Goal: Task Accomplishment & Management: Use online tool/utility

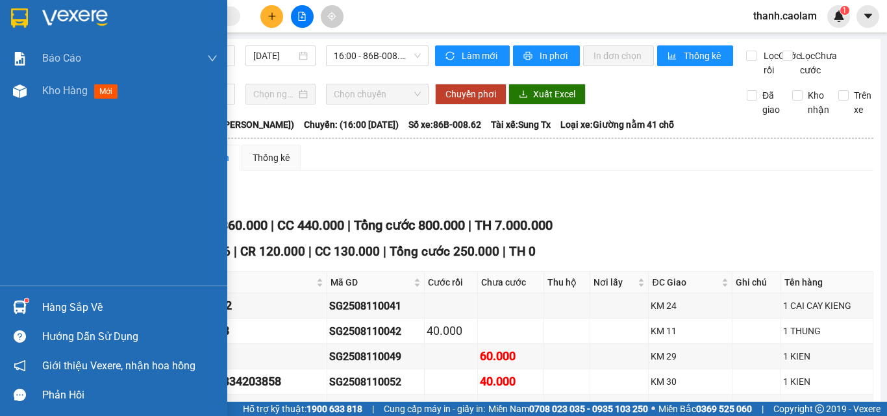
click at [19, 22] on img at bounding box center [19, 17] width 17 height 19
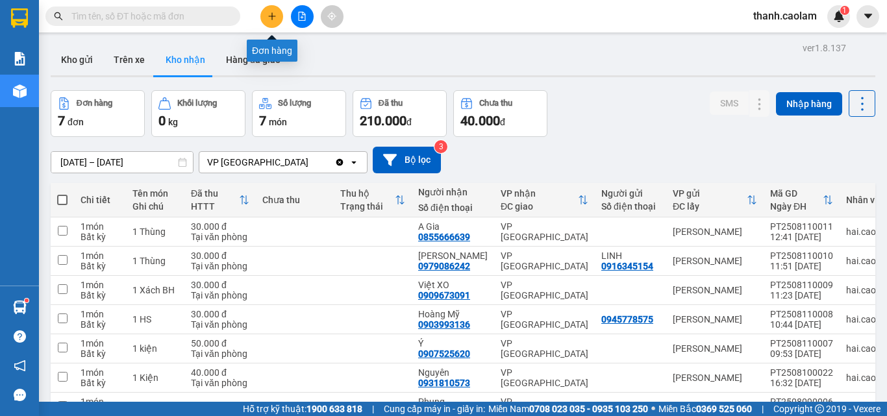
click at [275, 25] on button at bounding box center [271, 16] width 23 height 23
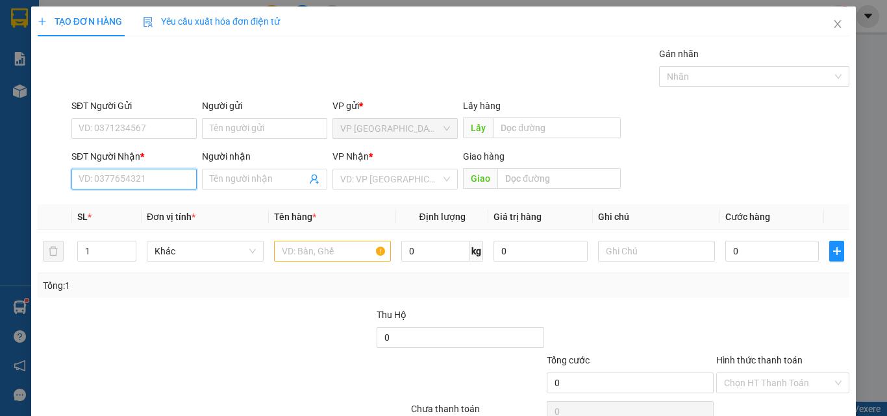
click at [160, 186] on input "SĐT Người Nhận *" at bounding box center [133, 179] width 125 height 21
drag, startPoint x: 160, startPoint y: 210, endPoint x: 251, endPoint y: 217, distance: 91.9
click at [160, 210] on div "0971111110 - TÂM" at bounding box center [133, 205] width 108 height 14
type input "0971111110"
type input "TÂM"
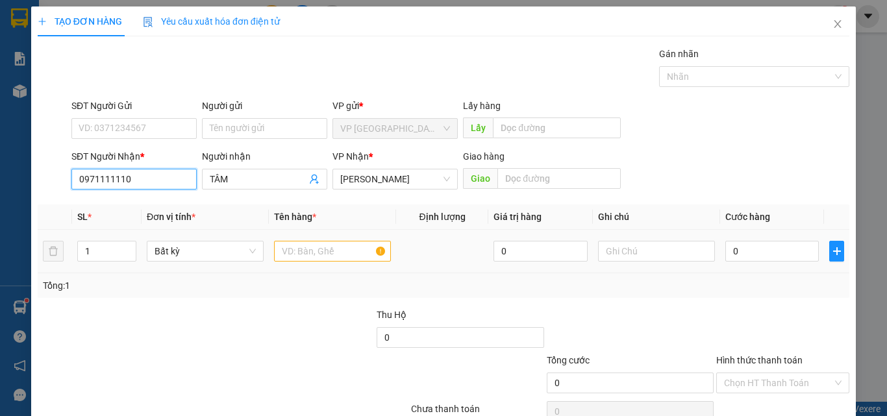
type input "0971111110"
click at [319, 260] on input "text" at bounding box center [332, 251] width 117 height 21
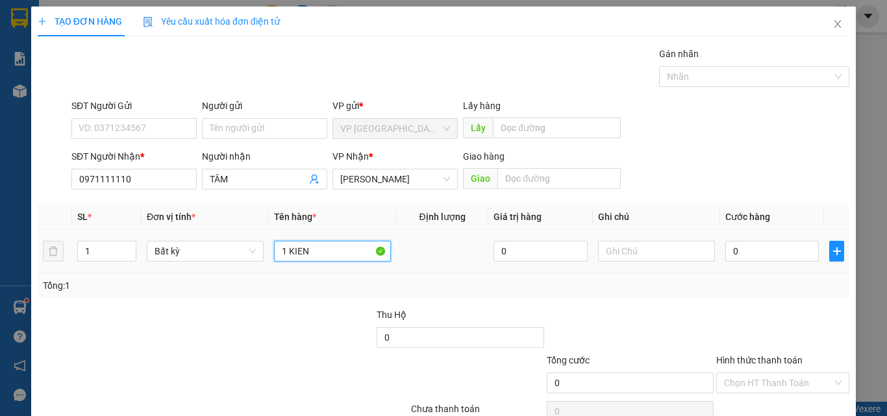
type input "1 KIEN"
type input "3"
type input "30"
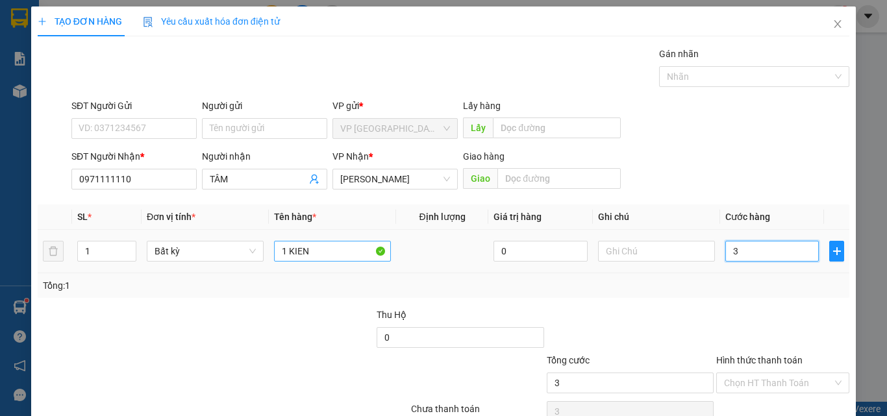
type input "30"
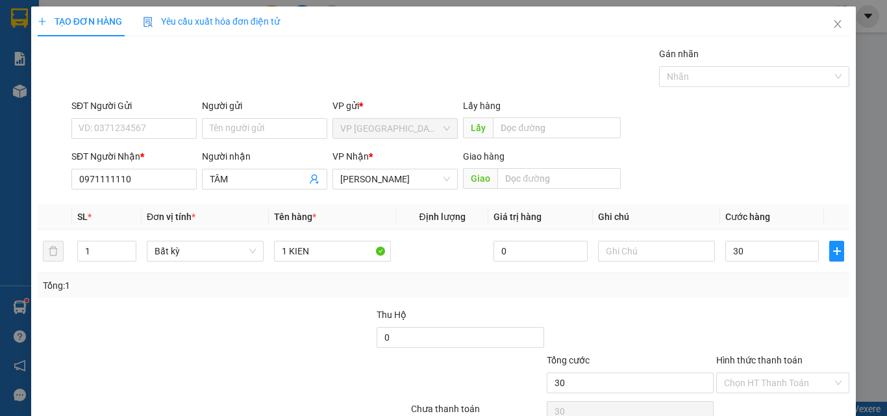
type input "30.000"
click at [633, 288] on div "Tổng: 1" at bounding box center [443, 285] width 801 height 14
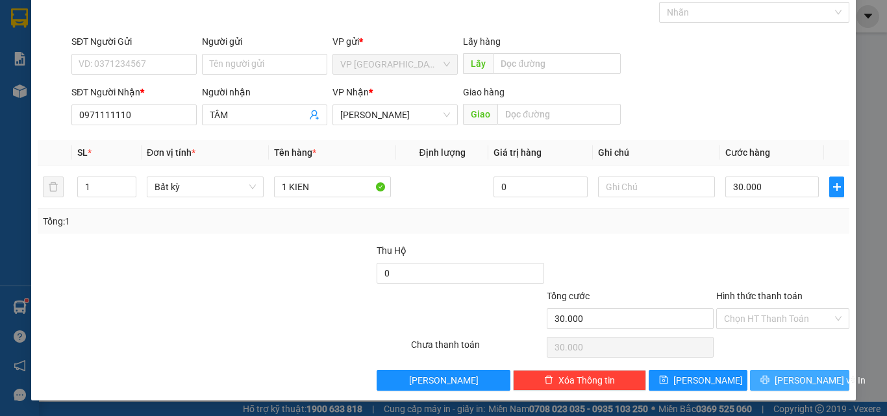
click at [796, 372] on button "[PERSON_NAME] và In" at bounding box center [799, 380] width 99 height 21
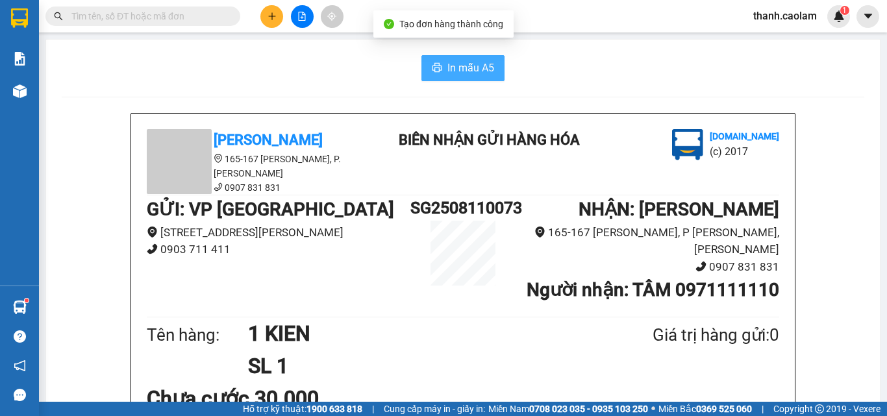
click at [462, 70] on span "In mẫu A5" at bounding box center [470, 68] width 47 height 16
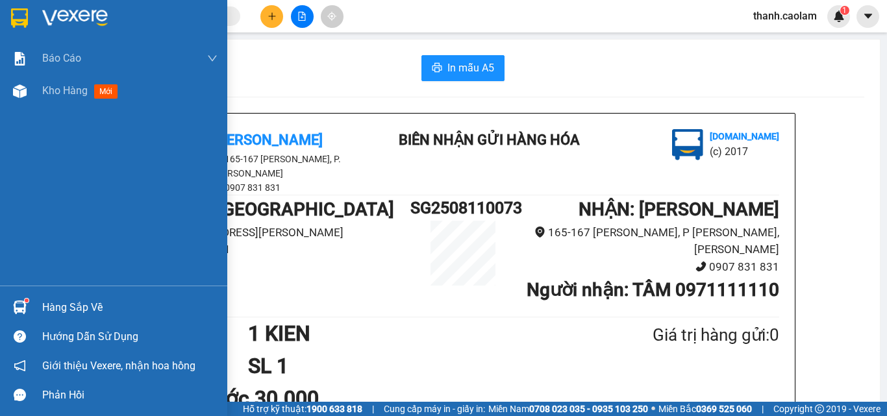
drag, startPoint x: 10, startPoint y: 32, endPoint x: 40, endPoint y: 3, distance: 41.3
click at [10, 32] on div at bounding box center [113, 21] width 227 height 42
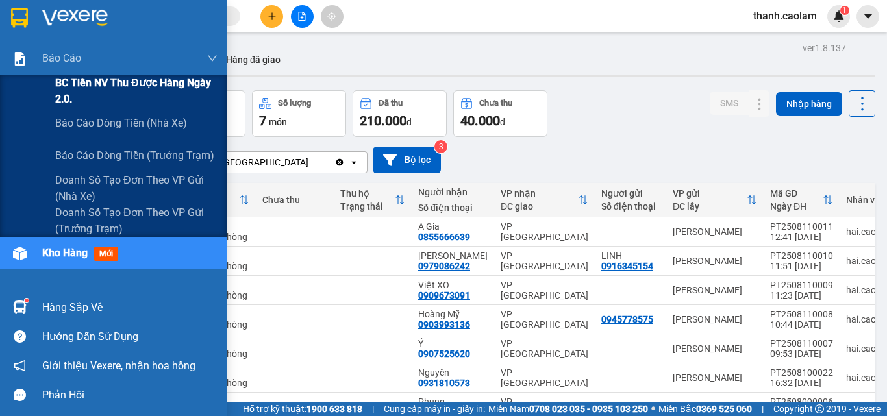
click at [64, 93] on span "BC Tiền NV thu được hàng ngày 2.0." at bounding box center [136, 91] width 162 height 32
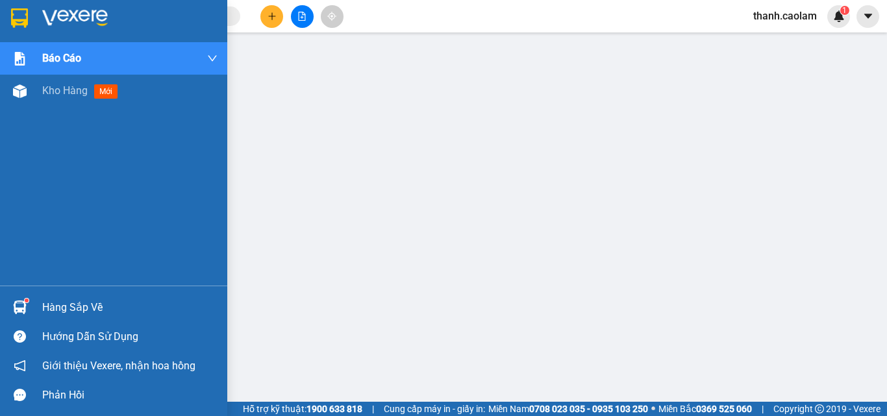
click at [18, 14] on img at bounding box center [19, 17] width 17 height 19
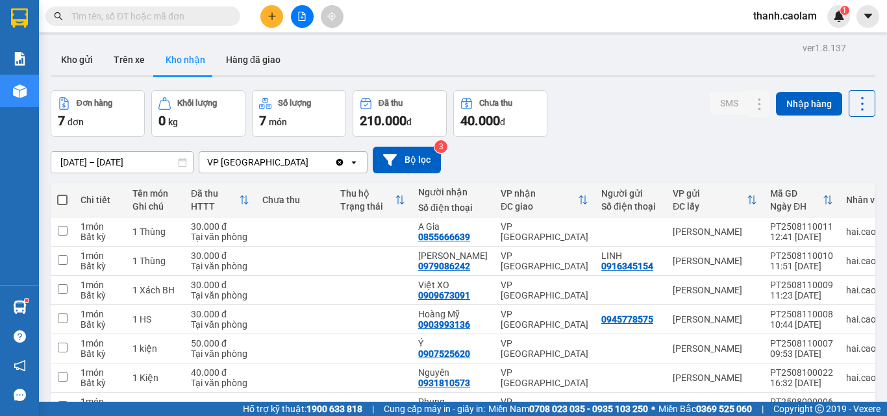
click at [185, 26] on div "Kết quả tìm kiếm ( 0 ) Bộ lọc No Data" at bounding box center [126, 16] width 253 height 23
click at [191, 19] on input "text" at bounding box center [147, 16] width 153 height 14
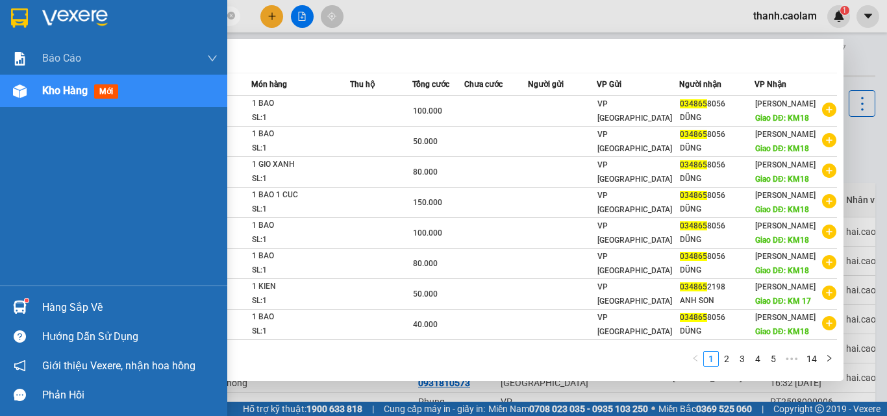
type input "034865"
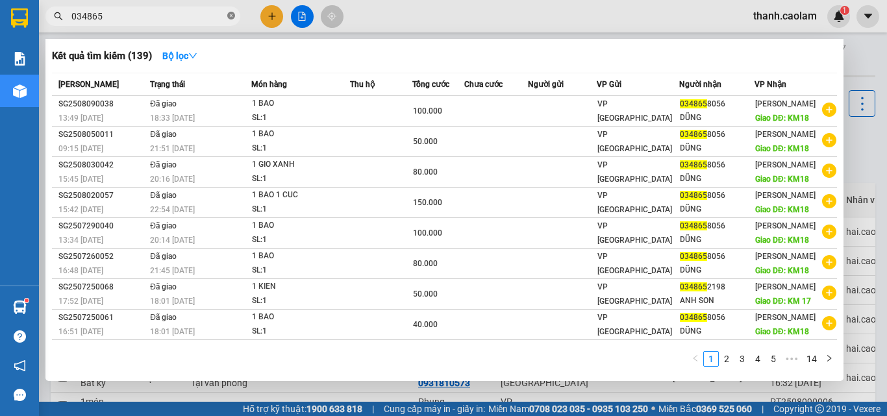
click at [230, 16] on icon "close-circle" at bounding box center [231, 16] width 8 height 8
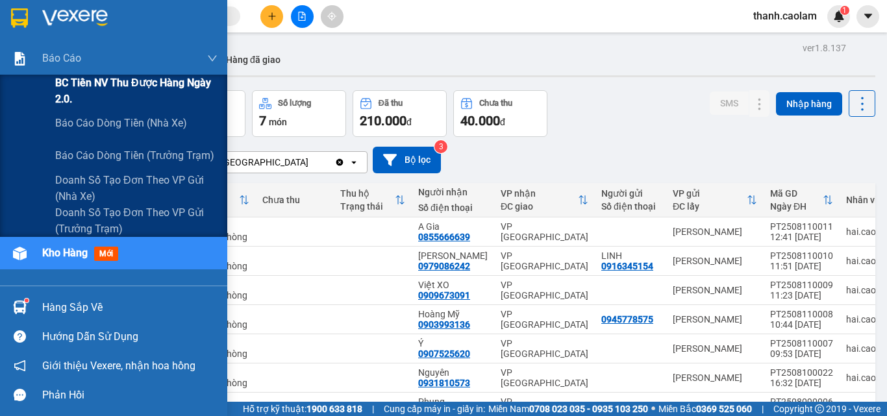
click at [103, 90] on span "BC Tiền NV thu được hàng ngày 2.0." at bounding box center [136, 91] width 162 height 32
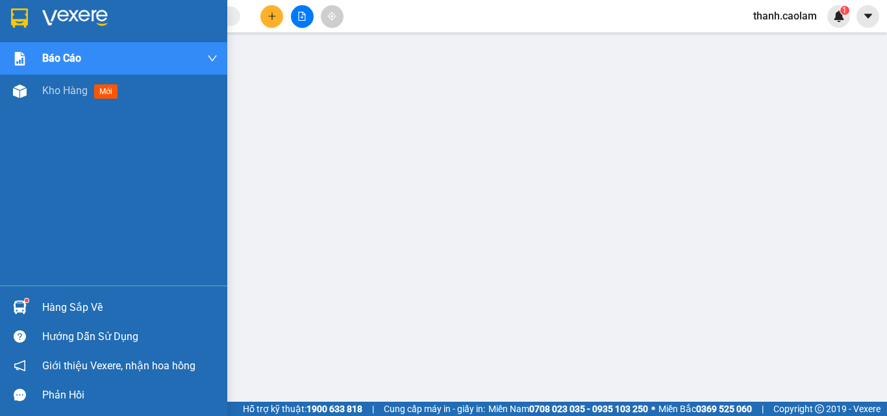
drag, startPoint x: 38, startPoint y: 23, endPoint x: 25, endPoint y: 1, distance: 25.3
click at [37, 19] on div at bounding box center [113, 21] width 227 height 42
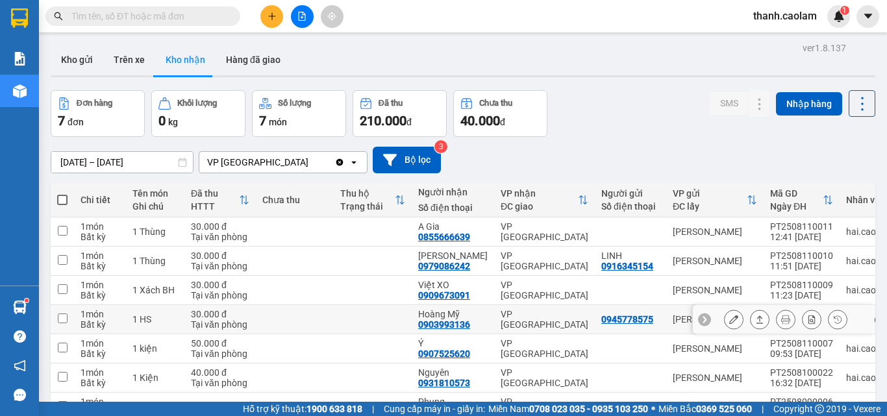
scroll to position [79, 0]
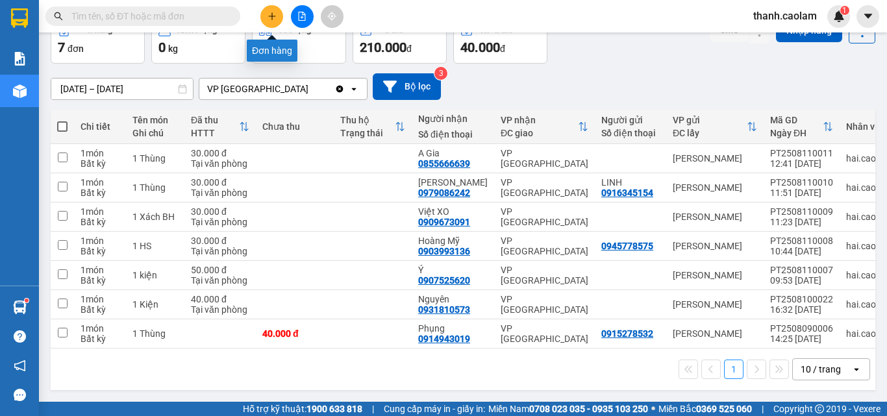
click at [272, 18] on icon "plus" at bounding box center [271, 15] width 1 height 7
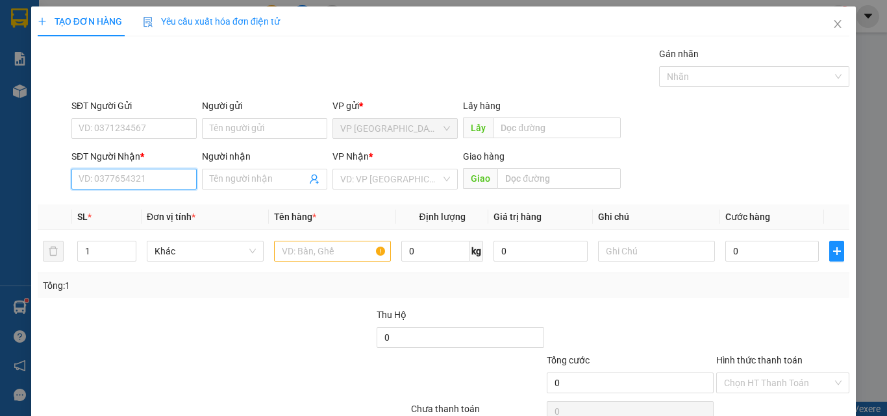
click at [158, 178] on input "SĐT Người Nhận *" at bounding box center [133, 179] width 125 height 21
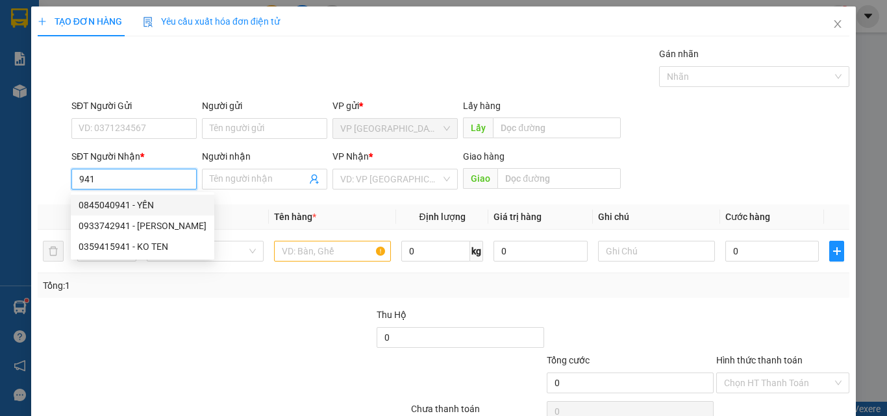
click at [168, 206] on div "0845040941 - YẾN" at bounding box center [143, 205] width 128 height 14
type input "0845040941"
type input "YẾN"
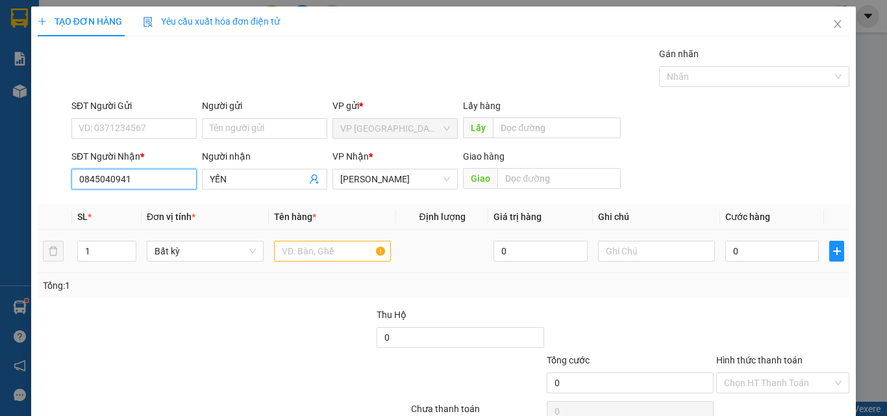
type input "0845040941"
click at [319, 253] on input "text" at bounding box center [332, 251] width 117 height 21
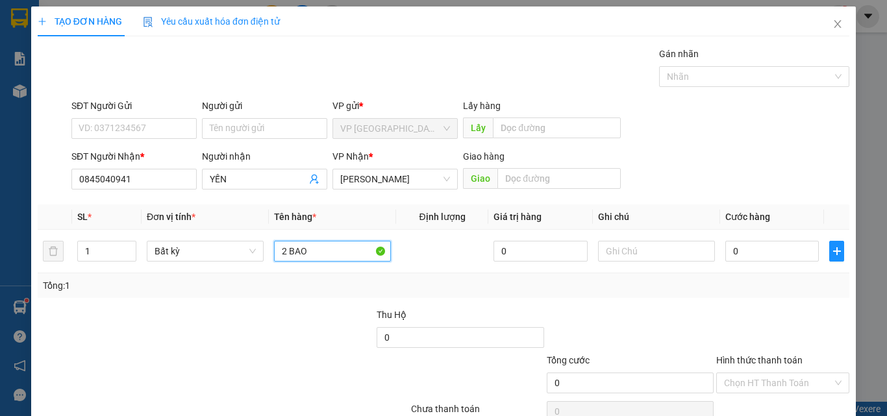
type input "2 BAO"
type input "1"
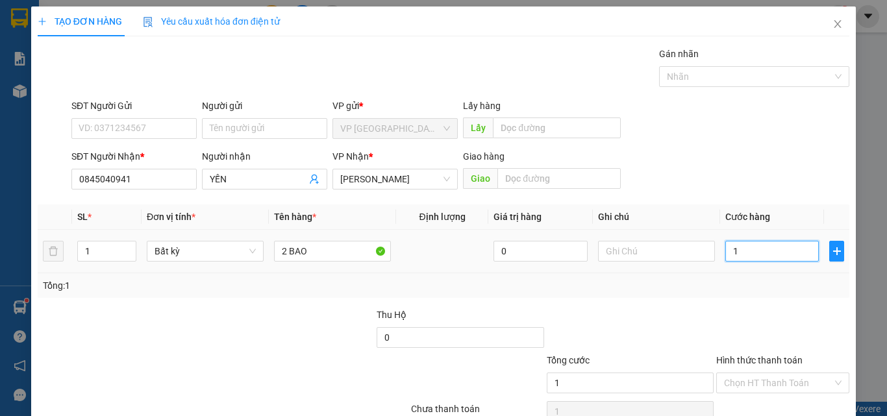
type input "19"
type input "1"
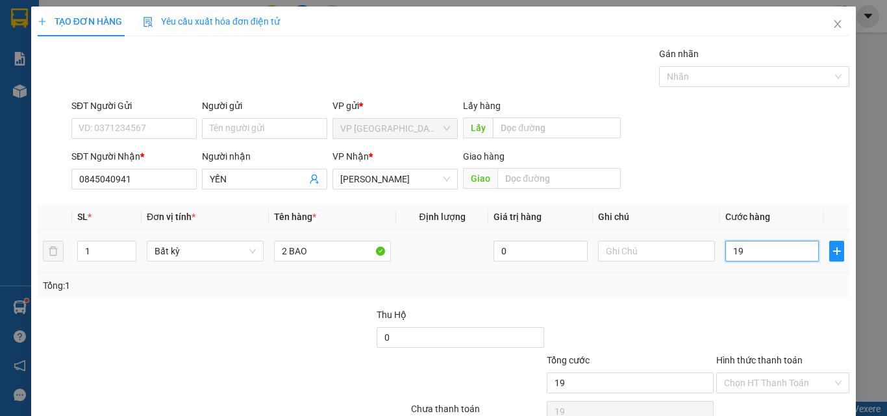
type input "1"
type input "18"
type input "18-"
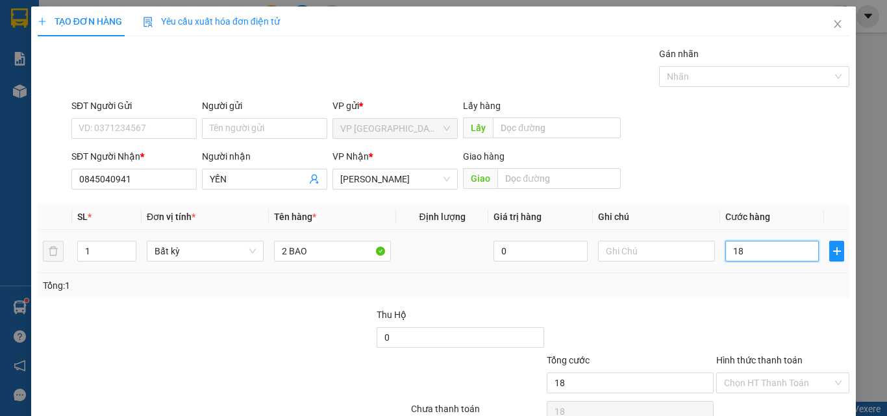
type input "0"
type input "18"
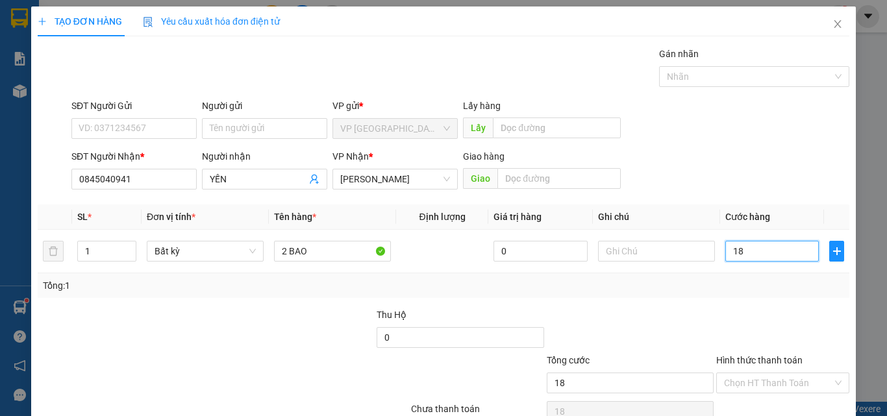
type input "180"
type input "180.000"
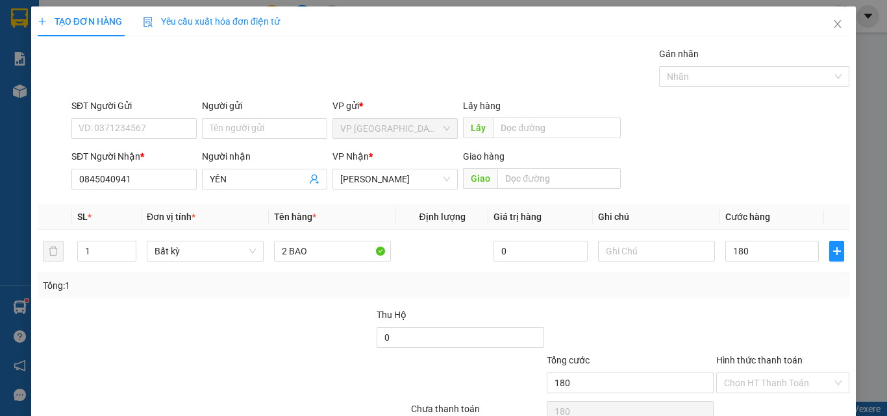
type input "180.000"
click at [767, 297] on div "Tổng: 1" at bounding box center [443, 285] width 811 height 25
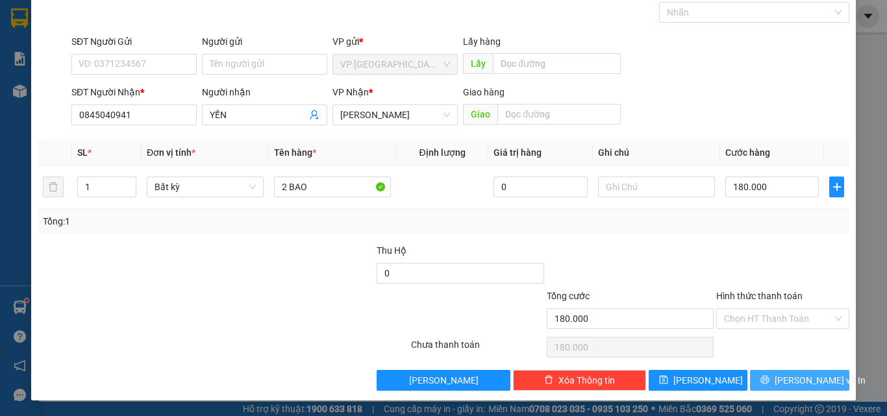
click at [792, 371] on button "[PERSON_NAME] và In" at bounding box center [799, 380] width 99 height 21
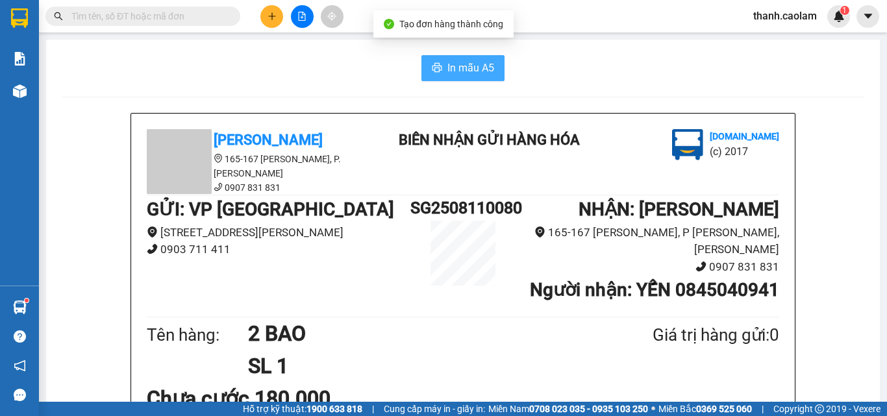
click at [484, 75] on span "In mẫu A5" at bounding box center [470, 68] width 47 height 16
click at [271, 19] on icon "plus" at bounding box center [271, 16] width 9 height 9
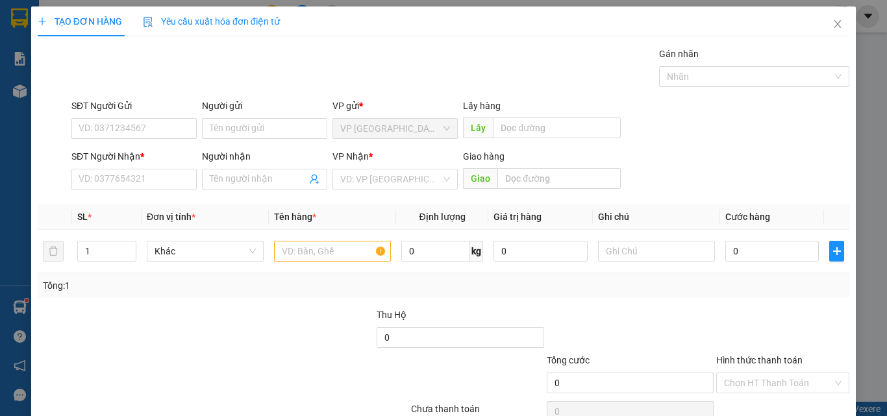
click at [181, 168] on div "SĐT Người Nhận *" at bounding box center [133, 158] width 125 height 19
click at [177, 175] on input "SĐT Người Nhận *" at bounding box center [133, 179] width 125 height 21
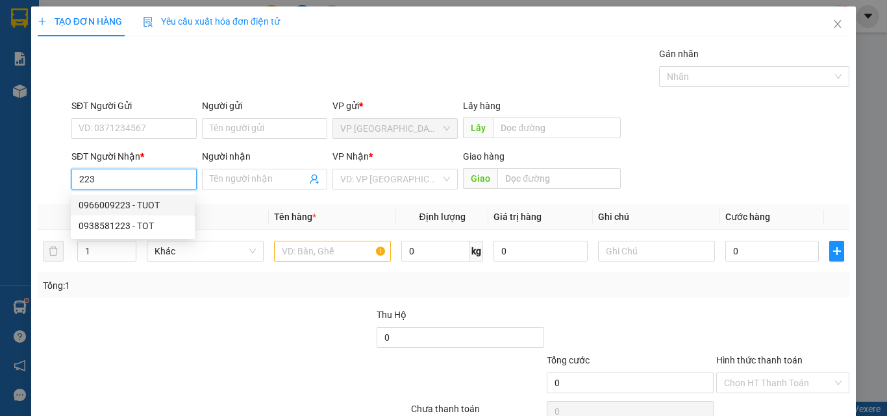
click at [172, 199] on div "0966009223 - TUOT" at bounding box center [133, 205] width 108 height 14
type input "0966009223"
type input "TUOT"
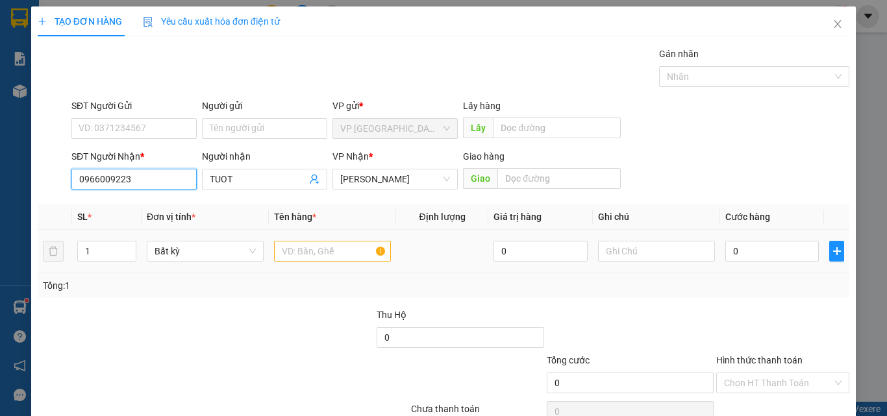
type input "0966009223"
click at [328, 247] on input "text" at bounding box center [332, 251] width 117 height 21
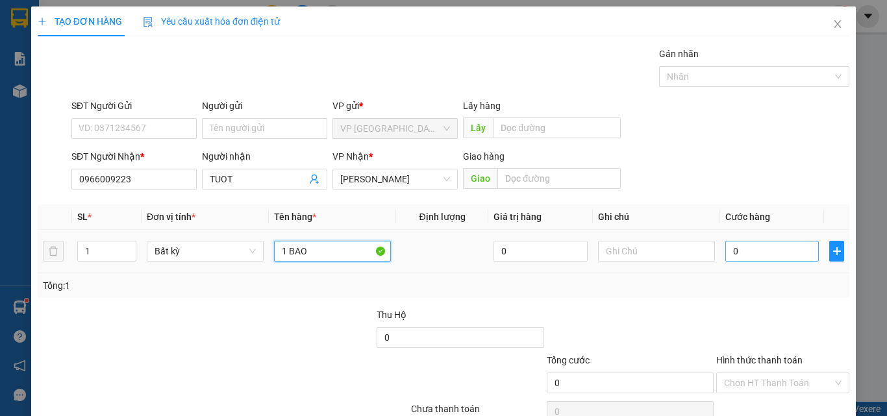
type input "1 BAO"
click at [767, 260] on input "0" at bounding box center [771, 251] width 93 height 21
type input "1"
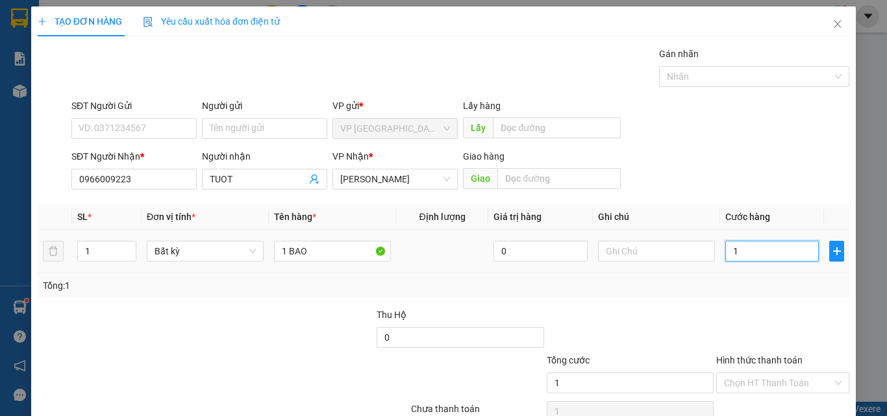
type input "15"
type input "150"
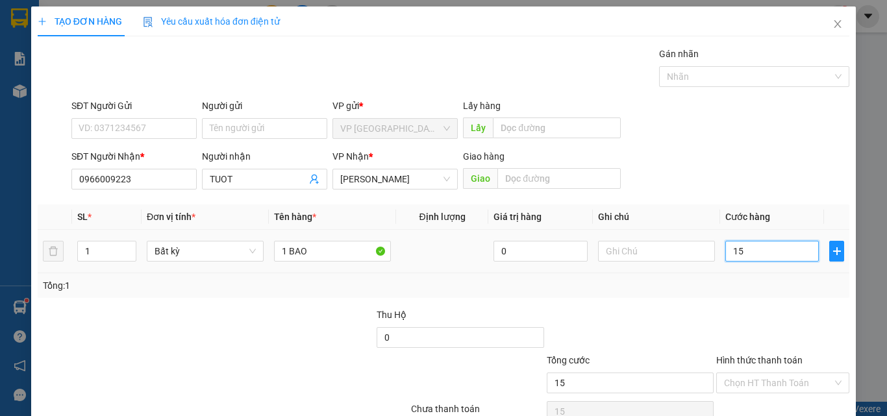
type input "150"
type input "150.000"
click at [756, 289] on div "Tổng: 1" at bounding box center [443, 285] width 801 height 14
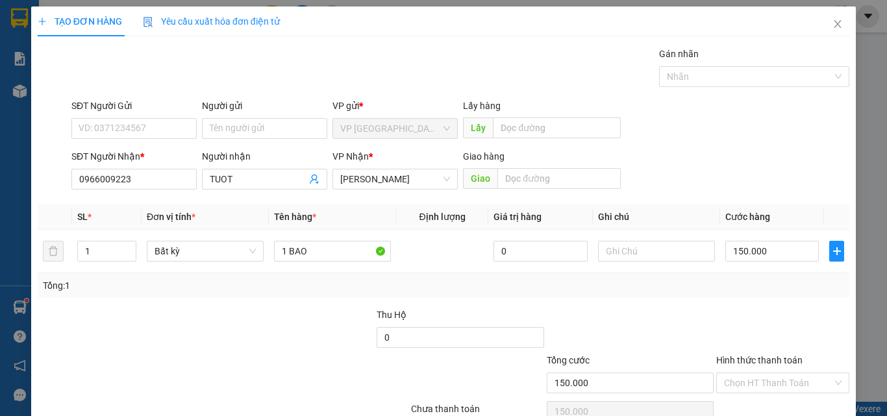
scroll to position [64, 0]
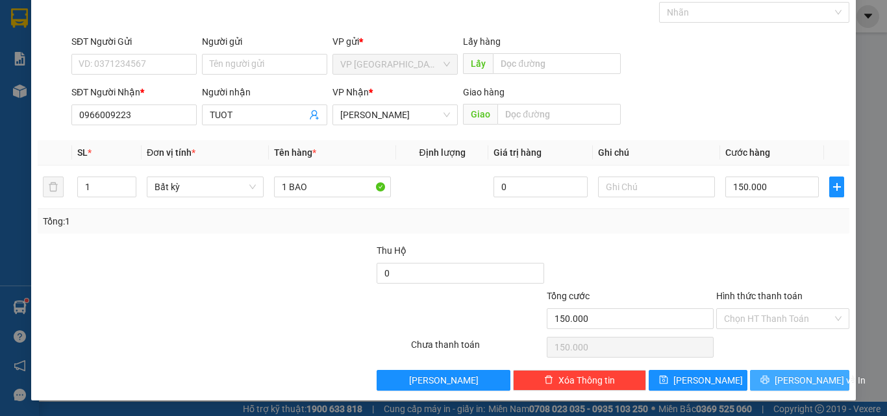
click at [791, 380] on span "[PERSON_NAME] và In" at bounding box center [819, 380] width 91 height 14
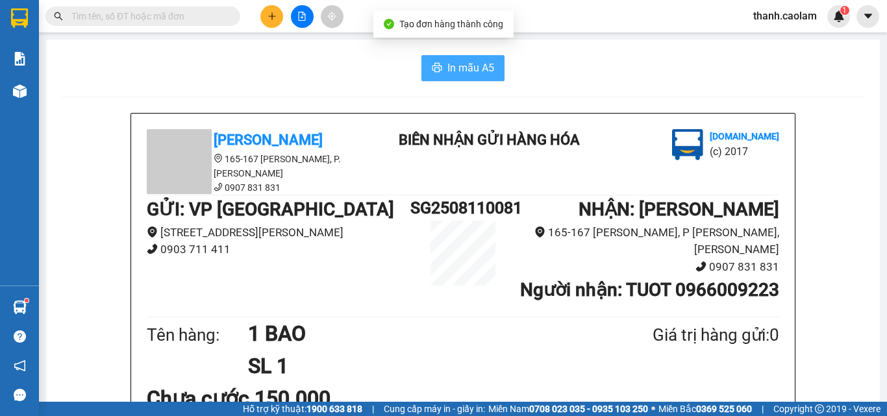
drag, startPoint x: 464, startPoint y: 67, endPoint x: 486, endPoint y: 90, distance: 31.7
click at [464, 68] on span "In mẫu A5" at bounding box center [470, 68] width 47 height 16
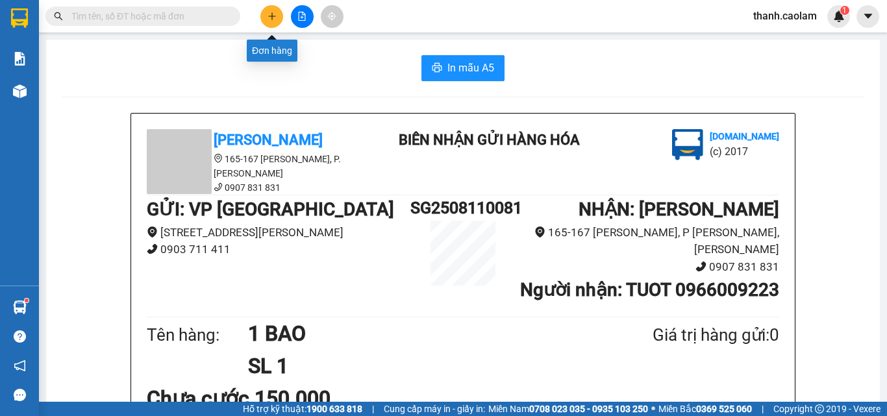
click at [264, 12] on button at bounding box center [271, 16] width 23 height 23
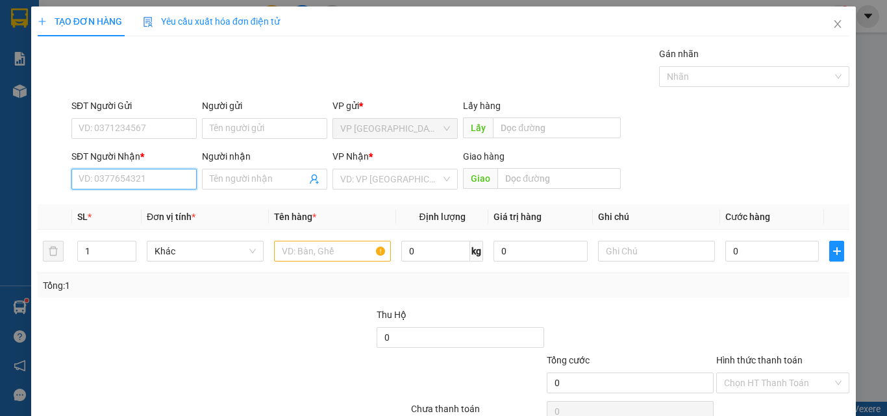
click at [140, 177] on input "SĐT Người Nhận *" at bounding box center [133, 179] width 125 height 21
drag, startPoint x: 145, startPoint y: 201, endPoint x: 188, endPoint y: 222, distance: 47.6
click at [146, 201] on div "0868600600 - LIEM" at bounding box center [143, 205] width 128 height 14
type input "0868600600"
type input "LIEM"
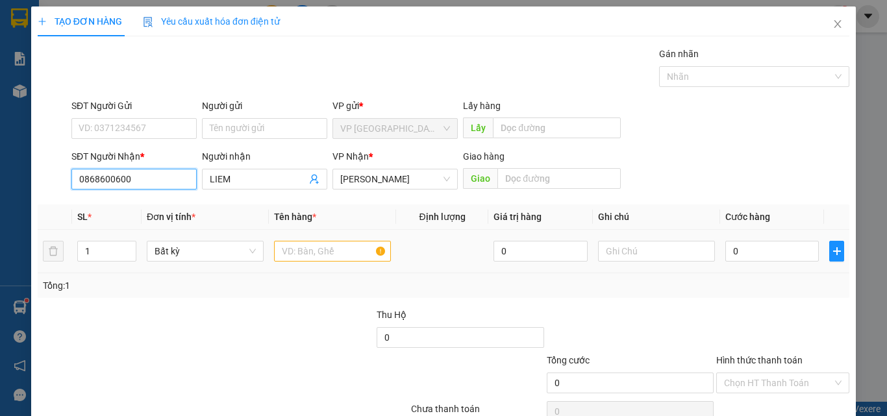
type input "0868600600"
click at [329, 260] on input "text" at bounding box center [332, 251] width 117 height 21
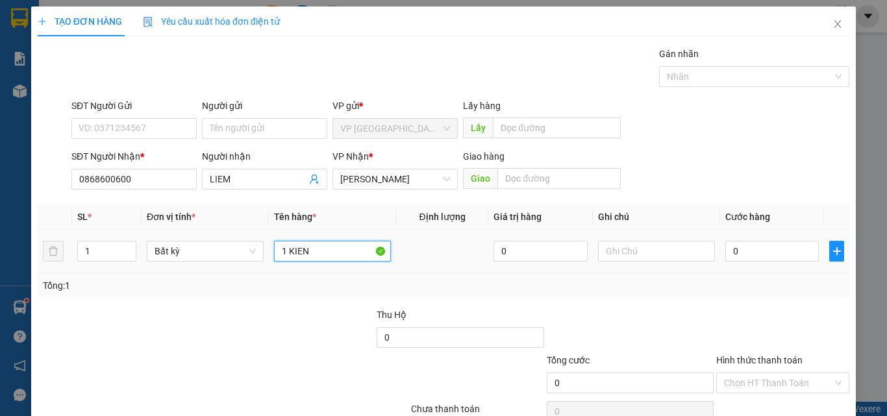
type input "1 KIEN"
type input "3"
type input "30"
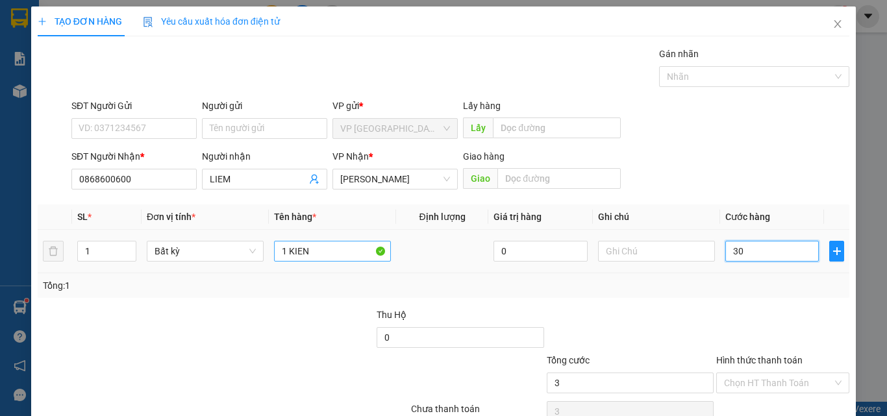
type input "30"
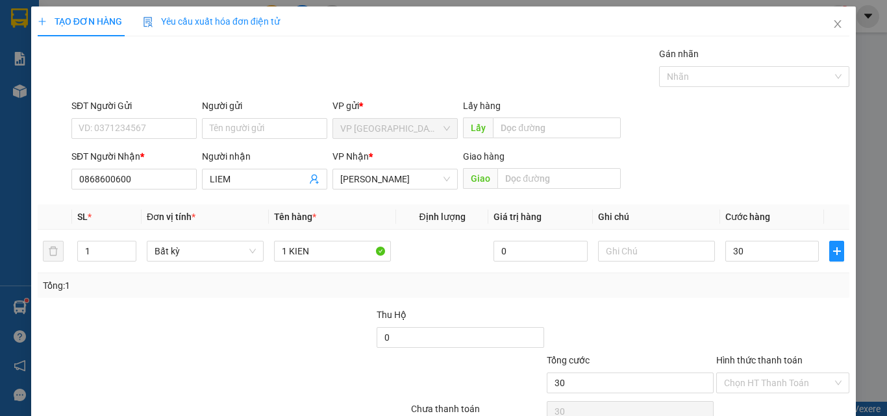
type input "30.000"
click at [556, 295] on div "Tổng: 1" at bounding box center [443, 285] width 811 height 25
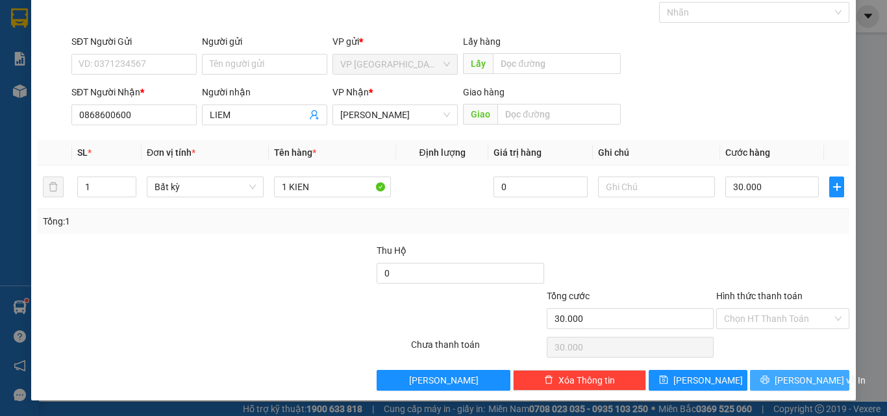
click at [783, 376] on span "[PERSON_NAME] và In" at bounding box center [819, 380] width 91 height 14
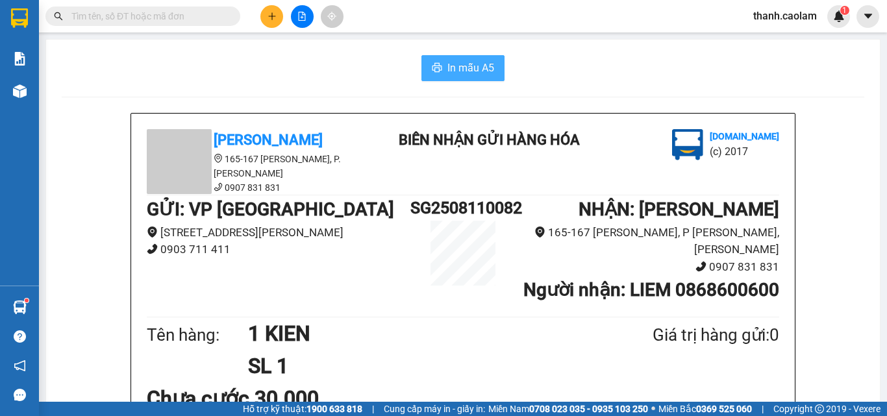
click at [465, 58] on button "In mẫu A5" at bounding box center [462, 68] width 83 height 26
click at [268, 16] on icon "plus" at bounding box center [271, 16] width 9 height 9
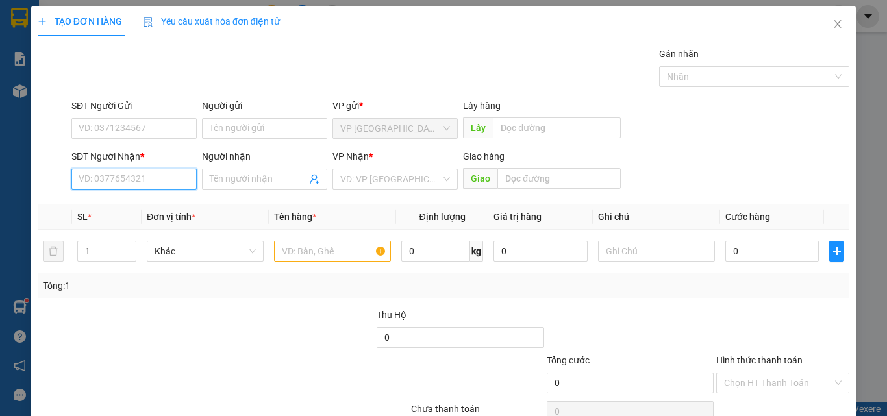
click at [141, 187] on input "SĐT Người Nhận *" at bounding box center [133, 179] width 125 height 21
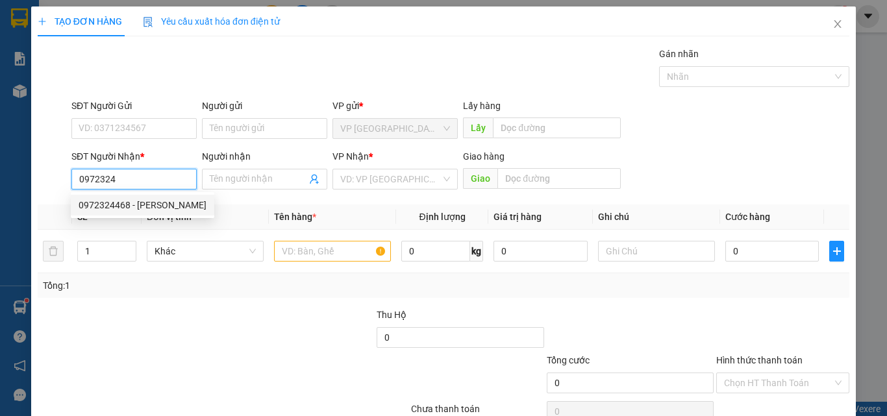
drag, startPoint x: 127, startPoint y: 201, endPoint x: 249, endPoint y: 237, distance: 127.8
click at [136, 205] on div "0972324468 - HUY" at bounding box center [143, 205] width 128 height 14
type input "0972324468"
type input "HUY"
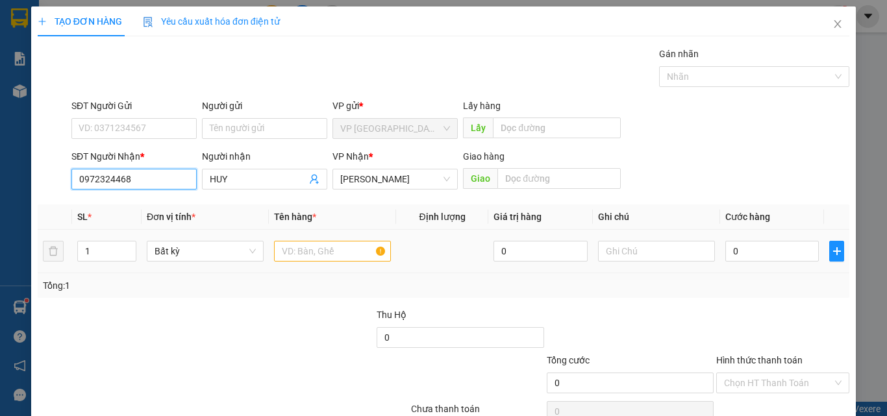
type input "0972324468"
drag, startPoint x: 309, startPoint y: 258, endPoint x: 302, endPoint y: 252, distance: 8.7
click at [304, 254] on input "text" at bounding box center [332, 251] width 117 height 21
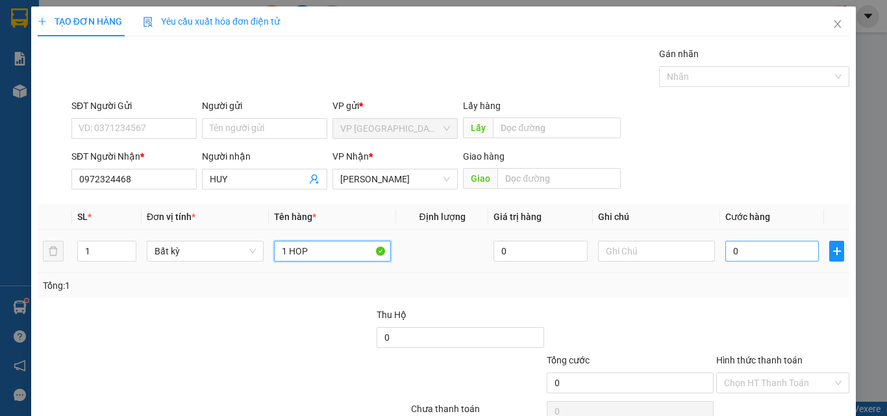
type input "1 HOP"
click at [743, 260] on input "0" at bounding box center [771, 251] width 93 height 21
type input "3"
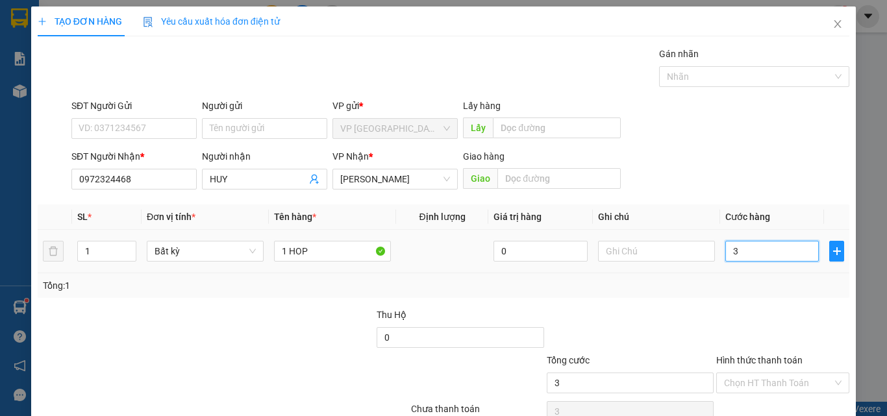
type input "30"
type input "300"
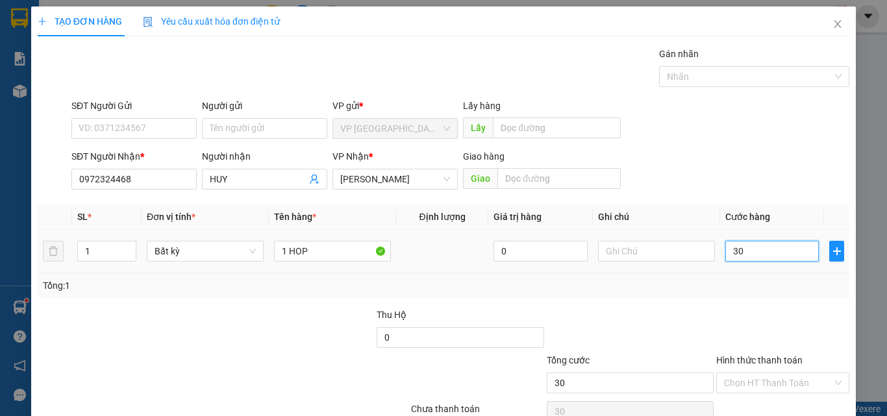
type input "300"
type input "3.000"
type input "30.000"
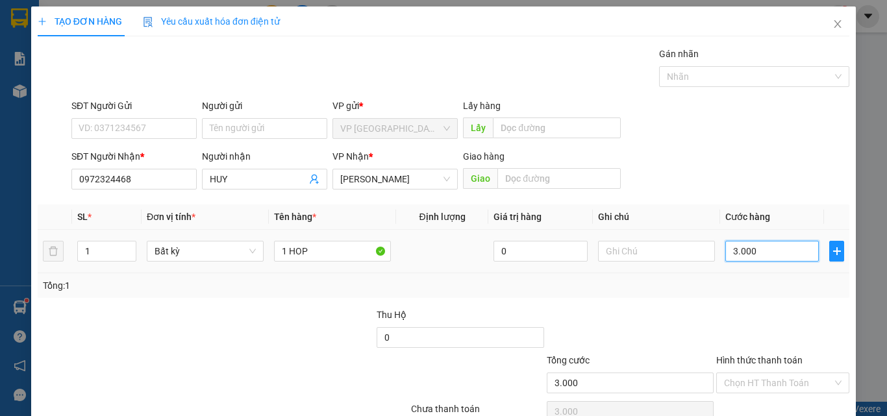
type input "30.000"
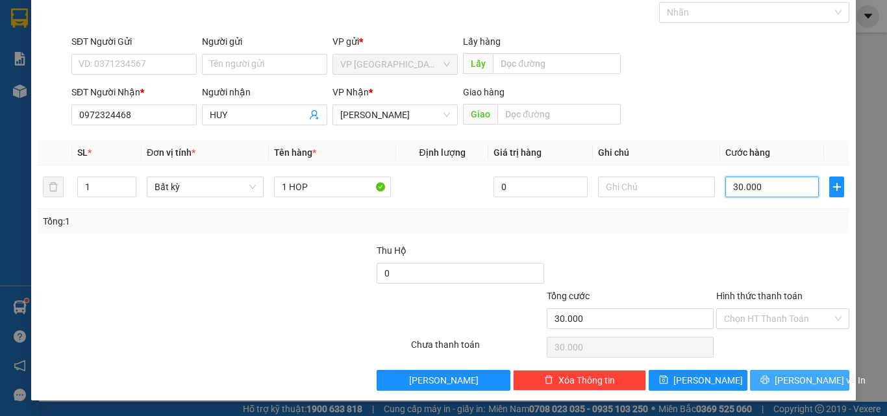
type input "30.000"
click at [800, 386] on span "[PERSON_NAME] và In" at bounding box center [819, 380] width 91 height 14
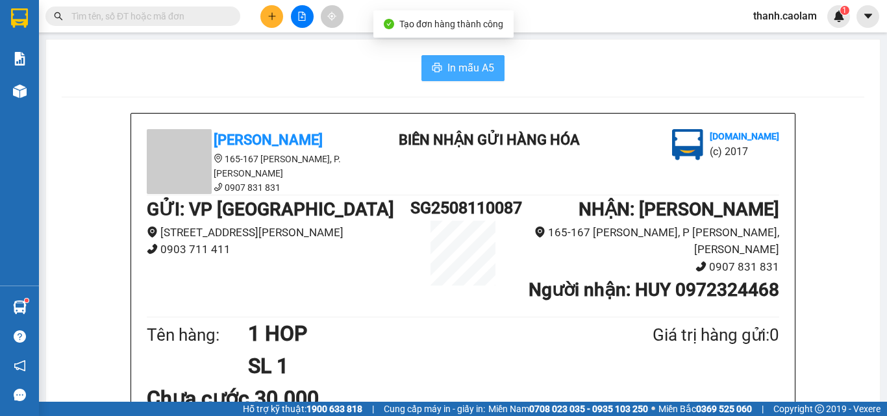
click at [460, 72] on span "In mẫu A5" at bounding box center [470, 68] width 47 height 16
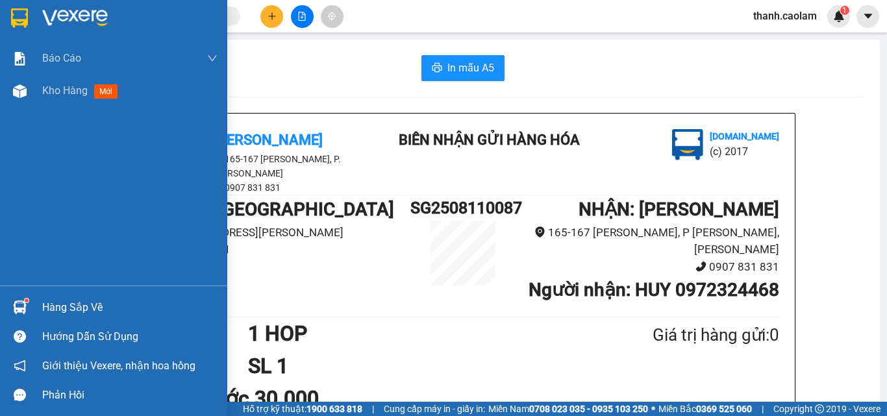
click at [49, 93] on span "Kho hàng" at bounding box center [64, 90] width 45 height 12
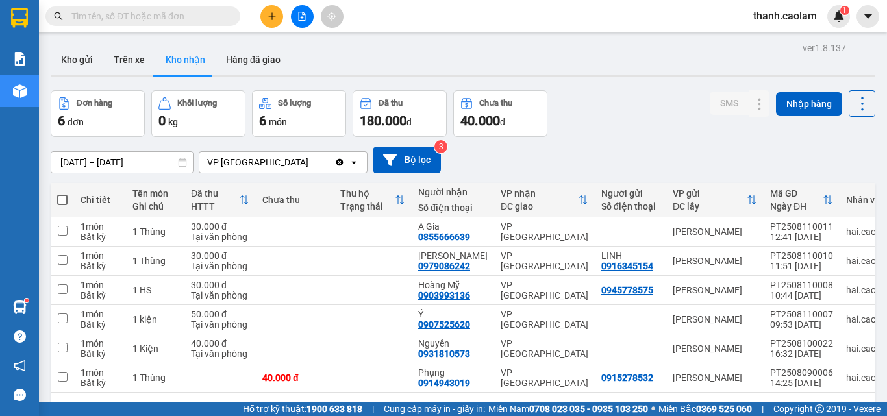
click at [782, 21] on span "thanh.caolam" at bounding box center [785, 16] width 84 height 16
drag, startPoint x: 788, startPoint y: 35, endPoint x: 782, endPoint y: 37, distance: 6.8
click at [785, 36] on span "Đăng xuất" at bounding box center [791, 40] width 56 height 14
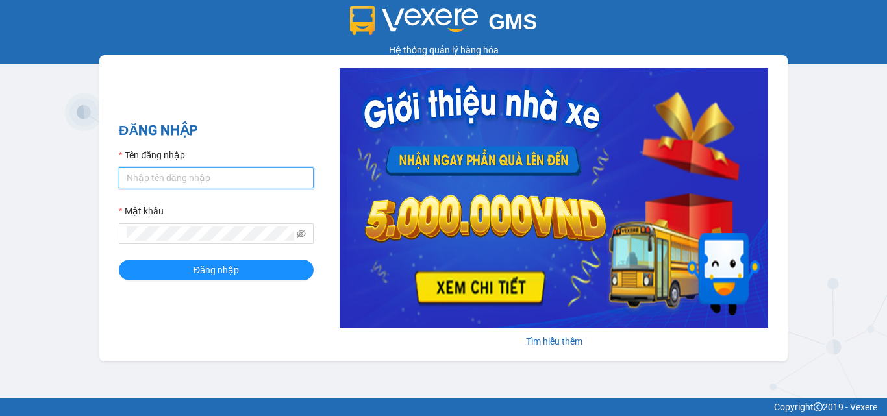
click at [170, 182] on input "Tên đăng nhập" at bounding box center [216, 177] width 195 height 21
type input "minh.caolam"
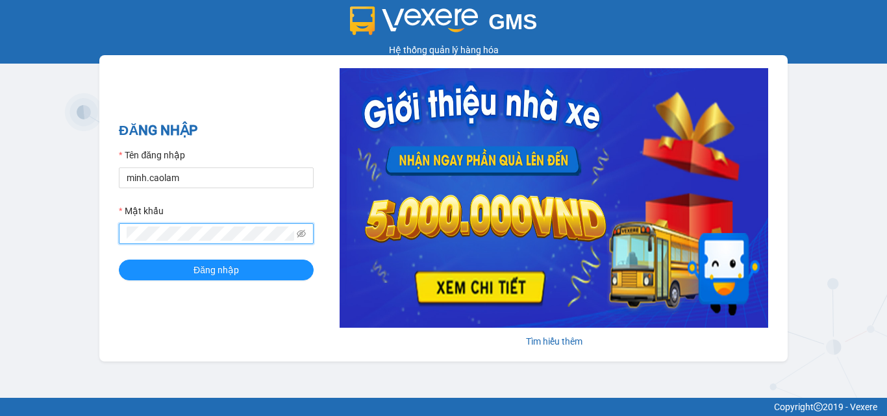
click at [119, 260] on button "Đăng nhập" at bounding box center [216, 270] width 195 height 21
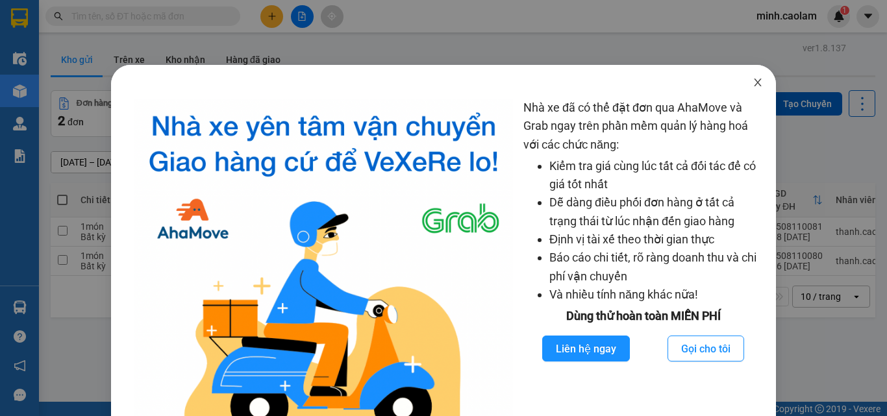
drag, startPoint x: 751, startPoint y: 86, endPoint x: 694, endPoint y: 73, distance: 58.6
click at [754, 84] on icon "close" at bounding box center [757, 83] width 7 height 8
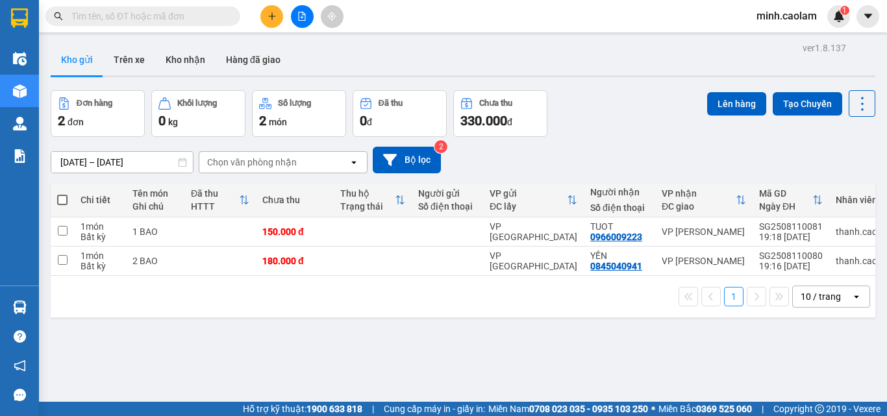
click at [195, 22] on input "text" at bounding box center [147, 16] width 153 height 14
click at [182, 10] on input "text" at bounding box center [147, 16] width 153 height 14
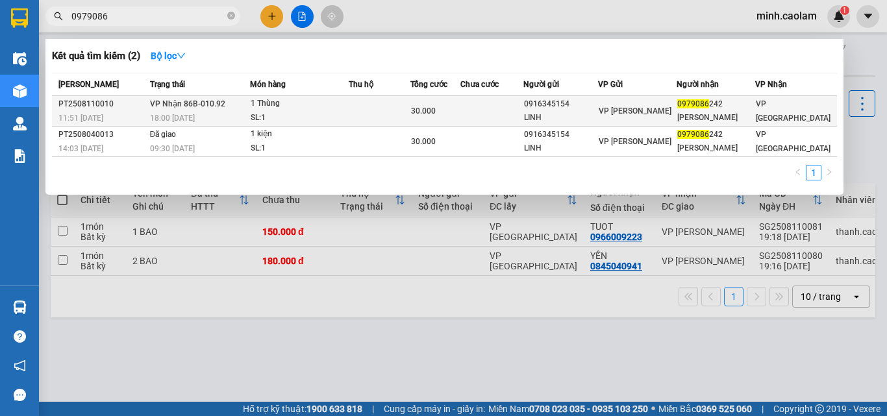
type input "0979086"
click at [270, 107] on div "1 Thùng" at bounding box center [299, 104] width 97 height 14
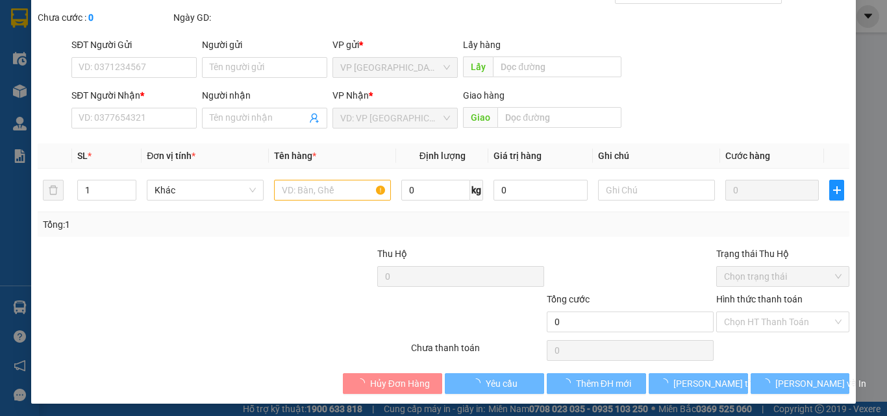
type input "0916345154"
type input "LINH"
type input "0979086242"
type input "[PERSON_NAME]"
type input "30.000"
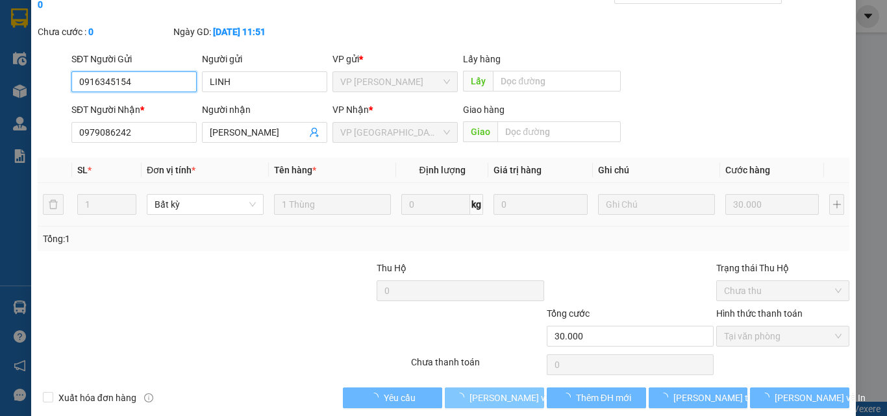
scroll to position [67, 0]
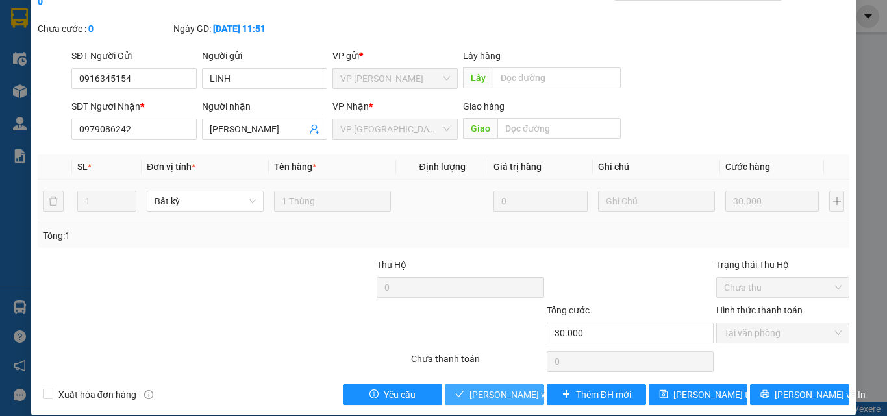
click at [493, 391] on div "SỬA ĐƠN HÀNG Lịch sử Ảnh kiện hàng Yêu cầu xuất hóa đơn điện tử Total Paid Fee …" at bounding box center [443, 177] width 824 height 475
click at [510, 388] on span "[PERSON_NAME] và Giao hàng" at bounding box center [531, 395] width 125 height 14
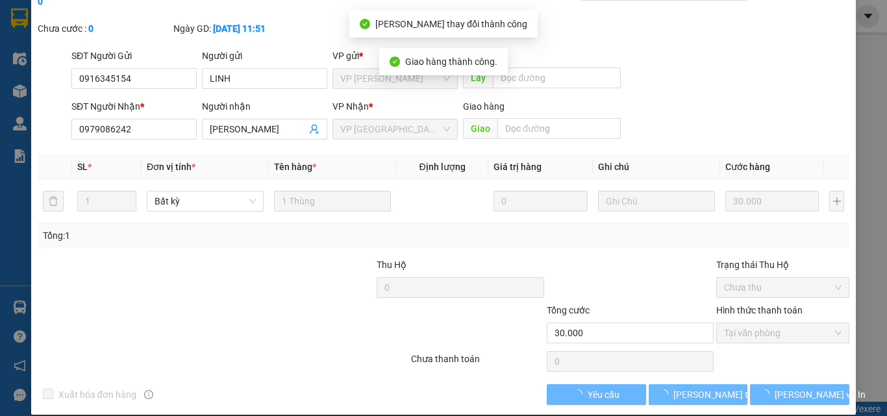
scroll to position [0, 0]
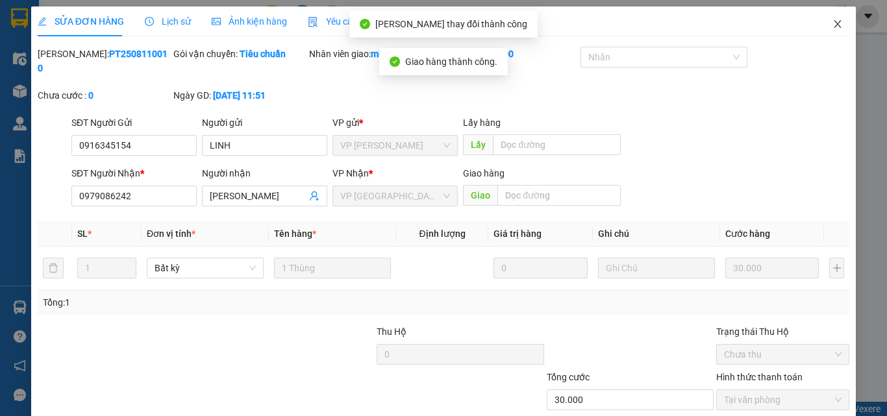
click at [832, 29] on icon "close" at bounding box center [837, 24] width 10 height 10
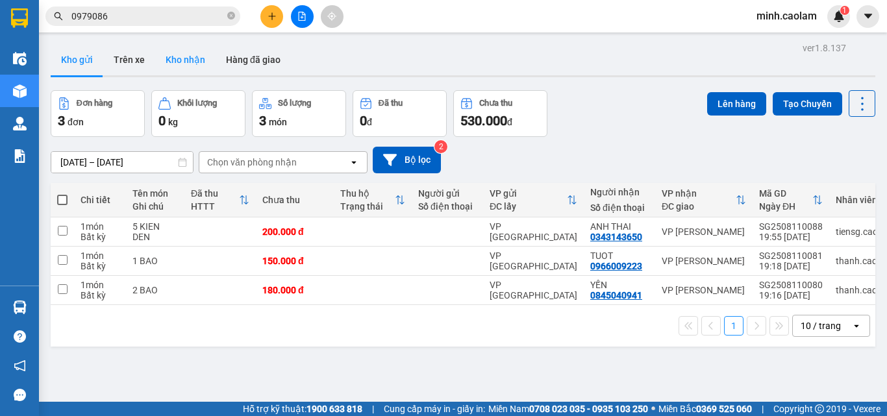
click at [182, 56] on button "Kho nhận" at bounding box center [185, 59] width 60 height 31
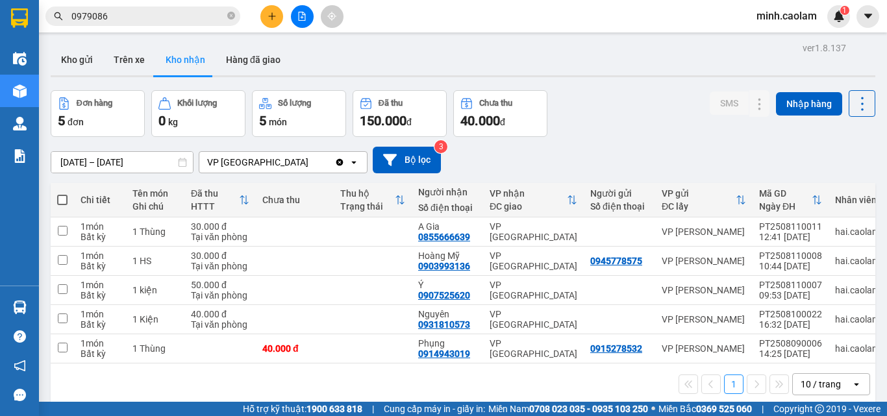
click at [118, 162] on input "[DATE] – [DATE]" at bounding box center [122, 162] width 142 height 21
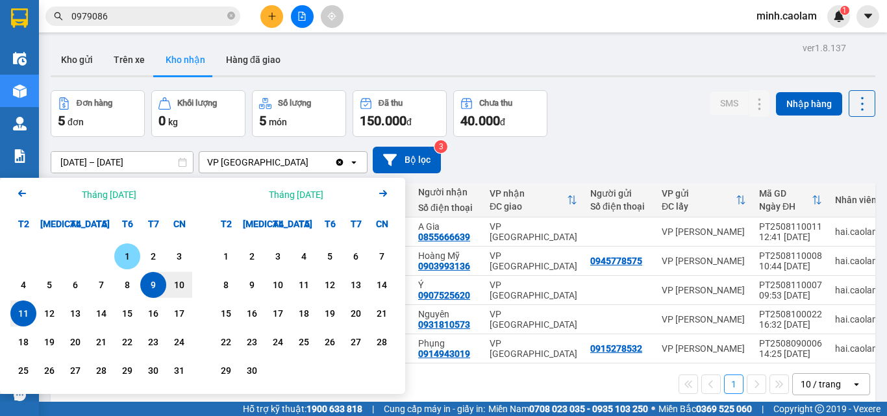
drag, startPoint x: 127, startPoint y: 262, endPoint x: 69, endPoint y: 297, distance: 67.6
click at [113, 267] on div "1 2 3" at bounding box center [101, 256] width 182 height 26
drag, startPoint x: 122, startPoint y: 258, endPoint x: 90, endPoint y: 280, distance: 39.2
click at [121, 258] on div "1" at bounding box center [127, 257] width 18 height 16
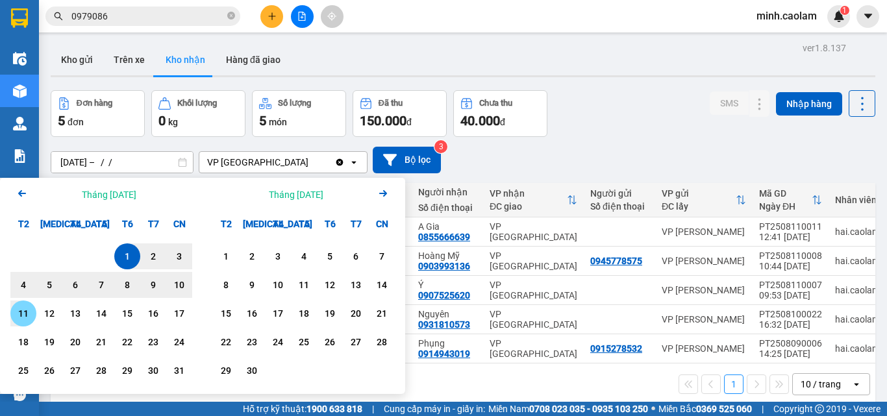
click at [19, 319] on div "11" at bounding box center [23, 314] width 18 height 16
type input "[DATE] – [DATE]"
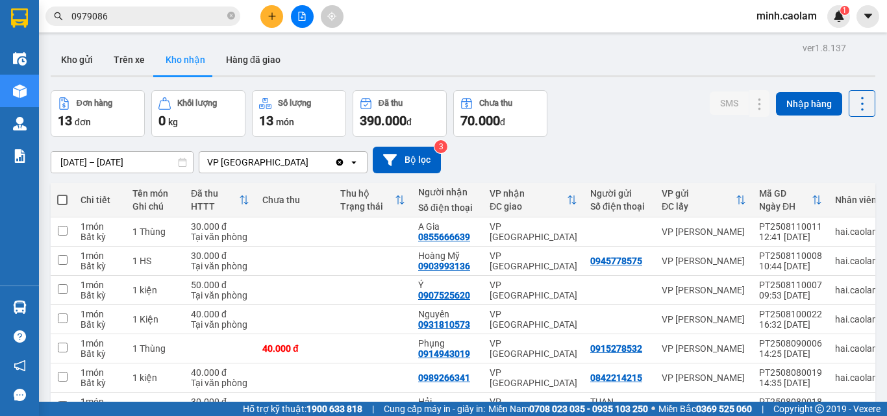
click at [648, 119] on div "Đơn hàng 13 đơn Khối lượng 0 kg Số lượng 13 món Đã thu 390.000 đ Chưa thu 70.00…" at bounding box center [463, 113] width 824 height 47
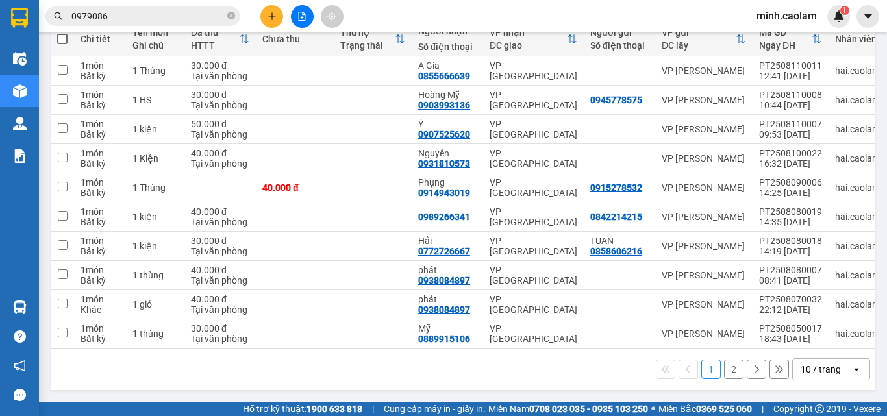
drag, startPoint x: 726, startPoint y: 363, endPoint x: 624, endPoint y: 358, distance: 101.4
click at [724, 363] on button "2" at bounding box center [733, 369] width 19 height 19
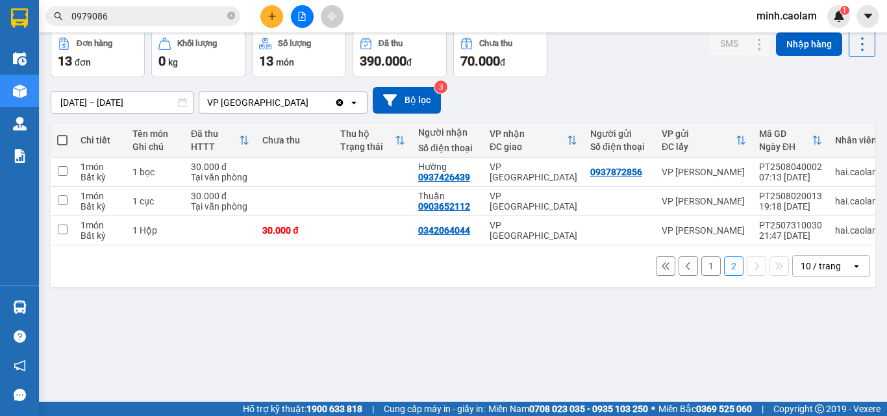
click at [704, 273] on button "1" at bounding box center [710, 265] width 19 height 19
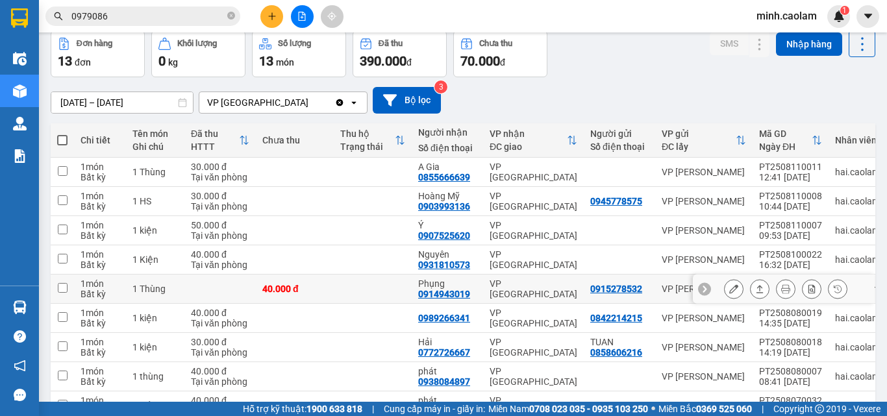
click at [724, 285] on button at bounding box center [733, 289] width 18 height 23
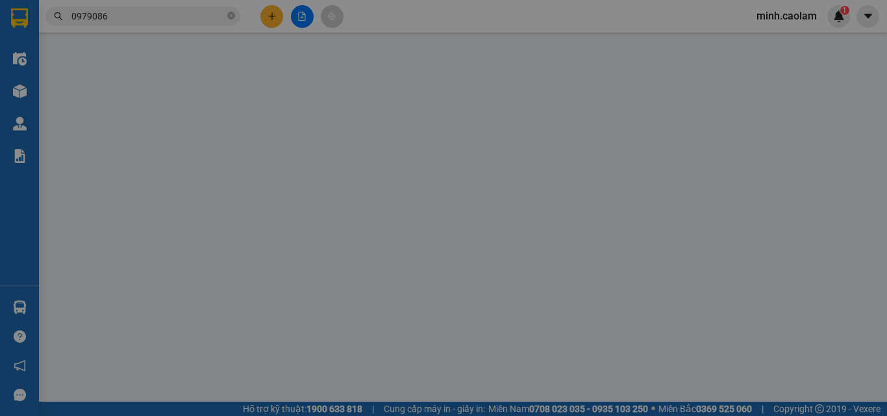
type input "0915278532"
type input "0914943019"
type input "Phụng"
type input "40.000"
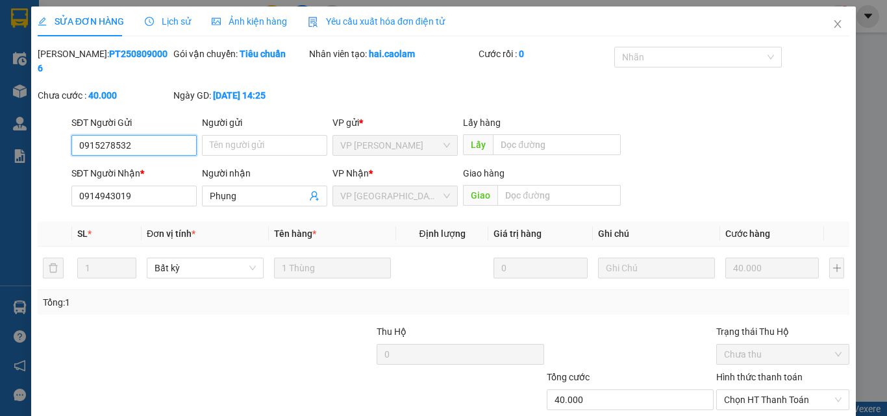
scroll to position [67, 0]
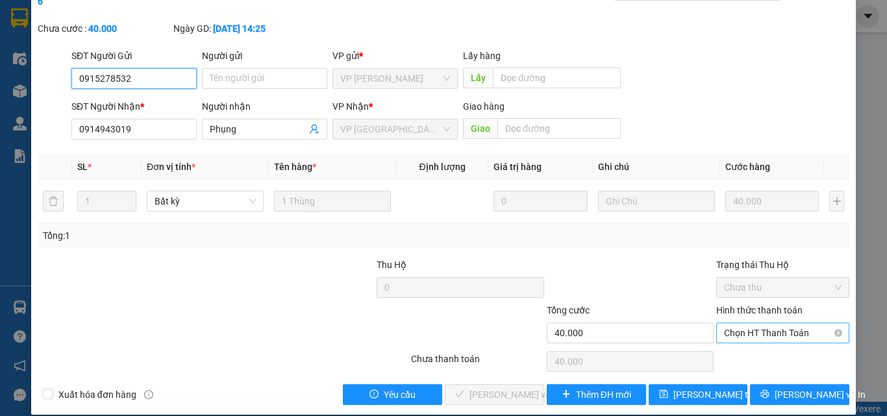
drag, startPoint x: 768, startPoint y: 324, endPoint x: 764, endPoint y: 335, distance: 11.7
click at [767, 324] on span "Chọn HT Thanh Toán" at bounding box center [782, 332] width 117 height 19
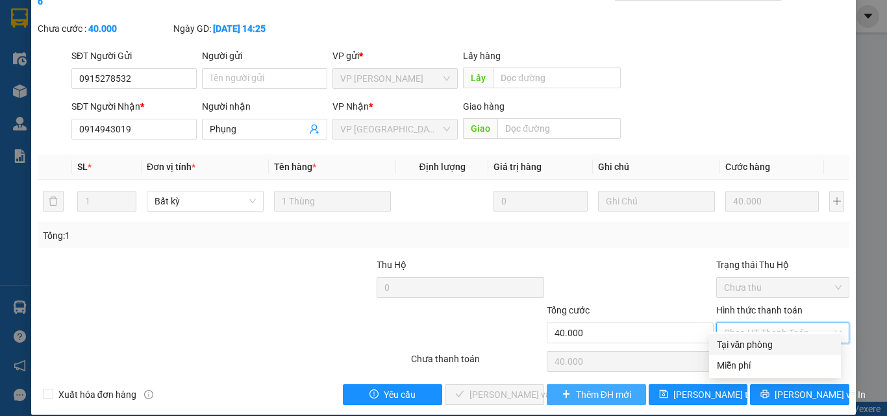
drag, startPoint x: 761, startPoint y: 342, endPoint x: 571, endPoint y: 385, distance: 194.3
click at [751, 342] on div "Tại văn phòng" at bounding box center [775, 345] width 116 height 14
type input "0"
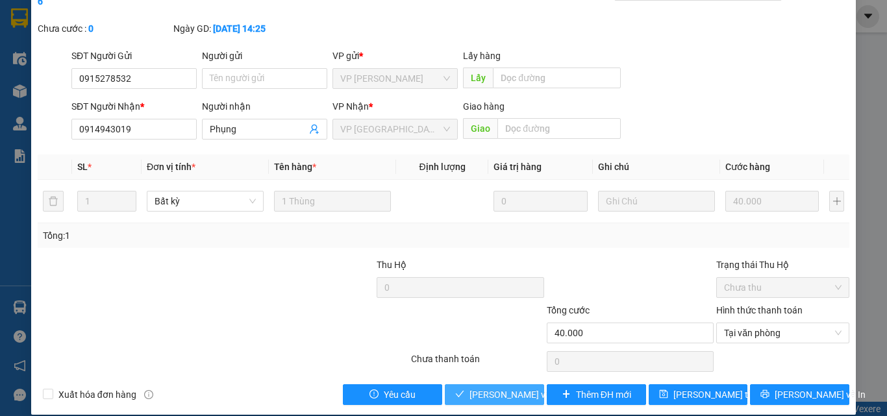
click at [493, 389] on button "[PERSON_NAME] và Giao hàng" at bounding box center [494, 394] width 99 height 21
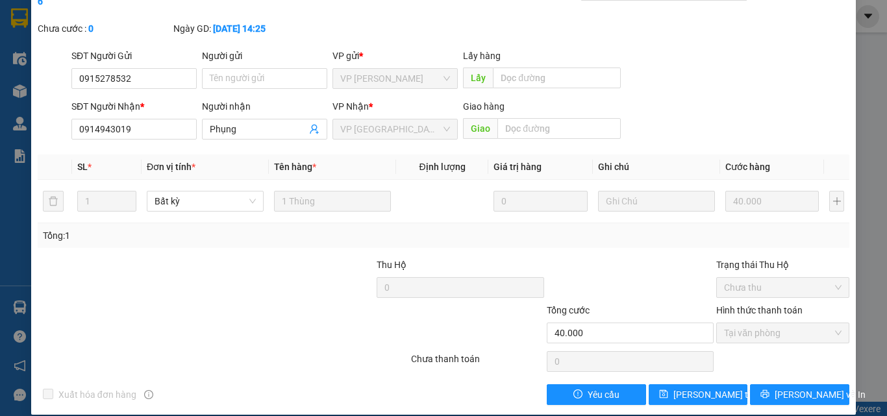
scroll to position [0, 0]
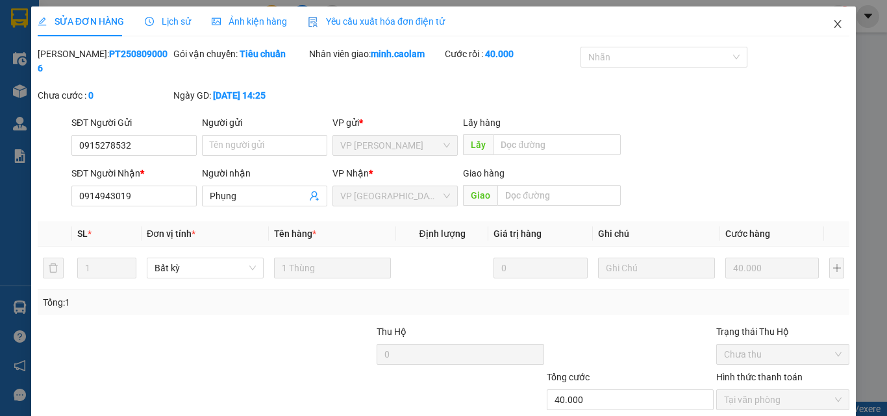
drag, startPoint x: 825, startPoint y: 22, endPoint x: 177, endPoint y: 29, distance: 648.5
click at [832, 22] on icon "close" at bounding box center [837, 24] width 10 height 10
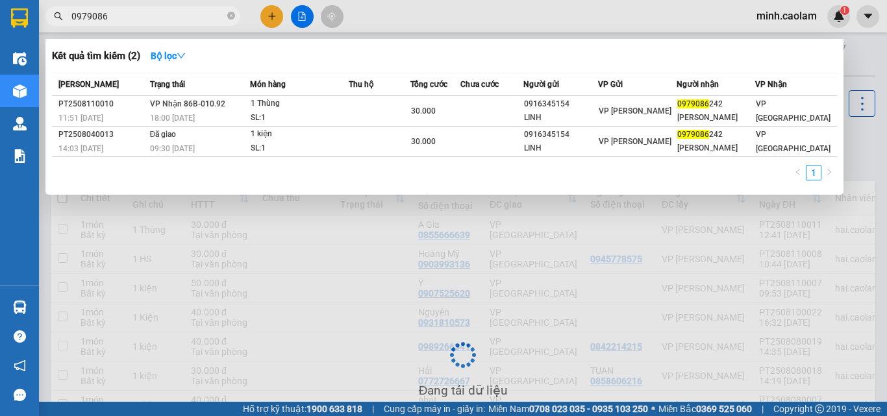
click at [132, 12] on input "0979086" at bounding box center [147, 16] width 153 height 14
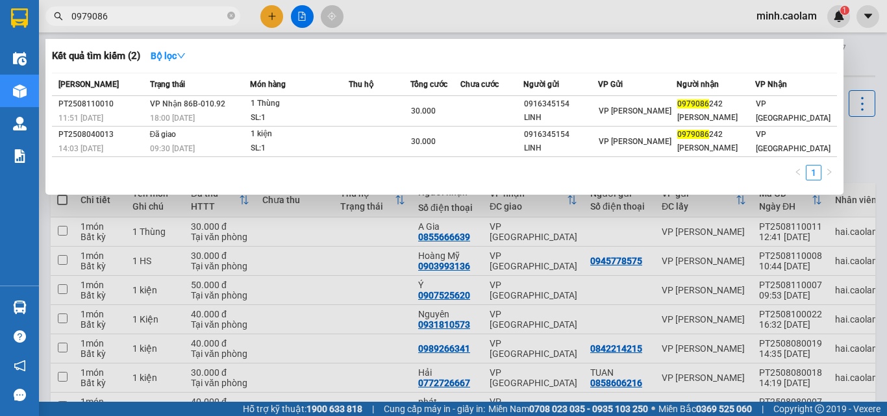
click at [131, 13] on input "0979086" at bounding box center [147, 16] width 153 height 14
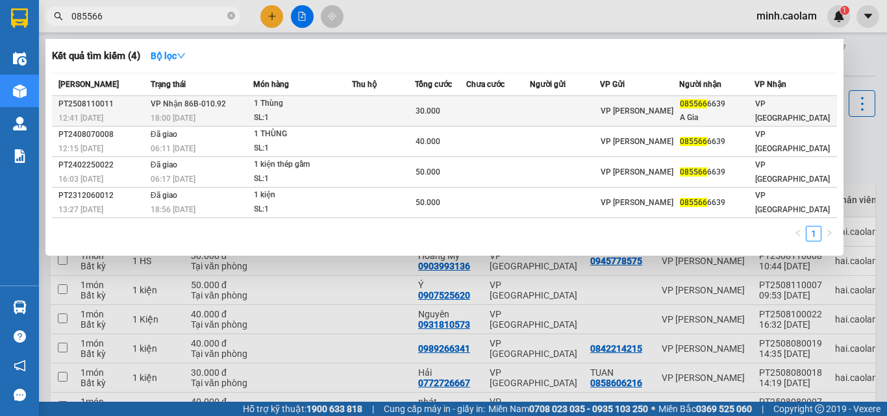
type input "085566"
click at [404, 121] on td at bounding box center [383, 111] width 63 height 31
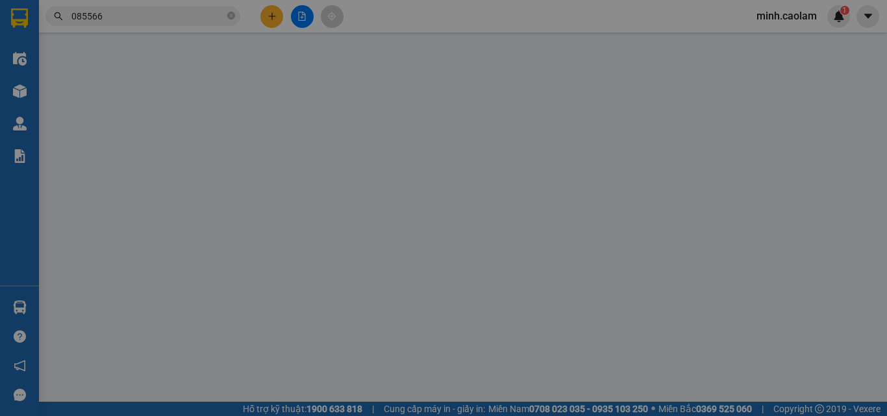
type input "0855666639"
type input "A Gia"
type input "30.000"
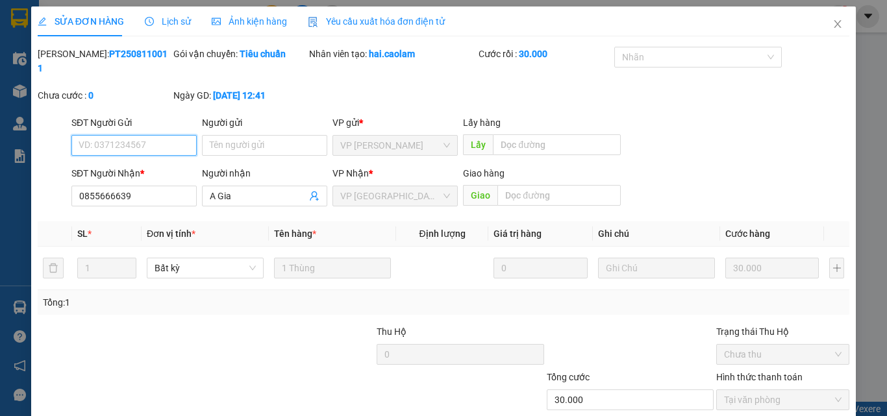
scroll to position [67, 0]
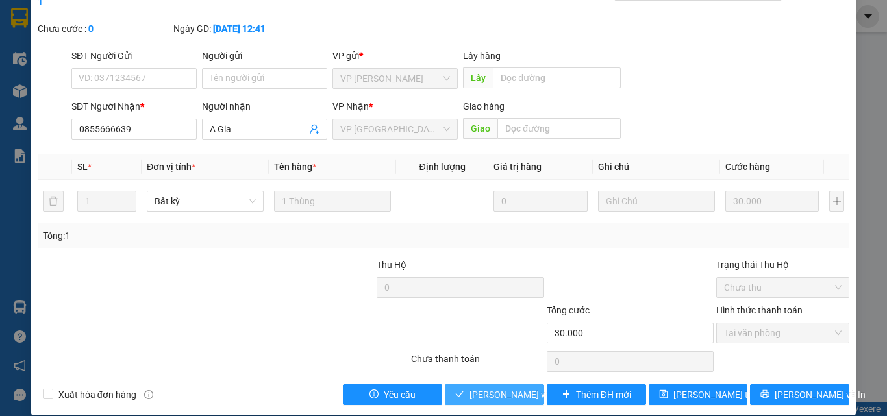
click at [501, 388] on span "[PERSON_NAME] và Giao hàng" at bounding box center [531, 395] width 125 height 14
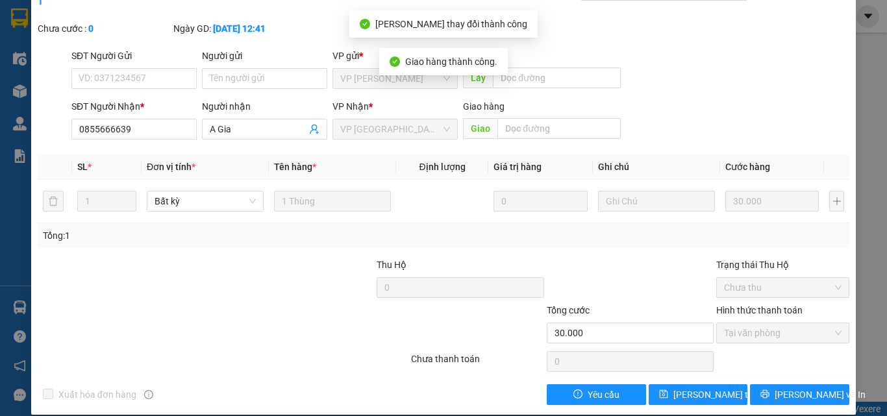
scroll to position [0, 0]
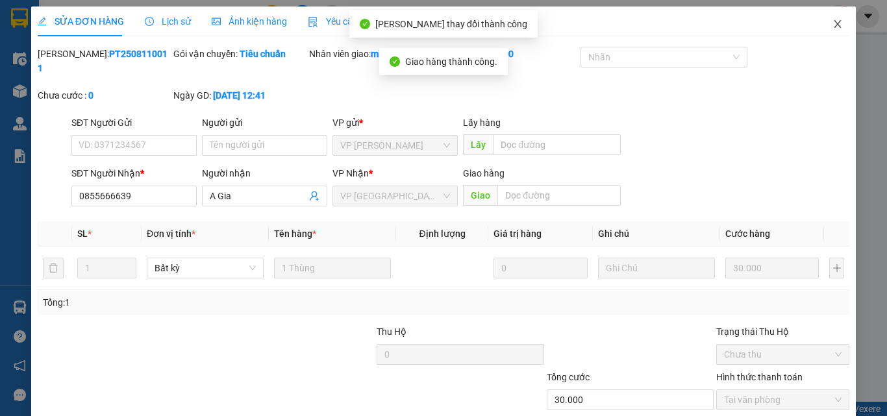
click at [833, 27] on span "Close" at bounding box center [837, 24] width 36 height 36
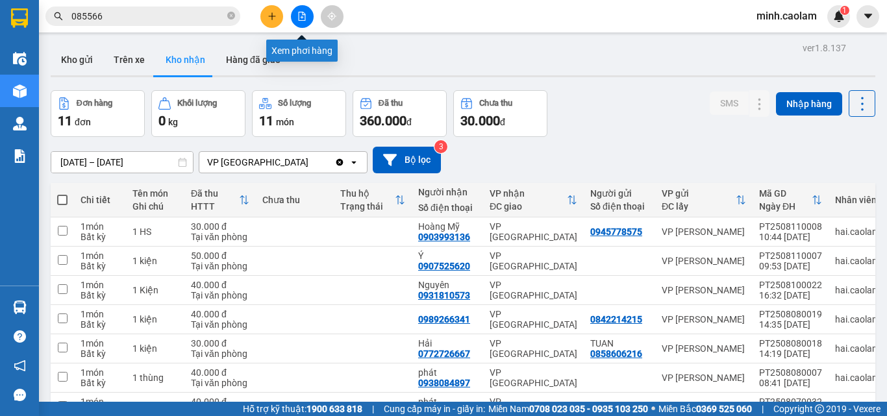
click at [303, 15] on icon "file-add" at bounding box center [302, 16] width 7 height 9
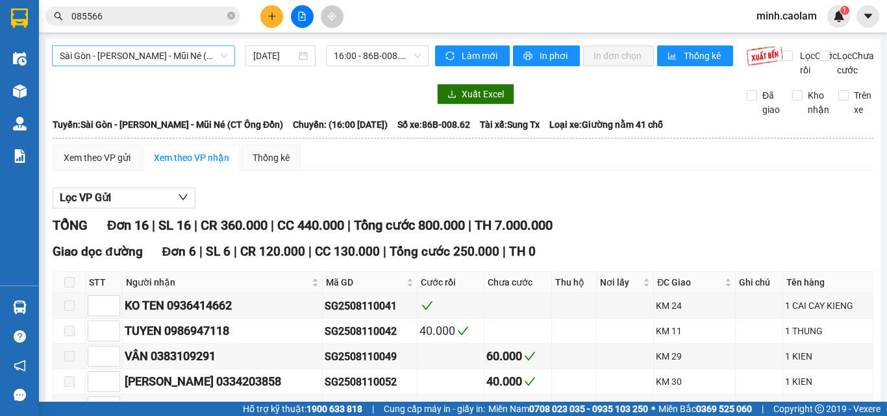
click at [158, 52] on span "Sài Gòn - [PERSON_NAME] - Mũi Né (CT Ông Đồn)" at bounding box center [143, 55] width 167 height 19
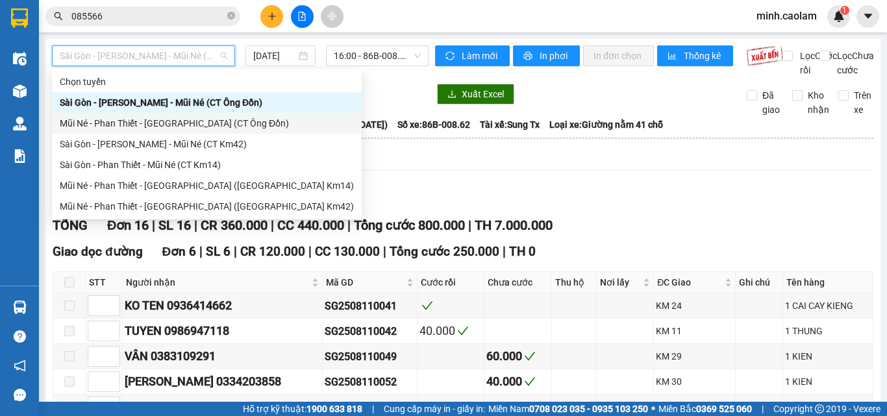
click at [101, 116] on div "Mũi Né - Phan Thiết - [GEOGRAPHIC_DATA] (CT Ông Đồn)" at bounding box center [207, 123] width 294 height 14
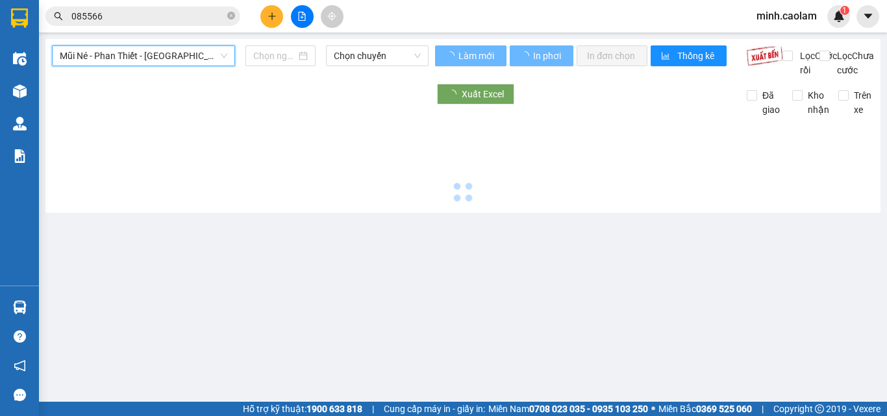
type input "[DATE]"
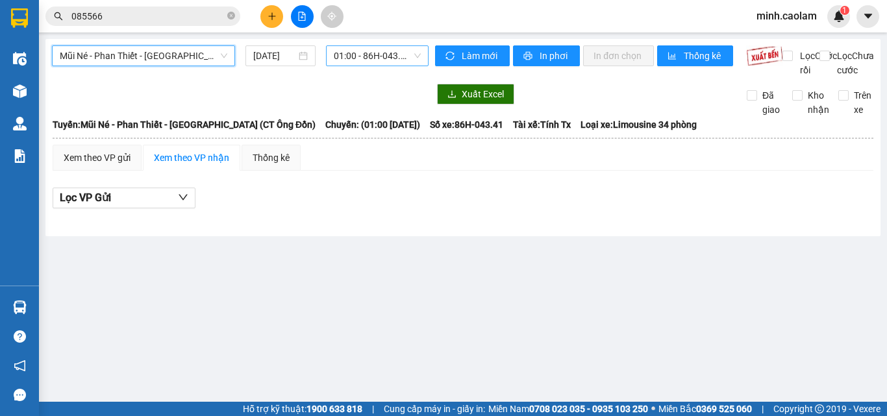
click at [366, 61] on span "01:00 - 86H-043.41" at bounding box center [377, 55] width 87 height 19
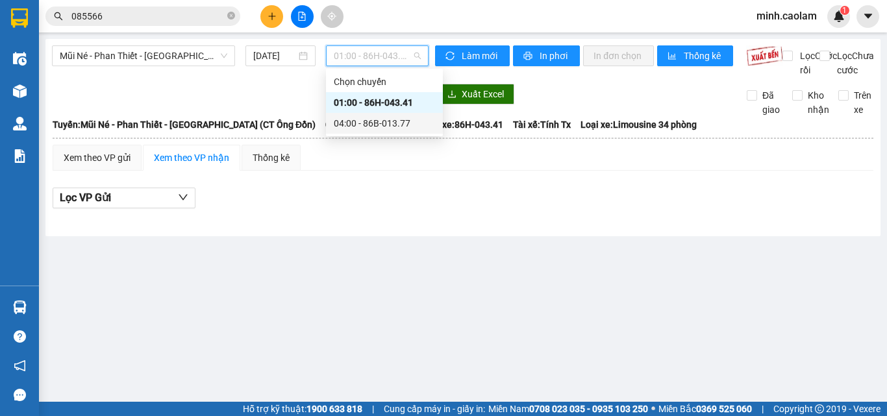
click at [372, 123] on div "04:00 - 86B-013.77" at bounding box center [384, 123] width 101 height 14
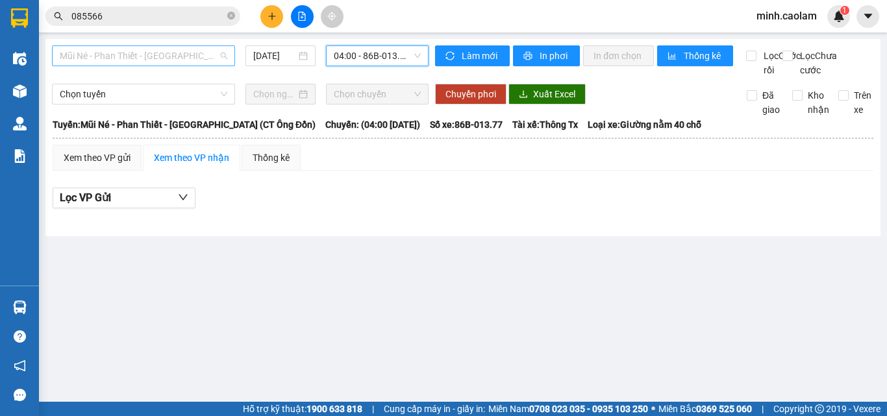
drag, startPoint x: 171, startPoint y: 62, endPoint x: 153, endPoint y: 63, distance: 18.8
click at [166, 62] on span "Mũi Né - Phan Thiết - [GEOGRAPHIC_DATA] (CT Ông Đồn)" at bounding box center [143, 55] width 167 height 19
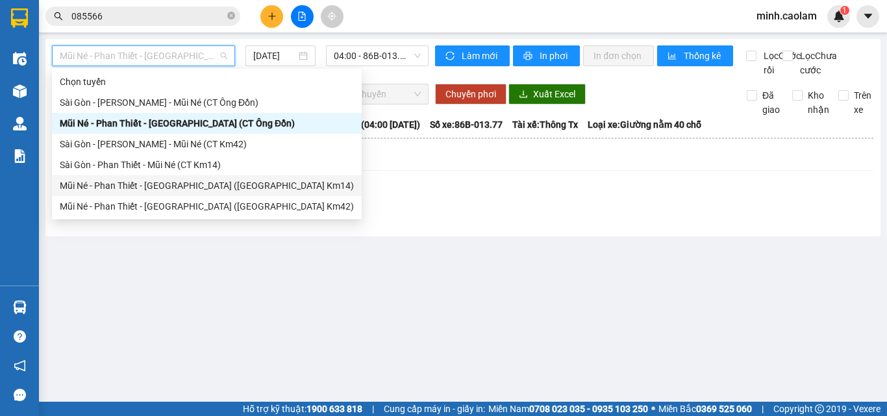
click at [118, 181] on div "Mũi Né - Phan Thiết - [GEOGRAPHIC_DATA] ([GEOGRAPHIC_DATA] Km14)" at bounding box center [207, 185] width 294 height 14
type input "[DATE]"
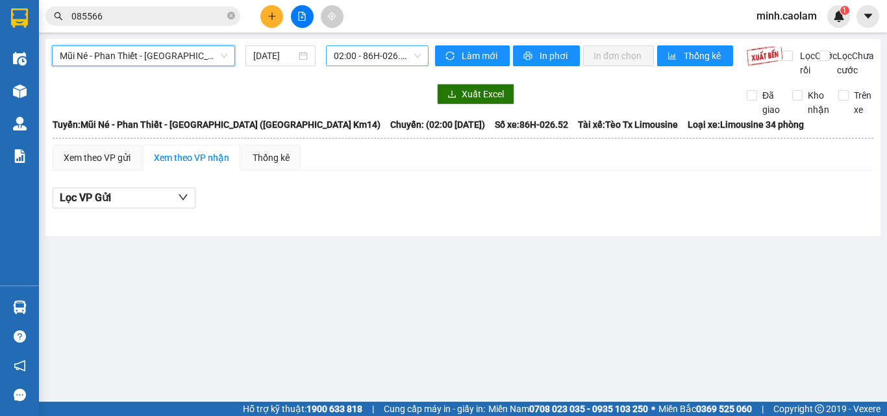
click at [366, 57] on span "02:00 - 86H-026.52" at bounding box center [377, 55] width 87 height 19
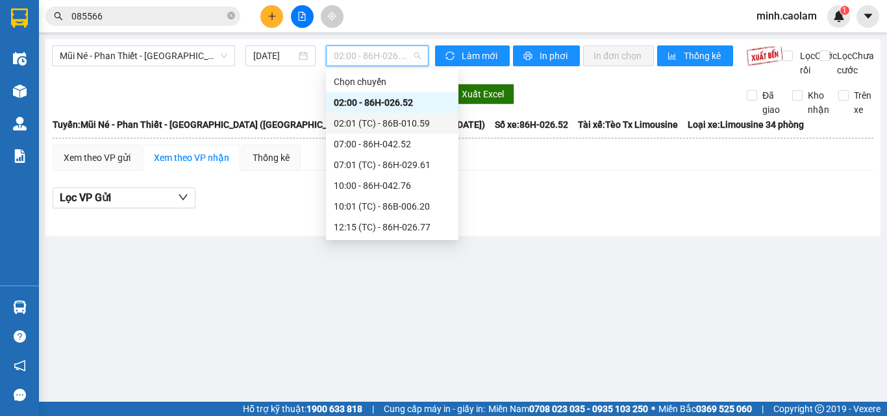
drag, startPoint x: 378, startPoint y: 130, endPoint x: 367, endPoint y: 64, distance: 67.8
click at [375, 118] on div "02:01 (TC) - 86B-010.59" at bounding box center [392, 123] width 132 height 21
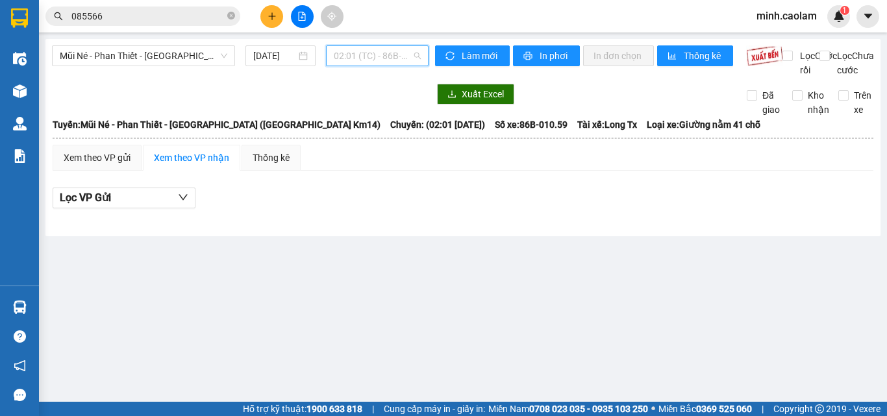
drag, startPoint x: 379, startPoint y: 59, endPoint x: 388, endPoint y: 134, distance: 75.8
click at [379, 67] on div "Mũi Né - Phan Thiết - [GEOGRAPHIC_DATA] ([GEOGRAPHIC_DATA] Km14) [DATE] 02:01 (…" at bounding box center [240, 61] width 376 height 32
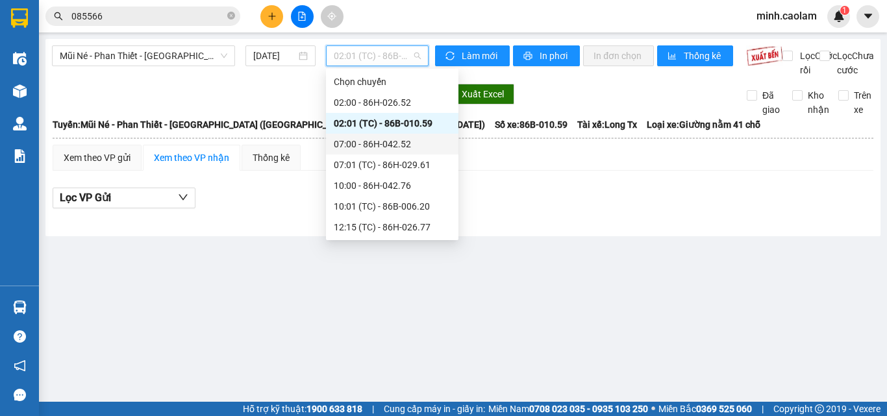
click at [385, 138] on div "07:00 - 86H-042.52" at bounding box center [392, 144] width 132 height 21
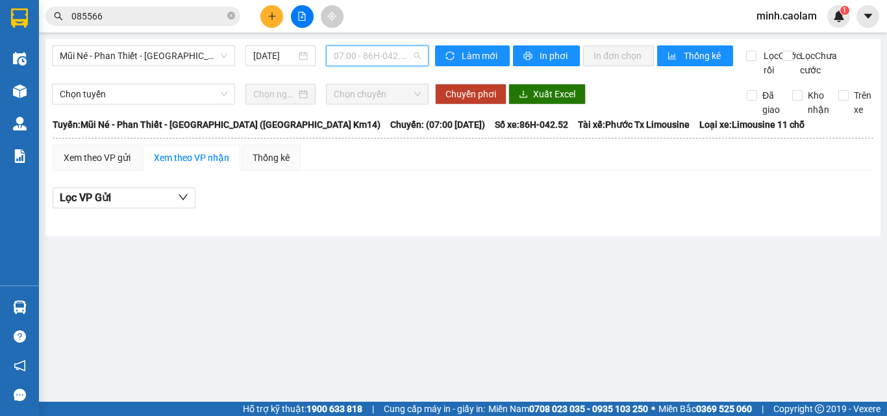
drag, startPoint x: 349, startPoint y: 48, endPoint x: 398, endPoint y: 138, distance: 101.9
click at [349, 51] on span "07:00 - 86H-042.52" at bounding box center [377, 55] width 87 height 19
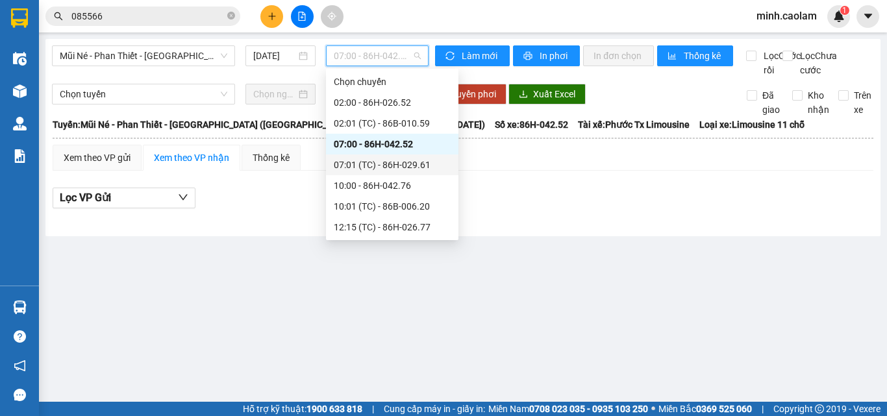
drag, startPoint x: 386, startPoint y: 162, endPoint x: 377, endPoint y: 93, distance: 68.8
click at [385, 162] on div "07:01 (TC) - 86H-029.61" at bounding box center [392, 165] width 117 height 14
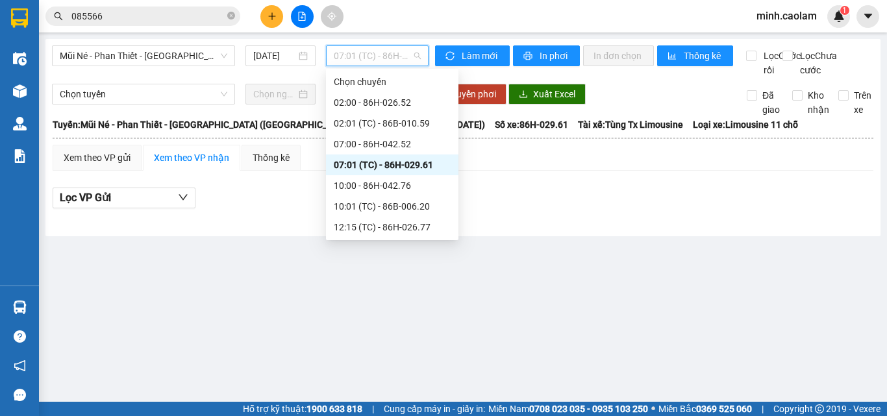
drag, startPoint x: 373, startPoint y: 58, endPoint x: 393, endPoint y: 160, distance: 104.4
click at [373, 62] on span "07:01 (TC) - 86H-029.61" at bounding box center [377, 55] width 87 height 19
click at [388, 180] on div "10:00 - 86H-042.76" at bounding box center [392, 185] width 117 height 14
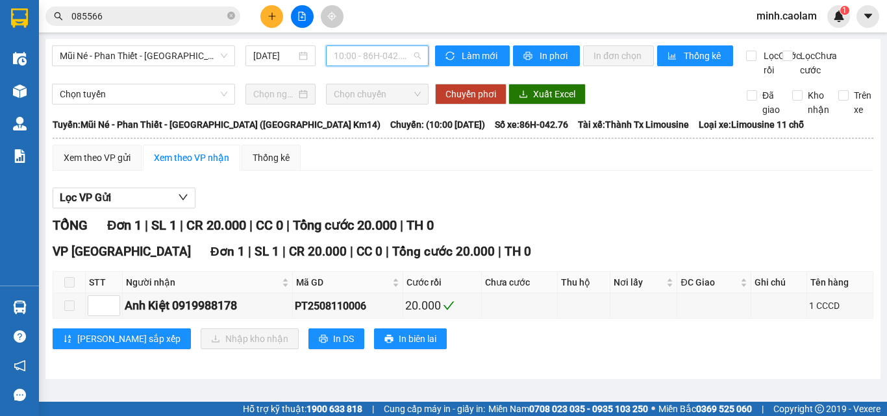
drag, startPoint x: 345, startPoint y: 63, endPoint x: 378, endPoint y: 208, distance: 148.5
click at [345, 71] on body "Kết quả tìm kiếm ( 4 ) Bộ lọc Mã ĐH Trạng thái Món hàng Thu hộ Tổng cước Chưa c…" at bounding box center [443, 208] width 887 height 416
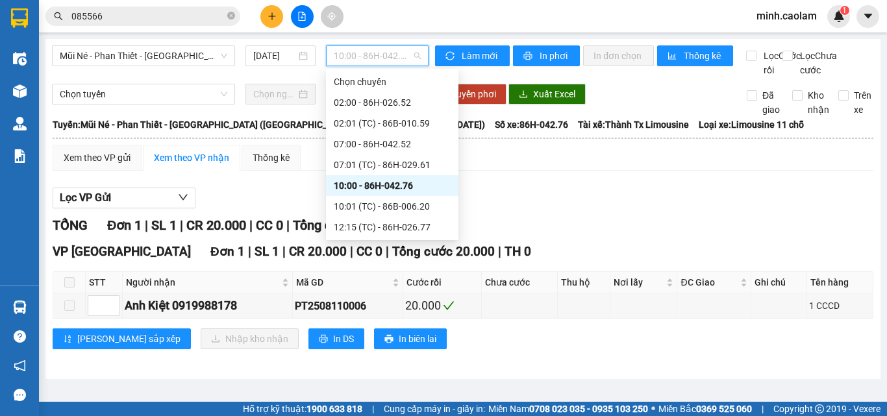
click at [634, 234] on div "TỔNG Đơn 1 | SL 1 | CR 20.000 | CC 0 | Tổng cước 20.000 | TH 0" at bounding box center [463, 225] width 820 height 20
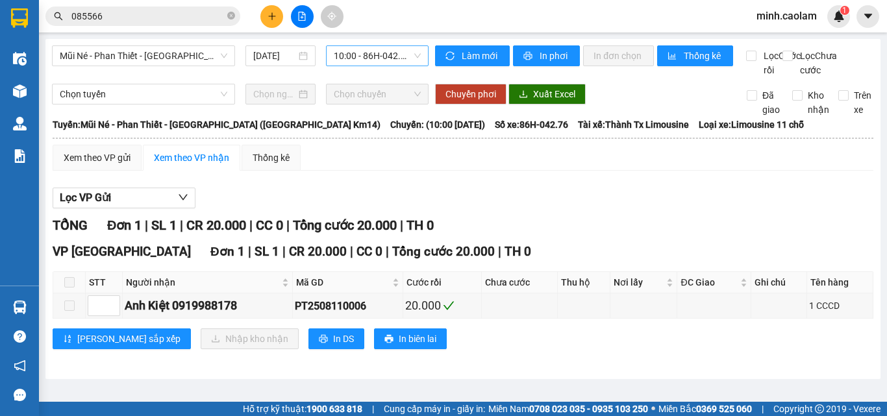
click at [400, 50] on span "10:00 - 86H-042.76" at bounding box center [377, 55] width 87 height 19
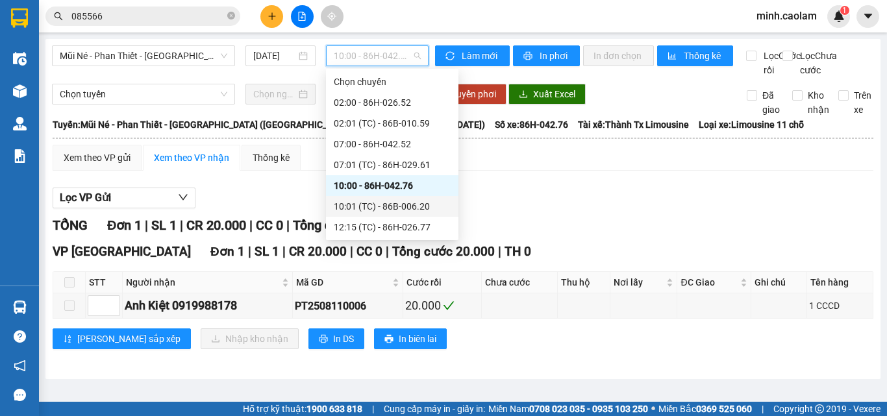
click at [373, 208] on div "10:01 (TC) - 86B-006.20" at bounding box center [392, 206] width 117 height 14
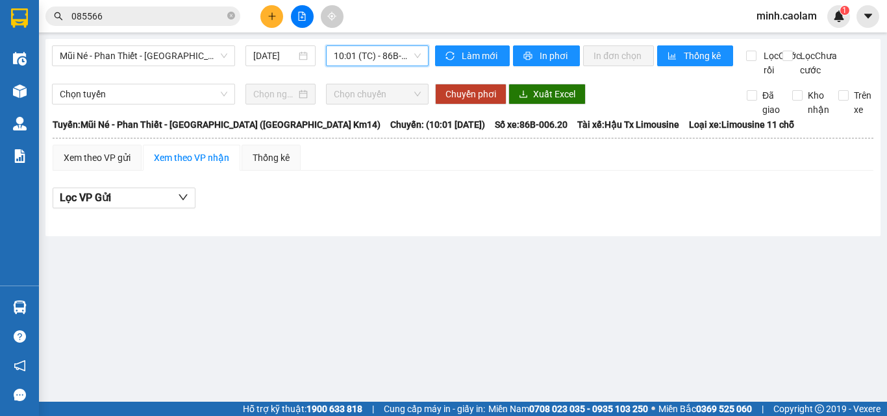
click at [366, 52] on span "10:01 (TC) - 86B-006.20" at bounding box center [377, 55] width 87 height 19
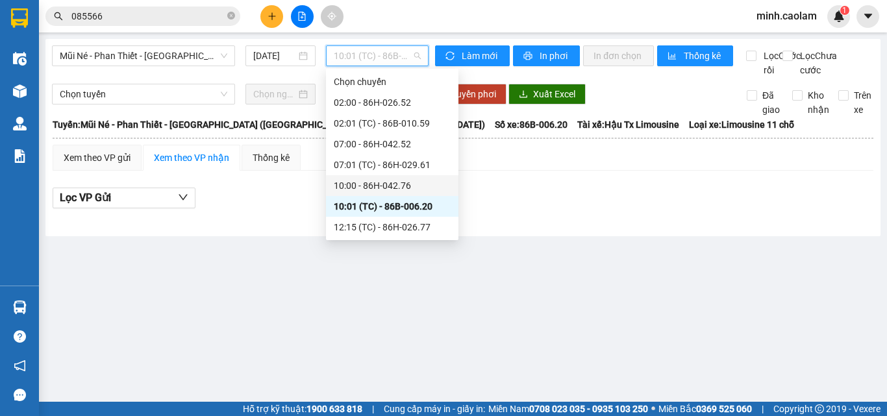
click at [381, 180] on div "10:00 - 86H-042.76" at bounding box center [392, 185] width 117 height 14
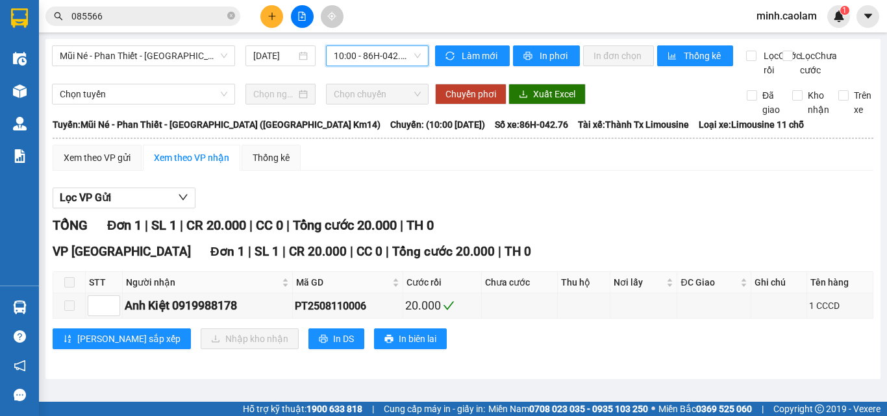
drag, startPoint x: 379, startPoint y: 69, endPoint x: 380, endPoint y: 60, distance: 8.5
click at [380, 66] on div "Mũi Né - Phan Thiết - [GEOGRAPHIC_DATA] ([GEOGRAPHIC_DATA] Km14) [DATE] 10:00 1…" at bounding box center [240, 61] width 376 height 32
drag, startPoint x: 380, startPoint y: 59, endPoint x: 377, endPoint y: 82, distance: 22.9
click at [379, 63] on span "10:00 - 86H-042.76" at bounding box center [377, 55] width 87 height 19
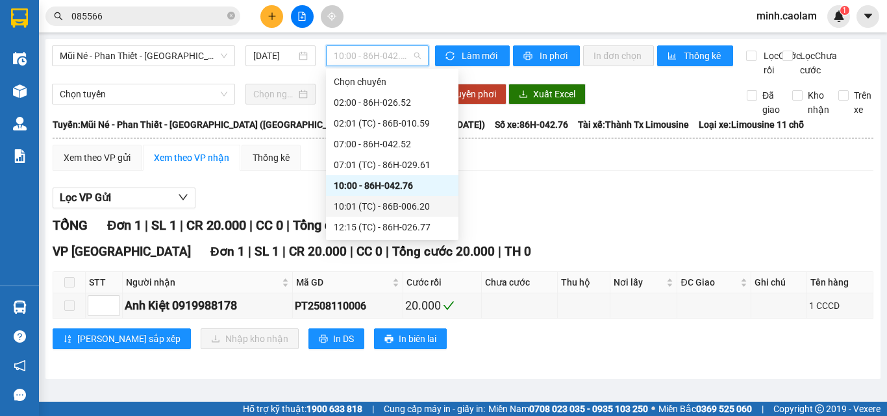
click at [379, 210] on div "10:01 (TC) - 86B-006.20" at bounding box center [392, 206] width 117 height 14
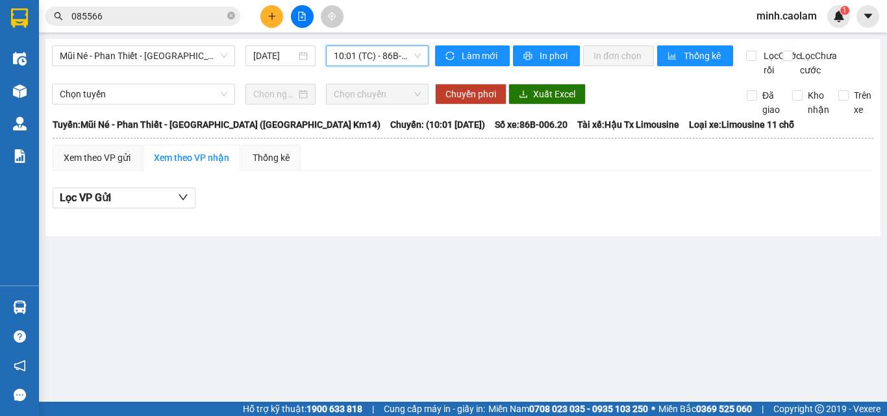
drag, startPoint x: 360, startPoint y: 55, endPoint x: 357, endPoint y: 79, distance: 24.8
click at [358, 63] on span "10:01 (TC) - 86B-006.20" at bounding box center [377, 55] width 87 height 19
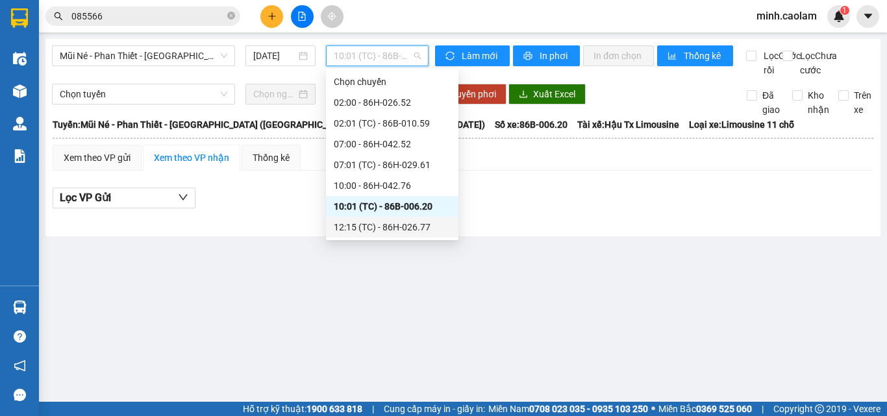
drag, startPoint x: 384, startPoint y: 229, endPoint x: 360, endPoint y: 241, distance: 27.6
click at [382, 232] on div "12:15 (TC) - 86H-026.77" at bounding box center [392, 227] width 117 height 14
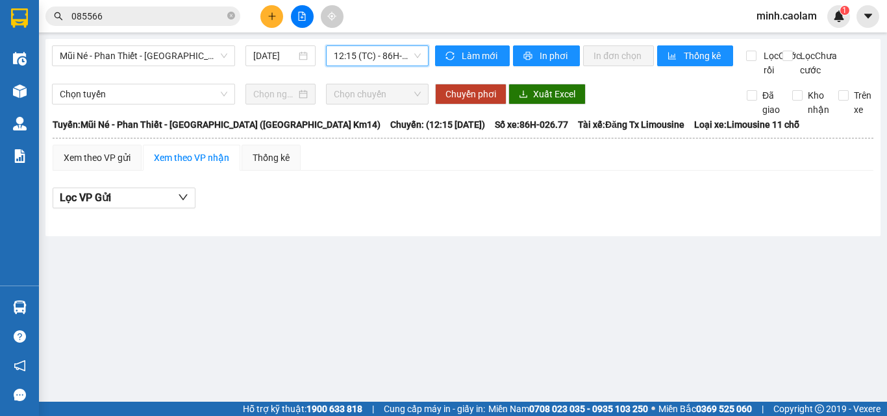
click at [377, 67] on div "Mũi Né - Phan Thiết - [GEOGRAPHIC_DATA] ([GEOGRAPHIC_DATA] Km14) [DATE] 12:15 1…" at bounding box center [240, 61] width 376 height 32
click at [376, 60] on span "12:15 (TC) - 86H-026.77" at bounding box center [377, 55] width 87 height 19
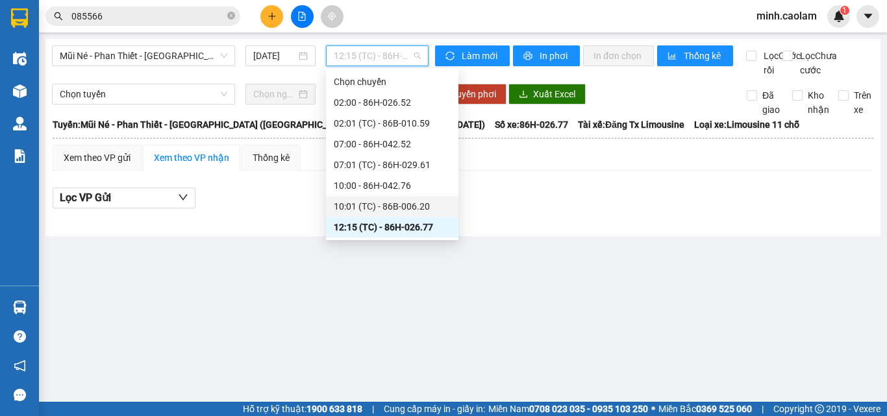
scroll to position [65, 0]
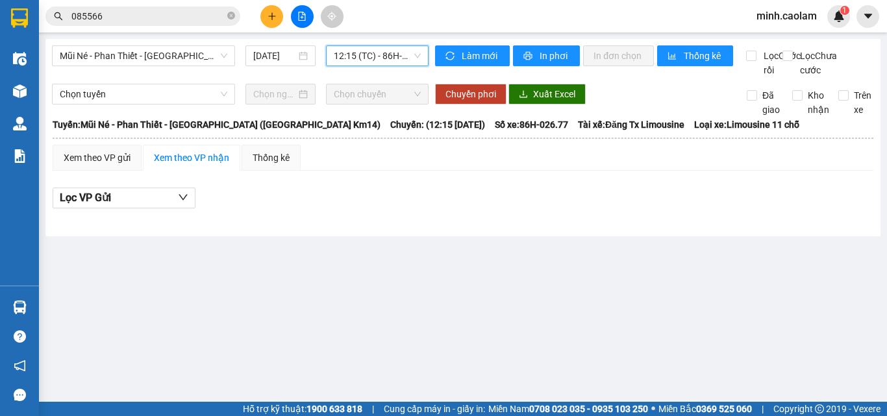
click at [357, 59] on span "12:15 (TC) - 86H-026.77" at bounding box center [377, 55] width 87 height 19
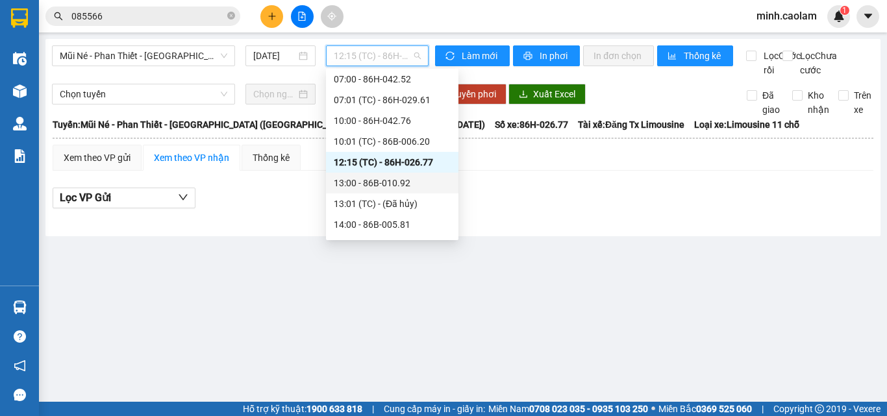
click at [395, 188] on div "13:00 - 86B-010.92" at bounding box center [392, 183] width 117 height 14
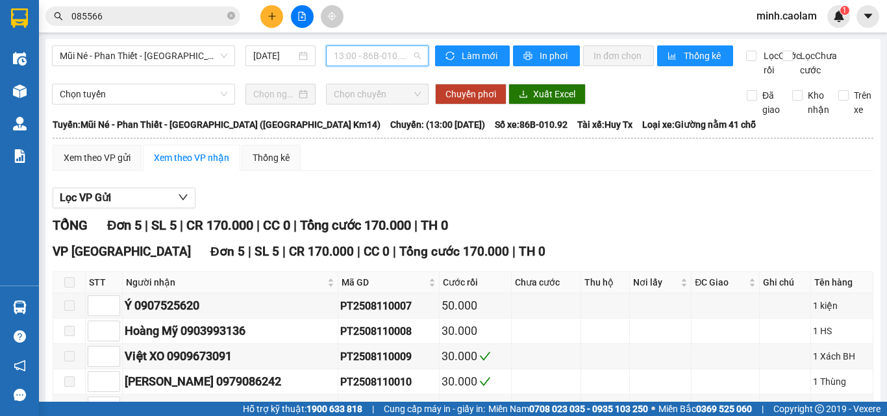
click at [371, 58] on span "13:00 - 86B-010.92" at bounding box center [377, 55] width 87 height 19
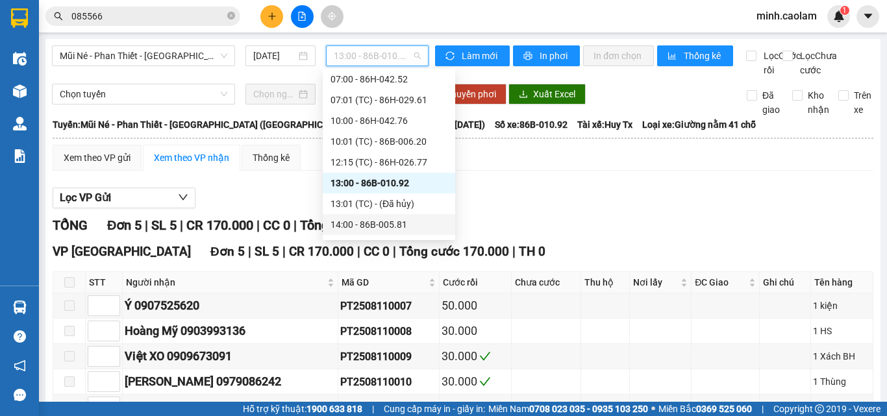
click at [377, 220] on div "14:00 - 86B-005.81" at bounding box center [388, 224] width 117 height 14
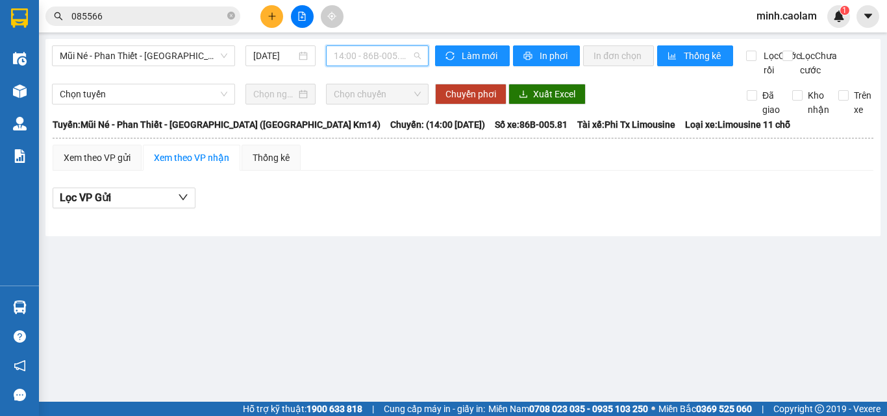
drag, startPoint x: 363, startPoint y: 54, endPoint x: 391, endPoint y: 140, distance: 90.1
click at [363, 56] on span "14:00 - 86B-005.81" at bounding box center [377, 55] width 87 height 19
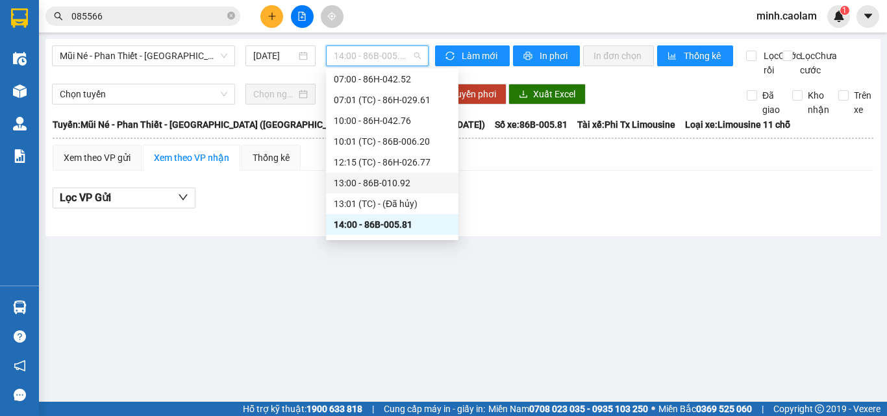
scroll to position [195, 0]
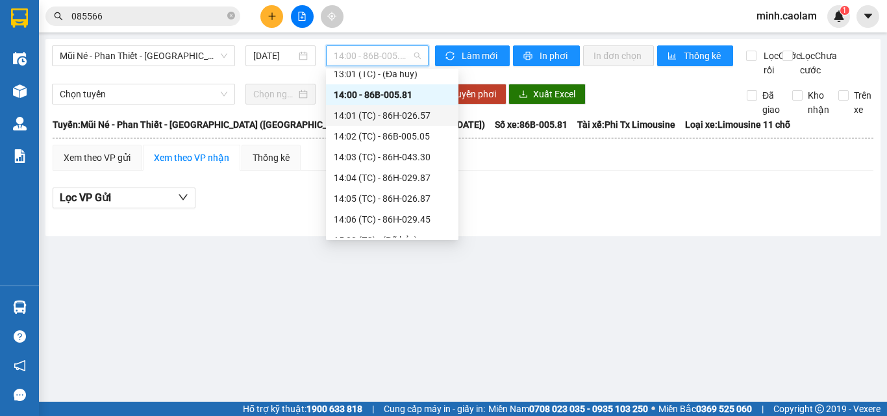
click at [384, 110] on div "14:01 (TC) - 86H-026.57" at bounding box center [392, 115] width 117 height 14
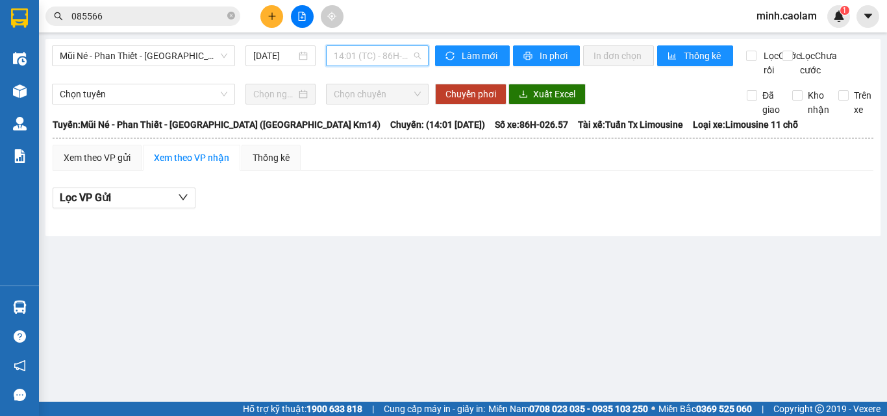
drag, startPoint x: 369, startPoint y: 55, endPoint x: 386, endPoint y: 139, distance: 85.4
click at [369, 56] on span "14:01 (TC) - 86H-026.57" at bounding box center [377, 55] width 87 height 19
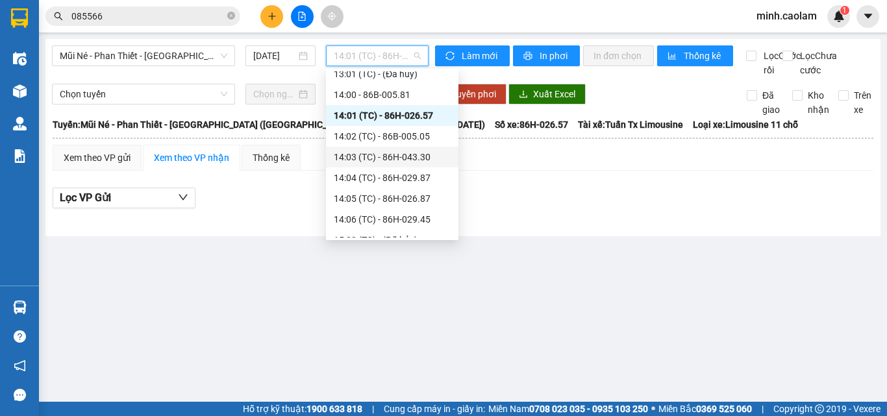
click at [382, 151] on div "14:03 (TC) - 86H-043.30" at bounding box center [392, 157] width 117 height 14
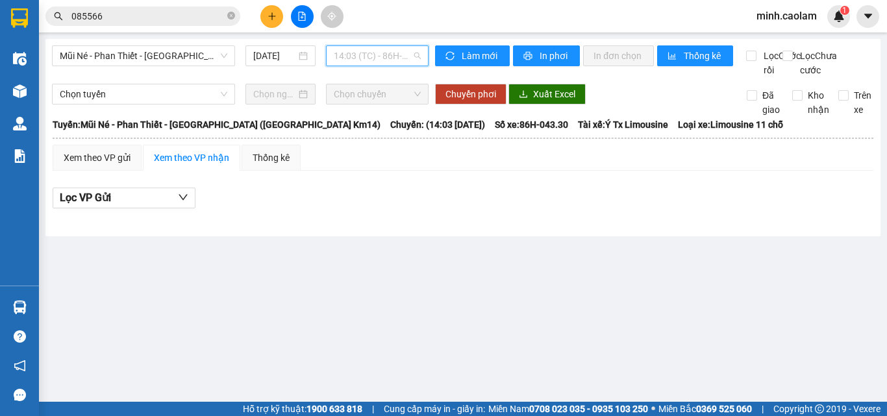
click at [365, 53] on span "14:03 (TC) - 86H-043.30" at bounding box center [377, 55] width 87 height 19
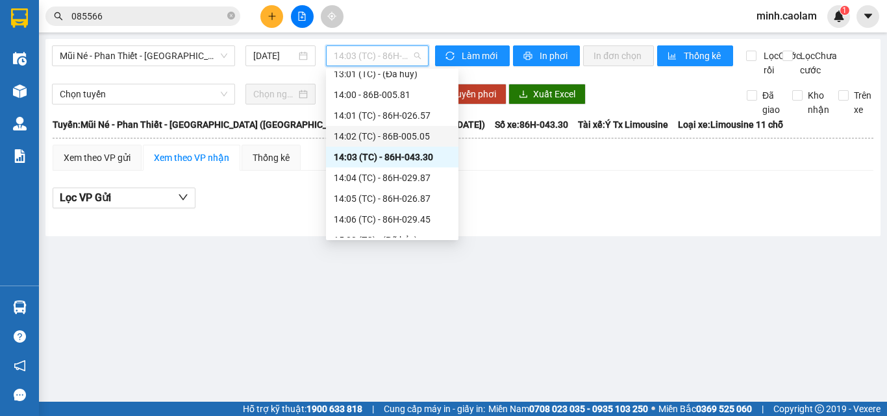
click at [378, 140] on div "14:02 (TC) - 86B-005.05" at bounding box center [392, 136] width 117 height 14
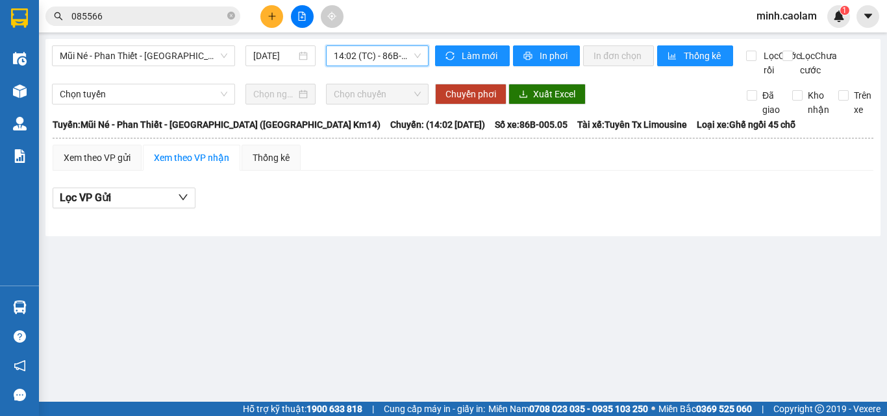
drag, startPoint x: 384, startPoint y: 53, endPoint x: 377, endPoint y: 130, distance: 76.9
click at [380, 70] on body "Kết quả tìm kiếm ( 4 ) Bộ lọc Mã ĐH Trạng thái Món hàng Thu hộ Tổng cước Chưa c…" at bounding box center [443, 208] width 887 height 416
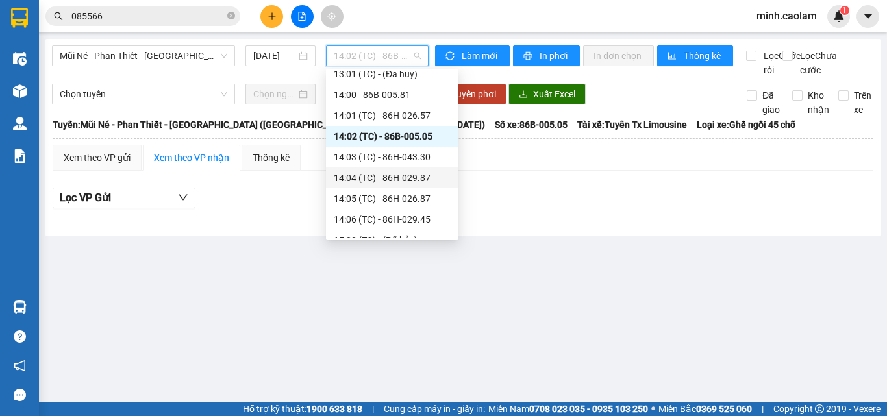
click at [384, 184] on div "14:04 (TC) - 86H-029.87" at bounding box center [392, 178] width 117 height 14
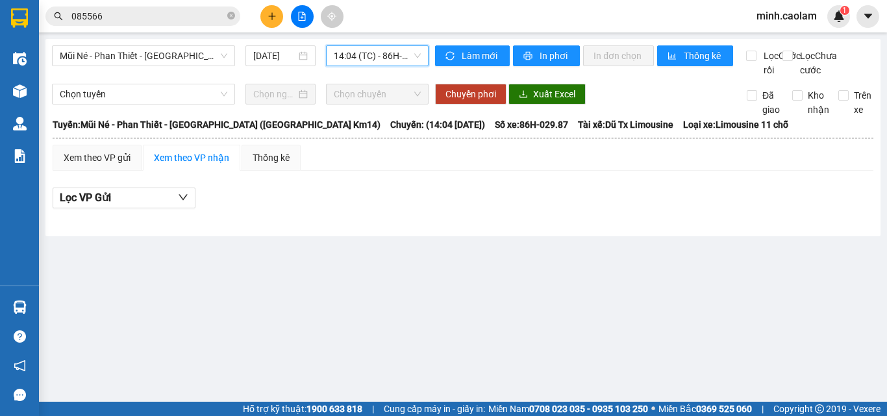
click at [349, 77] on body "Kết quả tìm kiếm ( 4 ) Bộ lọc Mã ĐH Trạng thái Món hàng Thu hộ Tổng cước Chưa c…" at bounding box center [443, 208] width 887 height 416
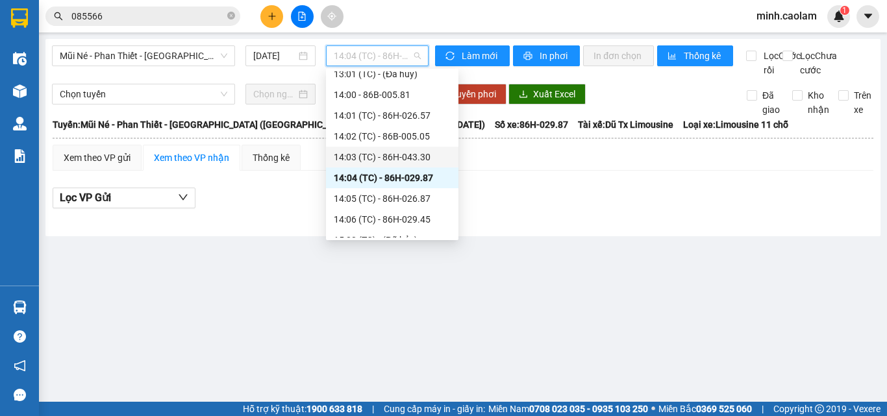
click at [364, 152] on div "14:03 (TC) - 86H-043.30" at bounding box center [392, 157] width 117 height 14
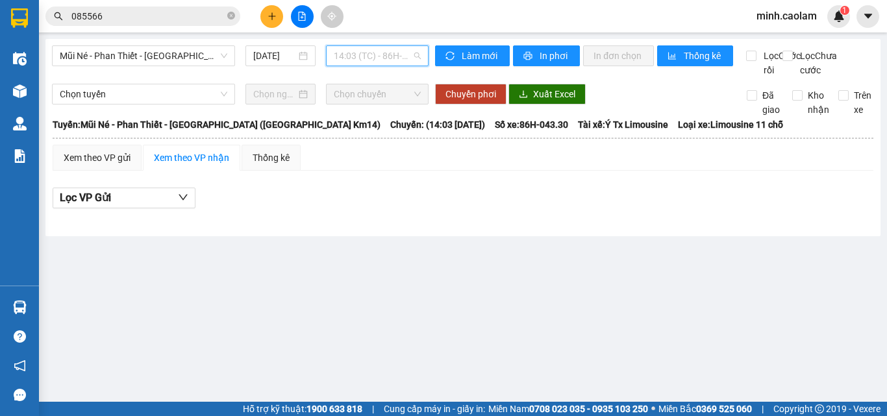
drag, startPoint x: 353, startPoint y: 60, endPoint x: 360, endPoint y: 131, distance: 71.8
click at [353, 77] on body "Kết quả tìm kiếm ( 4 ) Bộ lọc Mã ĐH Trạng thái Món hàng Thu hộ Tổng cước Chưa c…" at bounding box center [443, 208] width 887 height 416
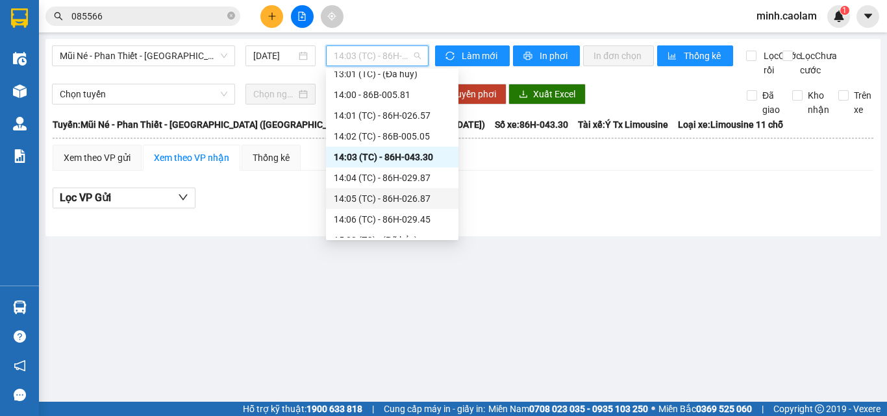
drag, startPoint x: 388, startPoint y: 194, endPoint x: 380, endPoint y: 198, distance: 8.7
click at [380, 198] on div "14:05 (TC) - 86H-026.87" at bounding box center [392, 198] width 117 height 14
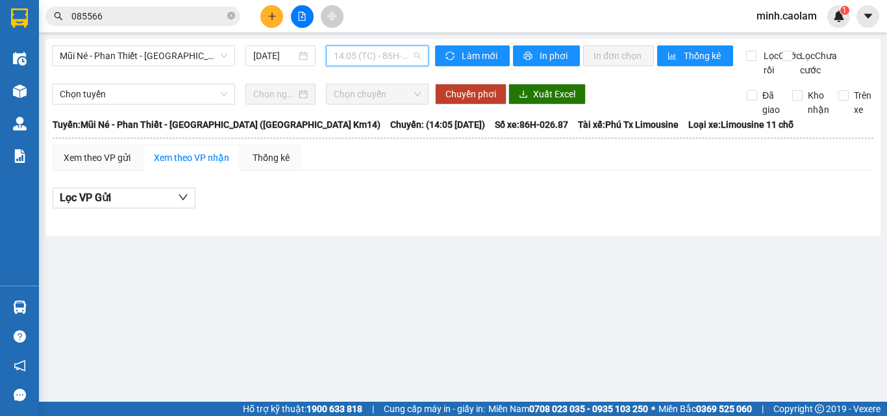
drag, startPoint x: 360, startPoint y: 59, endPoint x: 378, endPoint y: 153, distance: 95.1
click at [360, 62] on span "14:05 (TC) - 86H-026.87" at bounding box center [377, 55] width 87 height 19
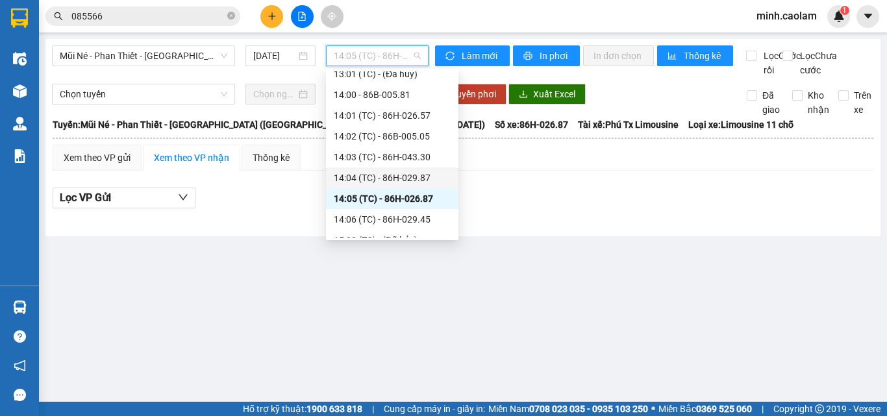
drag, startPoint x: 367, startPoint y: 171, endPoint x: 362, endPoint y: 94, distance: 77.5
click at [365, 167] on div "Chọn chuyến 02:00 - 86H-026.52 02:01 (TC) - 86B-010.59 07:00 - 86H-042.52 07:01…" at bounding box center [392, 116] width 132 height 478
drag, startPoint x: 367, startPoint y: 56, endPoint x: 368, endPoint y: 158, distance: 102.6
click at [366, 70] on div "Mũi Né - Phan Thiết - [GEOGRAPHIC_DATA] ([GEOGRAPHIC_DATA] Km14) [DATE] 14:05 (…" at bounding box center [240, 61] width 376 height 32
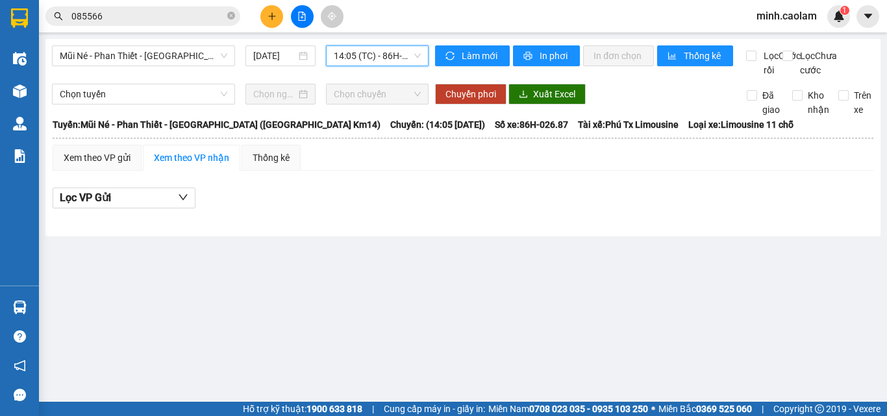
drag, startPoint x: 361, startPoint y: 26, endPoint x: 357, endPoint y: 39, distance: 13.6
click at [359, 34] on section "Kết quả tìm kiếm ( 4 ) Bộ lọc Mã ĐH Trạng thái Món hàng Thu hộ Tổng cước Chưa c…" at bounding box center [443, 208] width 887 height 416
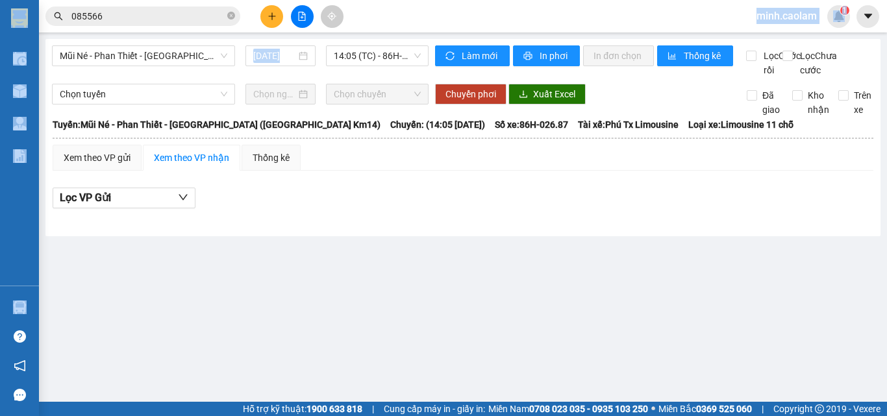
click at [356, 42] on div "Mũi Né - Phan Thiết - [GEOGRAPHIC_DATA] ([GEOGRAPHIC_DATA] Km14) [DATE] 14:05 (…" at bounding box center [462, 137] width 835 height 197
click at [357, 58] on span "14:05 (TC) - 86H-026.87" at bounding box center [377, 55] width 87 height 19
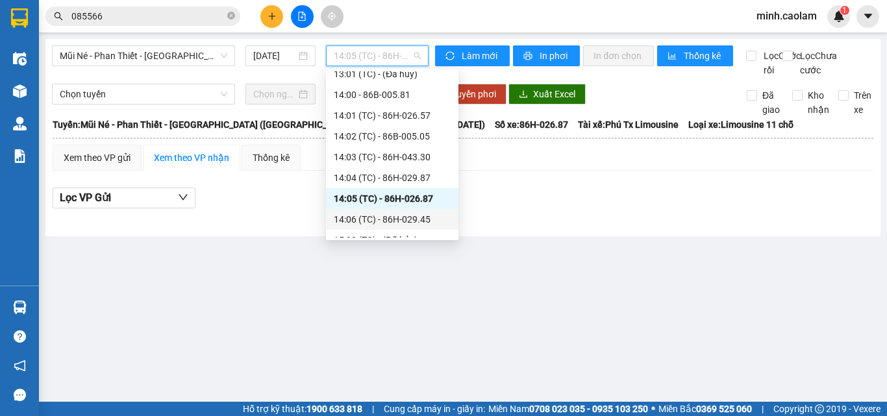
click at [371, 220] on div "14:06 (TC) - 86H-029.45" at bounding box center [392, 219] width 117 height 14
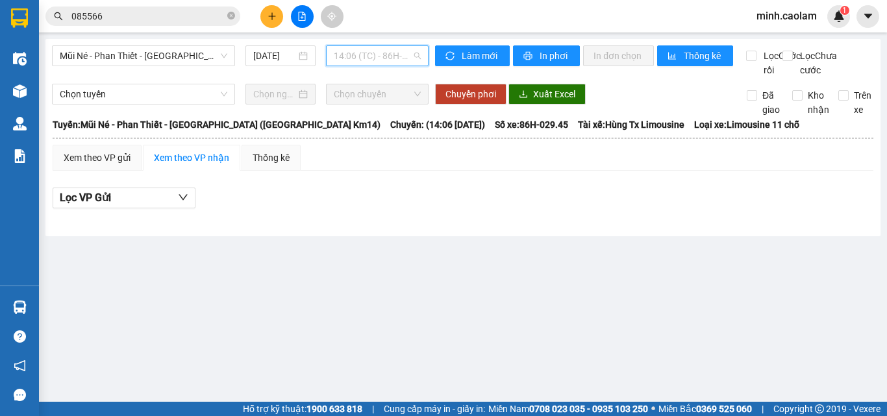
click at [378, 48] on span "14:06 (TC) - 86H-029.45" at bounding box center [377, 55] width 87 height 19
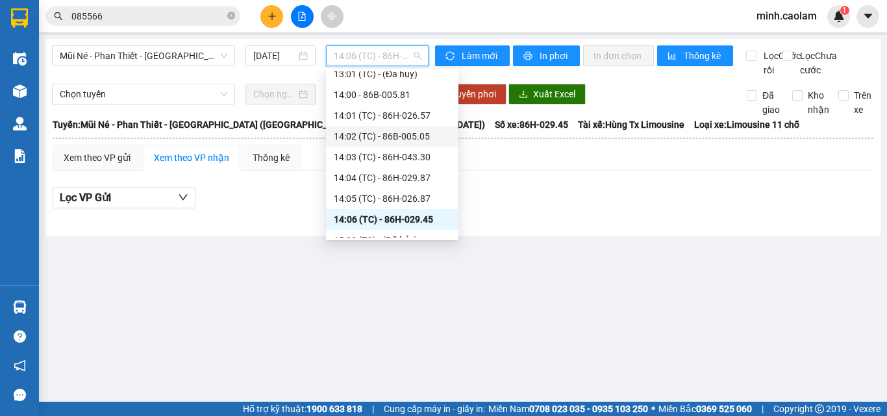
scroll to position [260, 0]
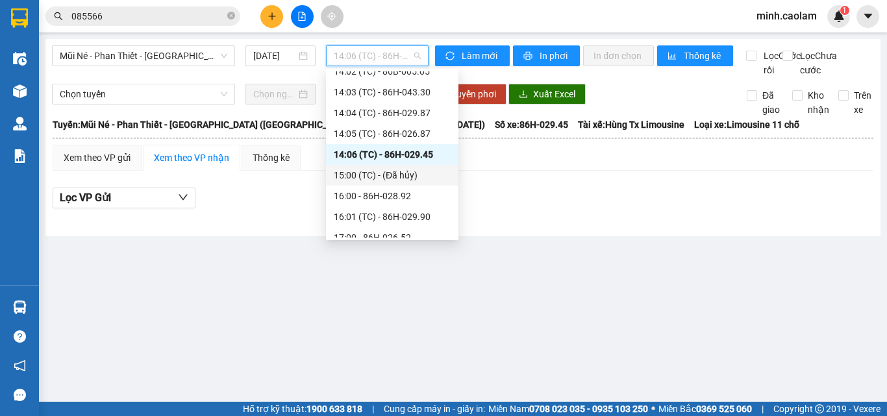
click at [403, 172] on div "15:00 (TC) - (Đã hủy)" at bounding box center [392, 175] width 117 height 14
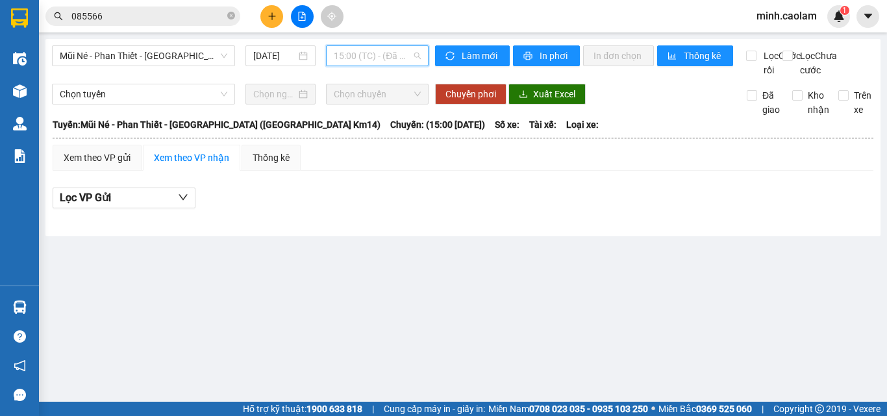
drag, startPoint x: 352, startPoint y: 60, endPoint x: 392, endPoint y: 192, distance: 137.8
click at [363, 105] on body "Kết quả tìm kiếm ( 4 ) Bộ lọc Mã ĐH Trạng thái Món hàng Thu hộ Tổng cước Chưa c…" at bounding box center [443, 208] width 887 height 416
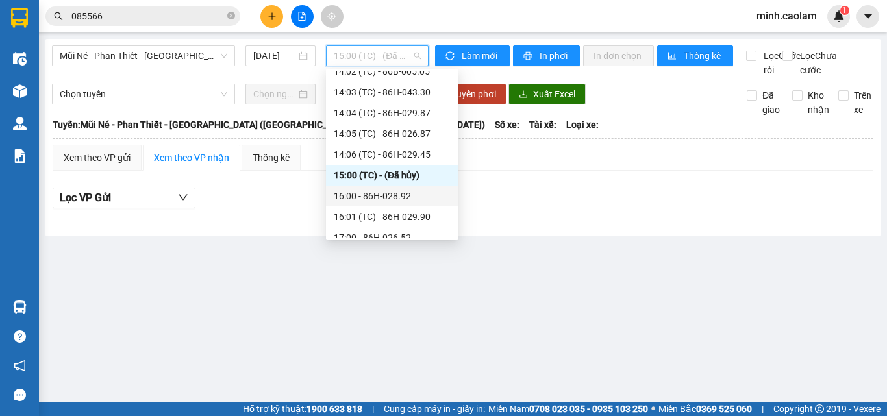
click at [386, 199] on div "16:00 - 86H-028.92" at bounding box center [392, 196] width 117 height 14
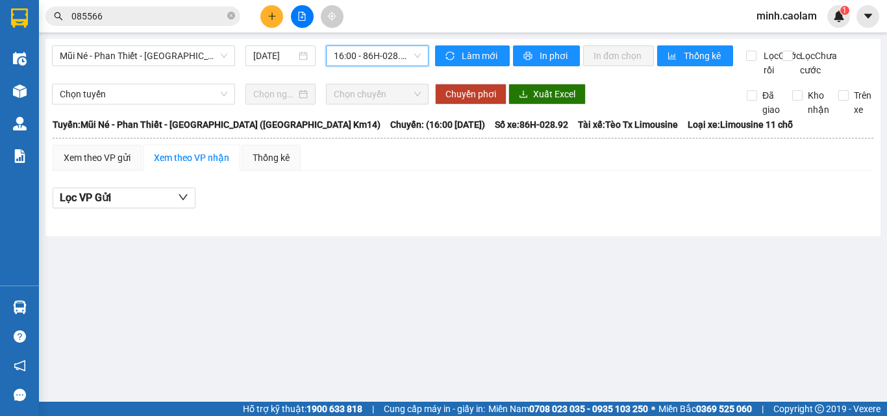
drag, startPoint x: 372, startPoint y: 62, endPoint x: 384, endPoint y: 143, distance: 82.1
click at [372, 64] on span "16:00 - 86H-028.92" at bounding box center [377, 55] width 87 height 19
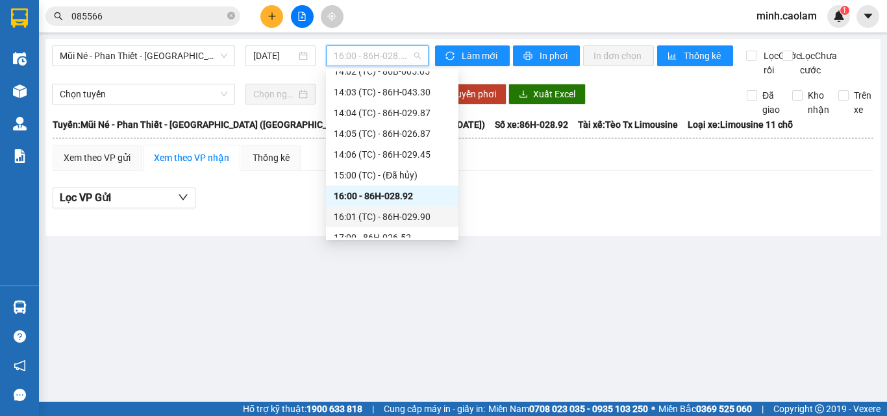
drag, startPoint x: 397, startPoint y: 214, endPoint x: 351, endPoint y: 254, distance: 61.3
click at [395, 217] on div "16:01 (TC) - 86H-029.90" at bounding box center [392, 217] width 117 height 14
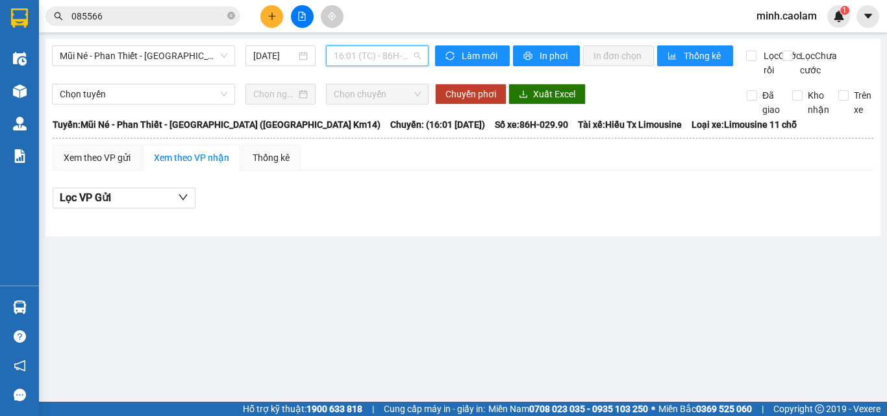
click at [363, 49] on span "16:01 (TC) - 86H-029.90" at bounding box center [377, 55] width 87 height 19
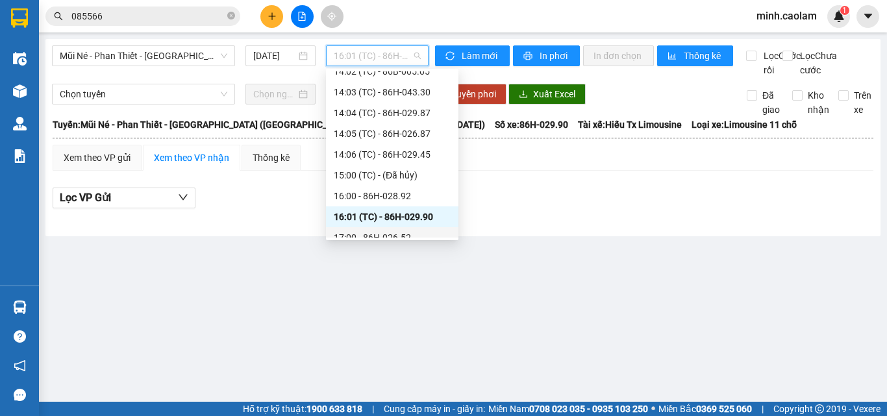
scroll to position [312, 0]
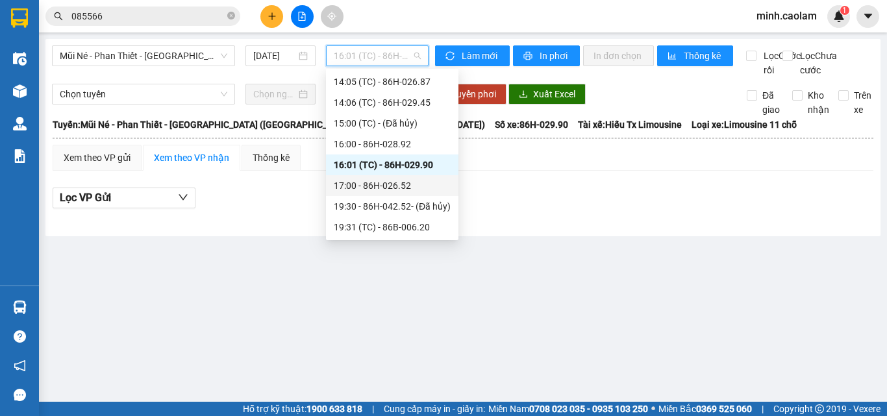
click at [365, 188] on div "17:00 - 86H-026.52" at bounding box center [392, 185] width 117 height 14
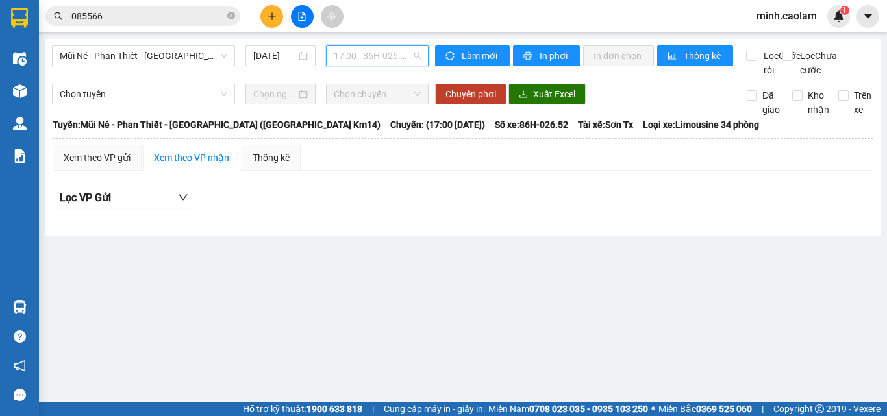
drag, startPoint x: 367, startPoint y: 53, endPoint x: 406, endPoint y: 206, distance: 158.1
click at [369, 64] on span "17:00 - 86H-026.52" at bounding box center [377, 55] width 87 height 19
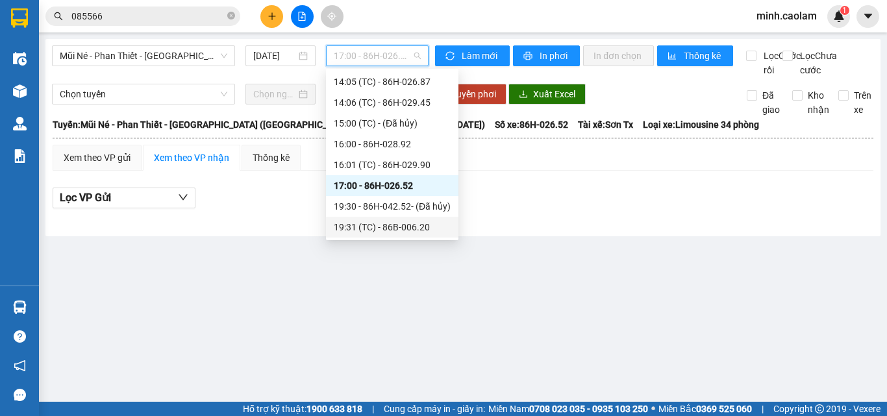
click at [397, 221] on div "19:31 (TC) - 86B-006.20" at bounding box center [392, 227] width 117 height 14
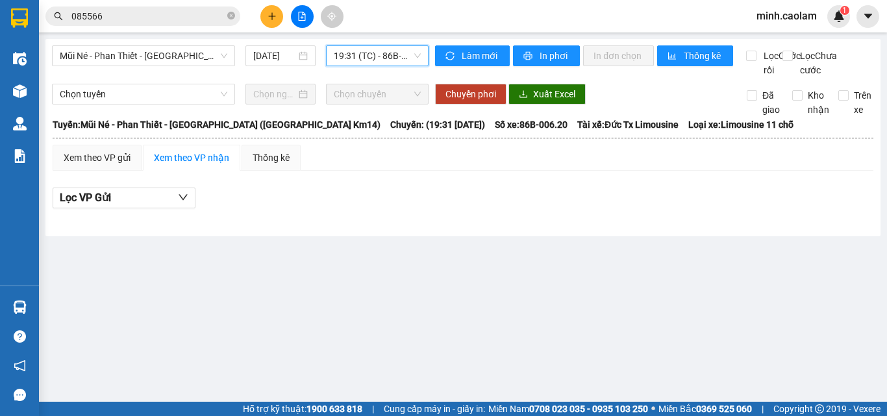
click at [96, 70] on div "Mũi Né - Phan Thiết - [GEOGRAPHIC_DATA] ([GEOGRAPHIC_DATA] Km14) [DATE] 19:31 1…" at bounding box center [240, 61] width 376 height 32
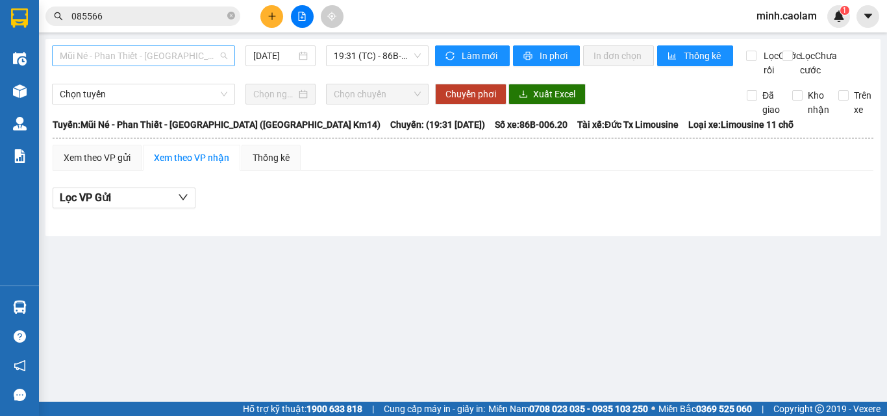
drag, startPoint x: 113, startPoint y: 53, endPoint x: 132, endPoint y: 141, distance: 90.4
click at [113, 55] on span "Mũi Né - Phan Thiết - [GEOGRAPHIC_DATA] ([GEOGRAPHIC_DATA] Km14)" at bounding box center [143, 55] width 167 height 19
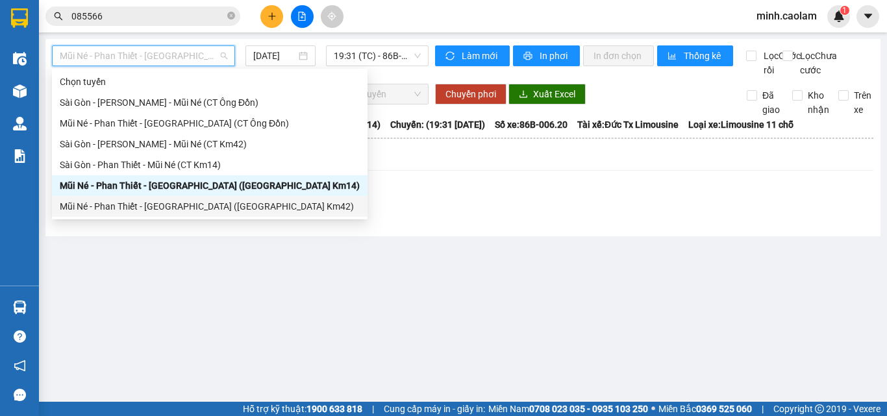
click at [129, 208] on div "Mũi Né - Phan Thiết - [GEOGRAPHIC_DATA] ([GEOGRAPHIC_DATA] Km42)" at bounding box center [210, 206] width 300 height 14
type input "[DATE]"
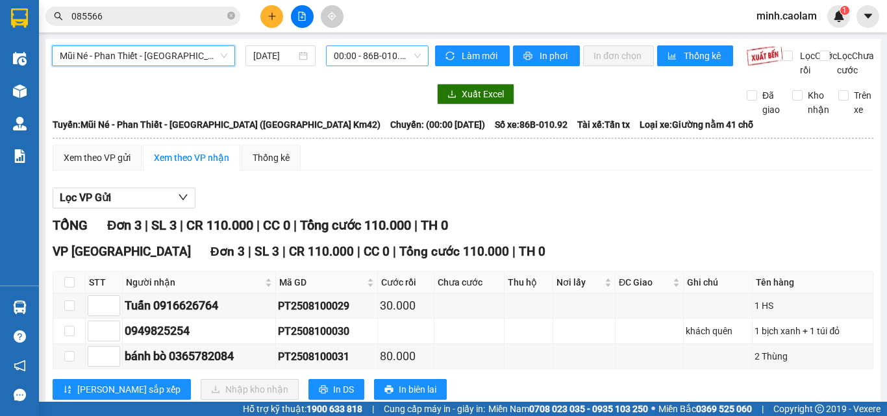
scroll to position [21, 0]
click at [380, 65] on span "00:00 - 86B-010.92" at bounding box center [377, 55] width 87 height 19
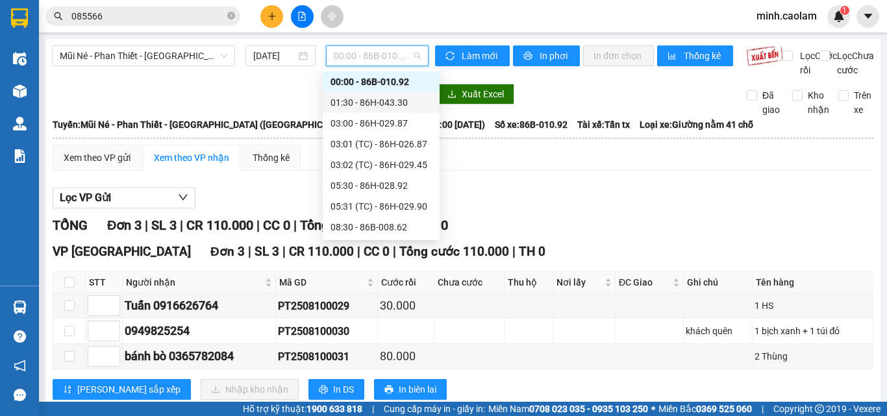
drag, startPoint x: 381, startPoint y: 110, endPoint x: 380, endPoint y: 90, distance: 20.8
click at [378, 107] on div "01:30 - 86H-043.30" at bounding box center [381, 102] width 117 height 21
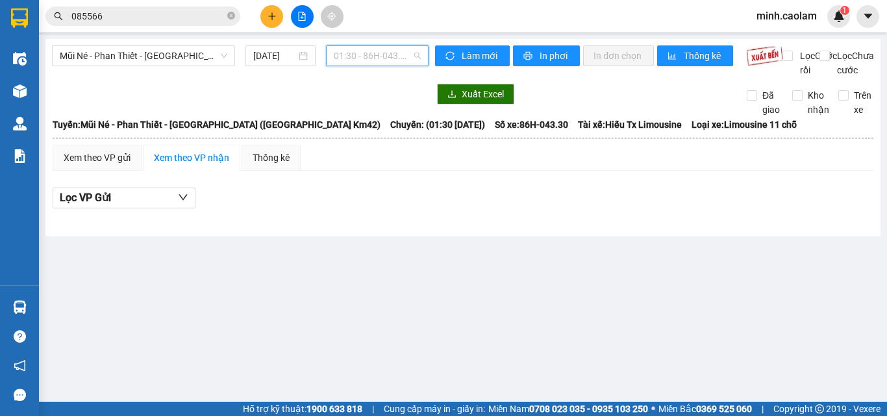
click at [371, 56] on span "01:30 - 86H-043.30" at bounding box center [377, 55] width 87 height 19
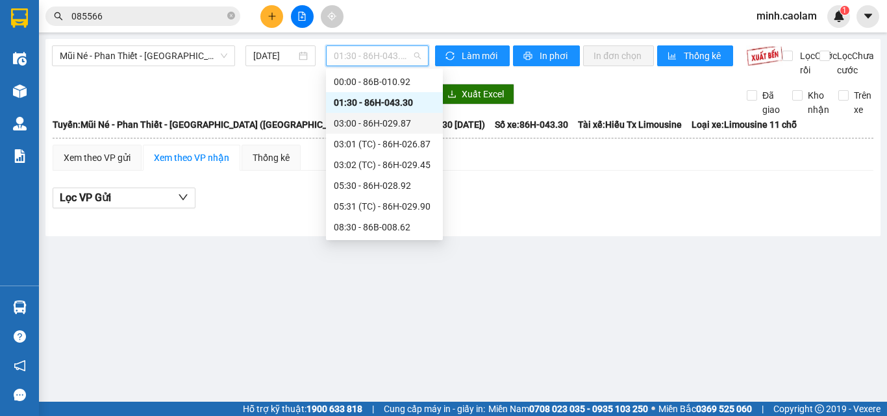
click at [386, 129] on div "03:00 - 86H-029.87" at bounding box center [384, 123] width 101 height 14
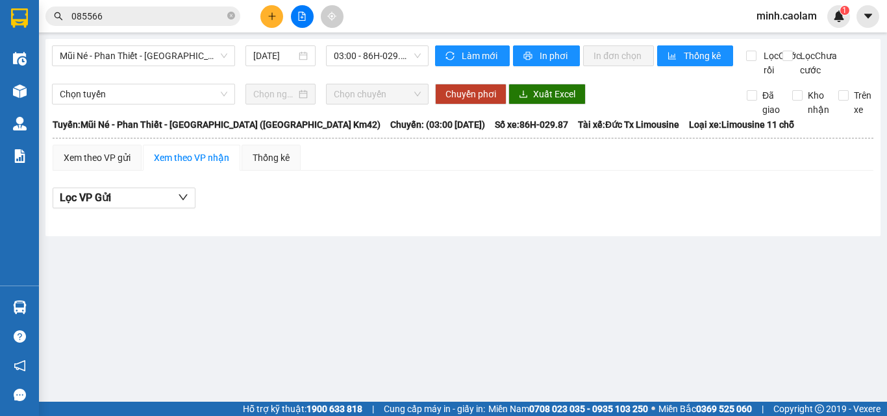
click at [384, 73] on div "Mũi Né - Phan Thiết - [GEOGRAPHIC_DATA] ([GEOGRAPHIC_DATA] Km42) [DATE] 03:00 -…" at bounding box center [240, 61] width 376 height 32
click at [385, 57] on span "03:00 - 86H-029.87" at bounding box center [377, 55] width 87 height 19
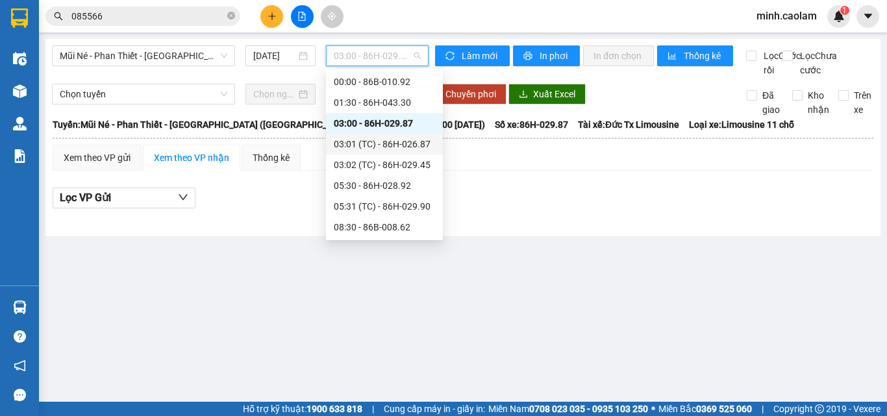
click at [373, 146] on div "03:01 (TC) - 86H-026.87" at bounding box center [384, 144] width 101 height 14
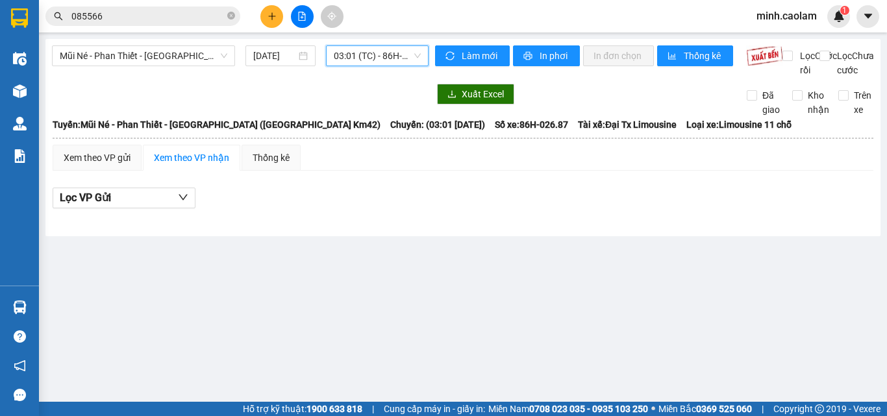
click at [365, 56] on span "03:01 (TC) - 86H-026.87" at bounding box center [377, 55] width 87 height 19
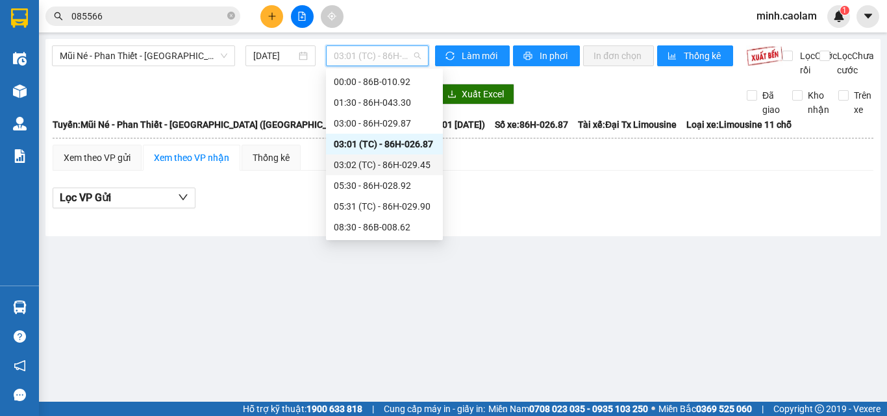
click at [384, 161] on div "03:02 (TC) - 86H-029.45" at bounding box center [384, 165] width 101 height 14
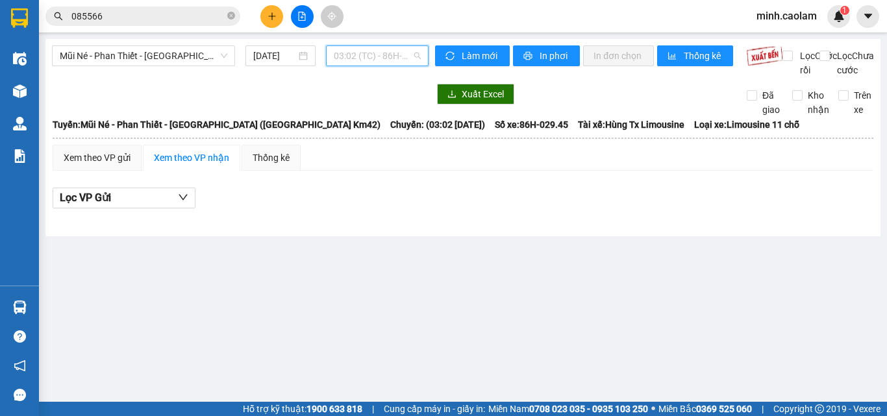
drag, startPoint x: 367, startPoint y: 56, endPoint x: 365, endPoint y: 64, distance: 8.0
click at [367, 57] on span "03:02 (TC) - 86H-029.45" at bounding box center [377, 55] width 87 height 19
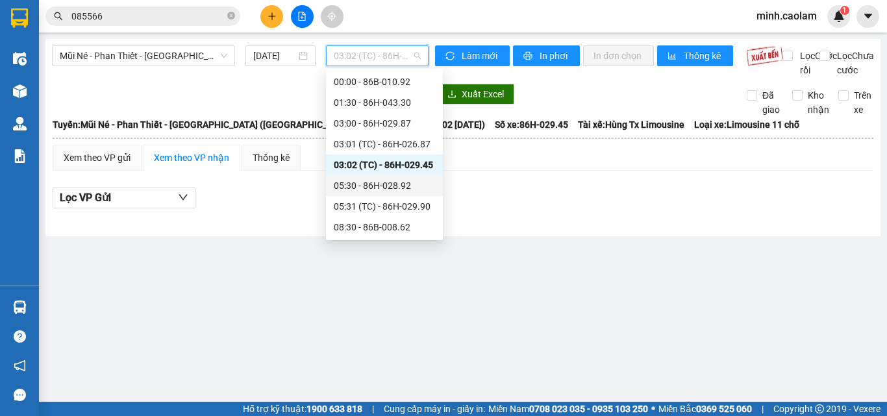
click at [342, 187] on div "05:30 - 86H-028.92" at bounding box center [384, 185] width 101 height 14
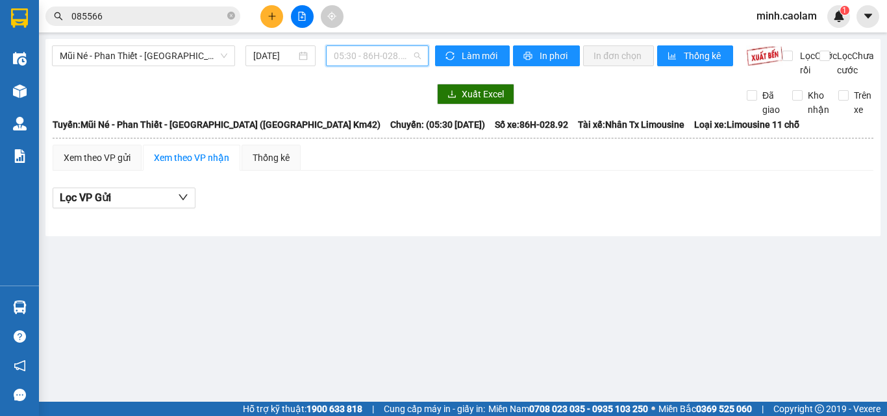
drag, startPoint x: 370, startPoint y: 57, endPoint x: 508, endPoint y: 206, distance: 203.0
click at [373, 67] on div "Mũi Né - Phan Thiết - [GEOGRAPHIC_DATA] ([GEOGRAPHIC_DATA] Km42) [DATE] 05:30 -…" at bounding box center [240, 61] width 376 height 32
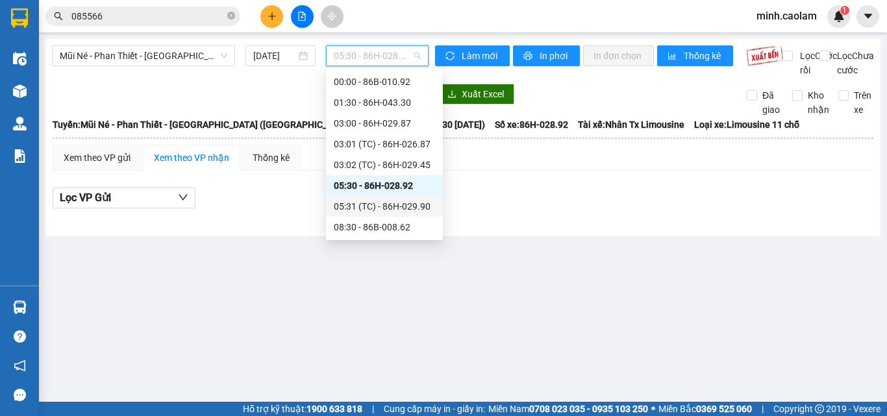
click at [389, 215] on div "05:31 (TC) - 86H-029.90" at bounding box center [384, 206] width 117 height 21
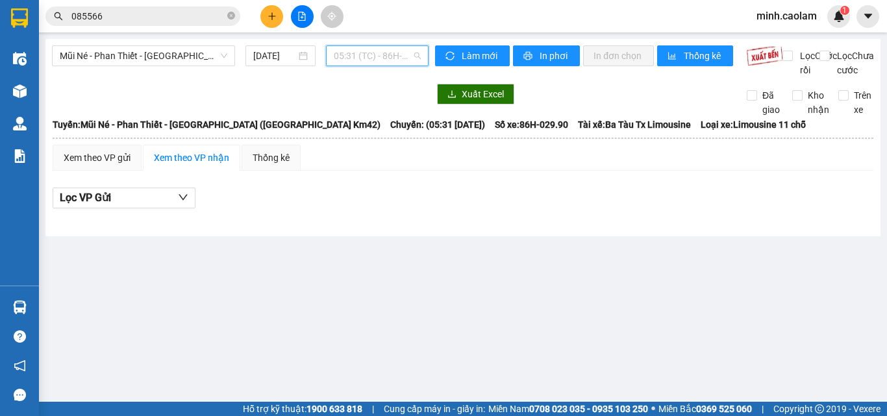
drag, startPoint x: 369, startPoint y: 60, endPoint x: 393, endPoint y: 204, distance: 146.0
click at [369, 67] on div "Mũi Né - Phan Thiết - [GEOGRAPHIC_DATA] ([GEOGRAPHIC_DATA] Km42) [DATE] 05:31 (…" at bounding box center [240, 61] width 376 height 32
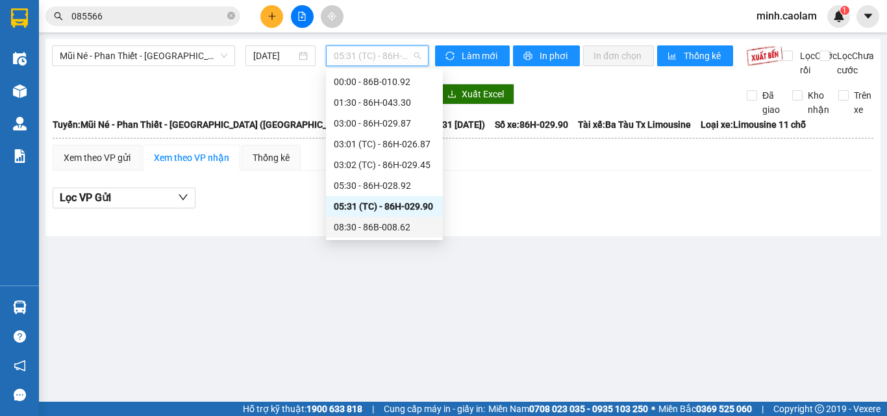
click at [375, 217] on div "08:30 - 86B-008.62" at bounding box center [384, 227] width 117 height 21
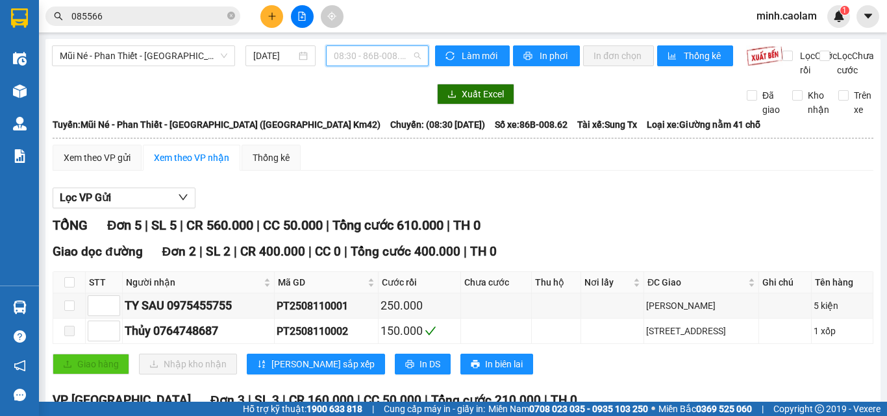
click at [354, 58] on span "08:30 - 86B-008.62" at bounding box center [377, 55] width 87 height 19
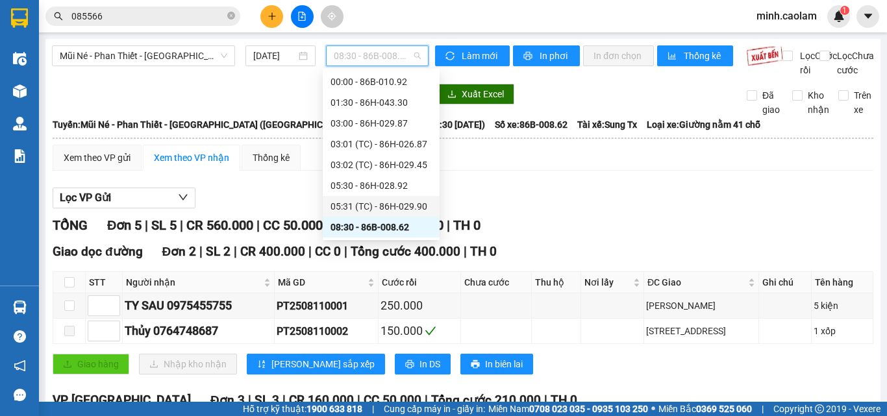
drag, startPoint x: 384, startPoint y: 201, endPoint x: 350, endPoint y: 119, distance: 88.5
click at [380, 198] on div "05:31 (TC) - 86H-029.90" at bounding box center [381, 206] width 117 height 21
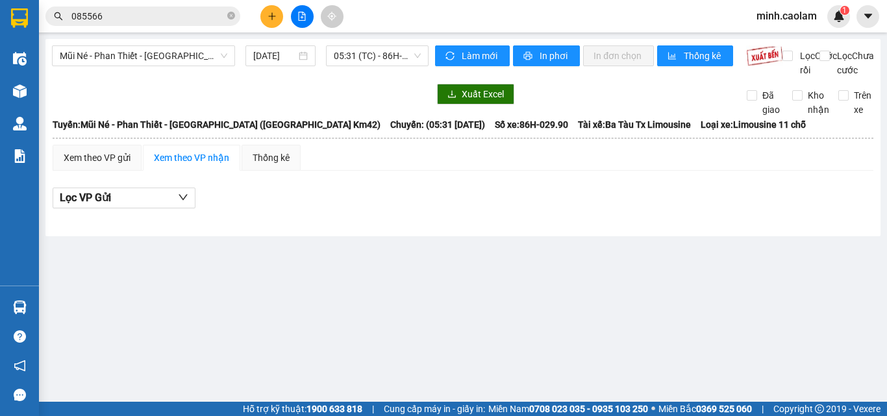
click at [358, 72] on div "Mũi Né - Phan Thiết - [GEOGRAPHIC_DATA] ([GEOGRAPHIC_DATA] Km42) [DATE] 05:31 (…" at bounding box center [240, 61] width 376 height 32
drag, startPoint x: 370, startPoint y: 58, endPoint x: 379, endPoint y: 154, distance: 97.1
click at [370, 79] on body "Kết quả tìm kiếm ( 4 ) Bộ lọc Mã ĐH Trạng thái Món hàng Thu hộ Tổng cước Chưa c…" at bounding box center [443, 208] width 887 height 416
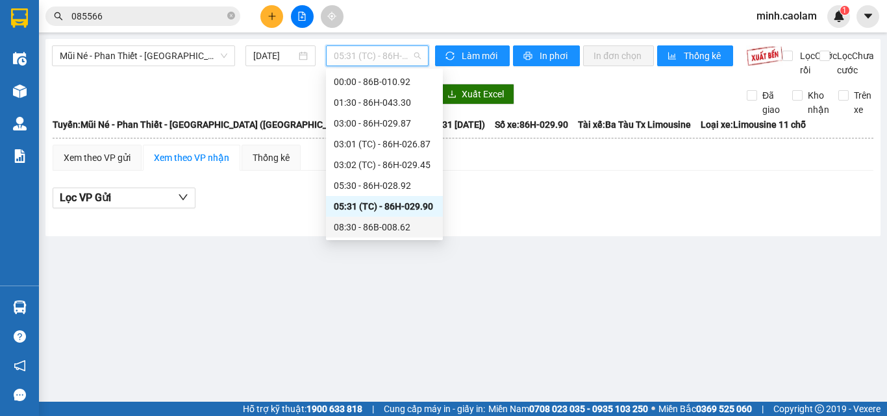
click at [363, 220] on div "08:30 - 86B-008.62" at bounding box center [384, 227] width 101 height 14
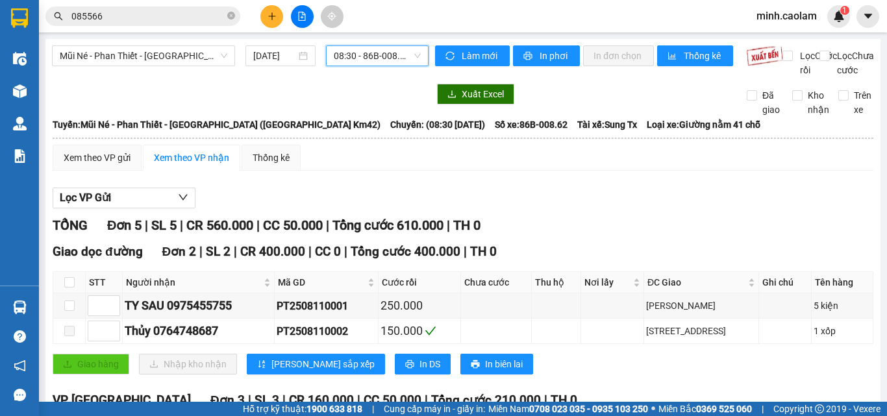
drag, startPoint x: 375, startPoint y: 58, endPoint x: 365, endPoint y: 103, distance: 46.6
click at [370, 64] on span "08:30 - 86B-008.62" at bounding box center [377, 55] width 87 height 19
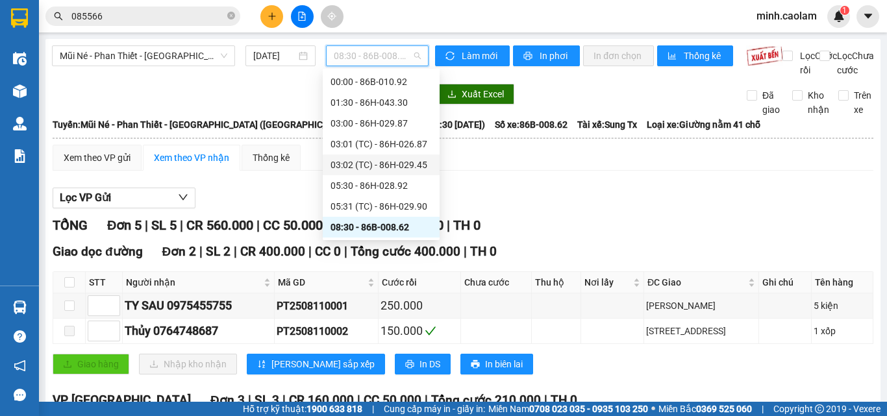
scroll to position [86, 0]
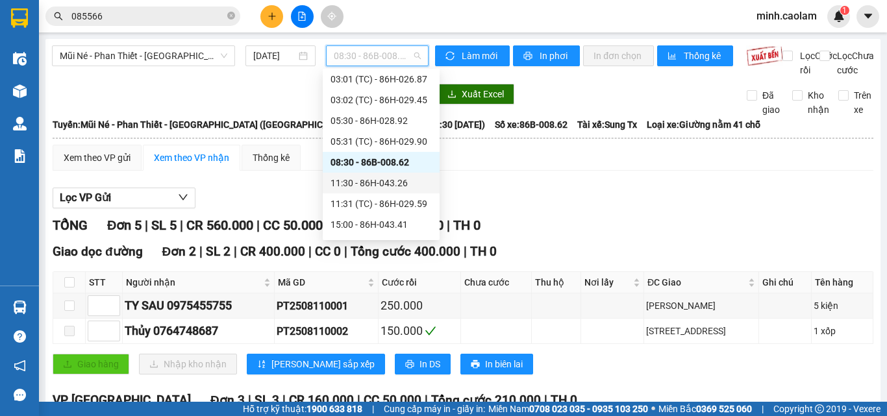
drag, startPoint x: 355, startPoint y: 184, endPoint x: 349, endPoint y: 187, distance: 7.3
click at [349, 187] on div "11:30 - 86H-043.26" at bounding box center [380, 183] width 101 height 14
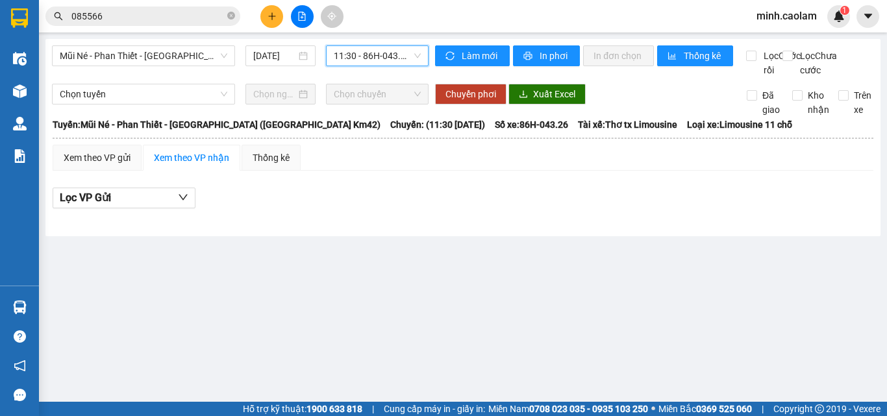
drag, startPoint x: 369, startPoint y: 61, endPoint x: 401, endPoint y: 158, distance: 102.4
click at [368, 79] on body "Kết quả tìm kiếm ( 4 ) Bộ lọc Mã ĐH Trạng thái Món hàng Thu hộ Tổng cước Chưa c…" at bounding box center [443, 208] width 887 height 416
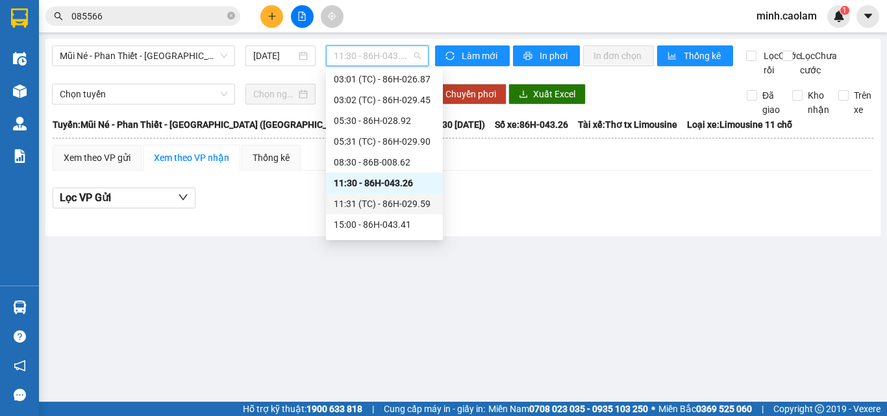
click at [389, 213] on div "11:31 (TC) - 86H-029.59" at bounding box center [384, 203] width 117 height 21
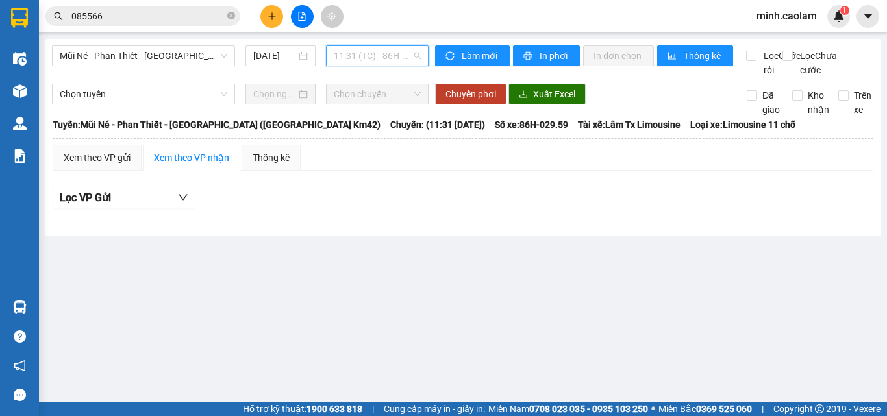
drag, startPoint x: 375, startPoint y: 58, endPoint x: 395, endPoint y: 187, distance: 130.1
click at [375, 60] on span "11:31 (TC) - 86H-029.59" at bounding box center [377, 55] width 87 height 19
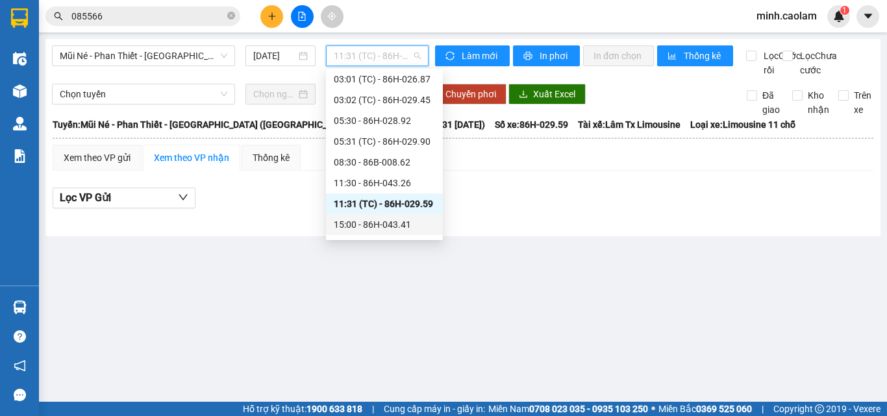
click at [383, 221] on div "15:00 - 86H-043.41" at bounding box center [384, 224] width 101 height 14
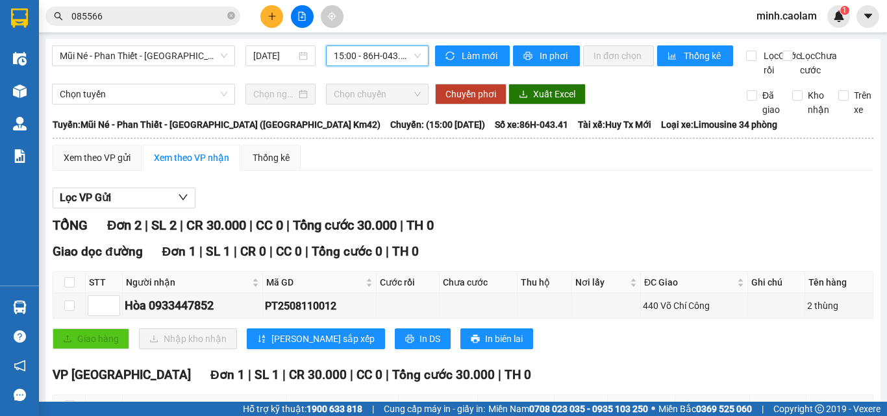
drag, startPoint x: 374, startPoint y: 62, endPoint x: 383, endPoint y: 93, distance: 32.5
click at [374, 62] on span "15:00 - 86H-043.41" at bounding box center [377, 55] width 87 height 19
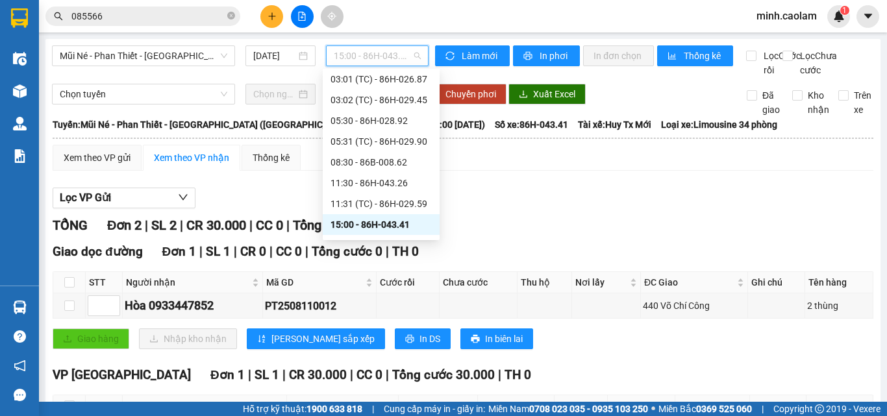
scroll to position [145, 0]
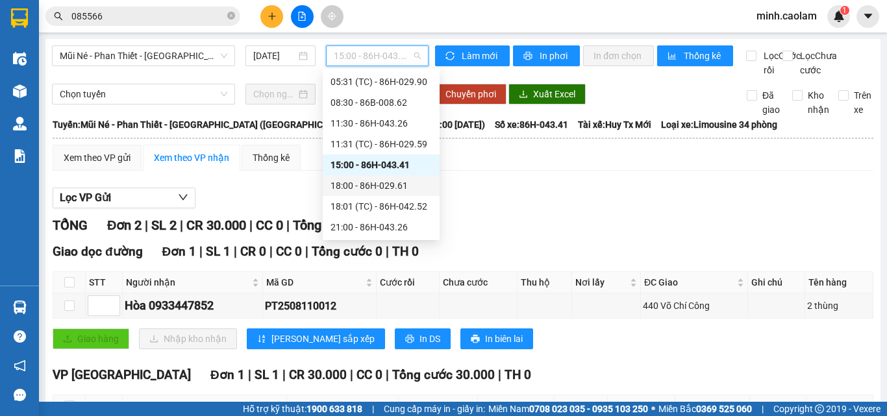
drag, startPoint x: 375, startPoint y: 187, endPoint x: 367, endPoint y: 188, distance: 7.2
click at [367, 188] on div "18:00 - 86H-029.61" at bounding box center [380, 185] width 101 height 14
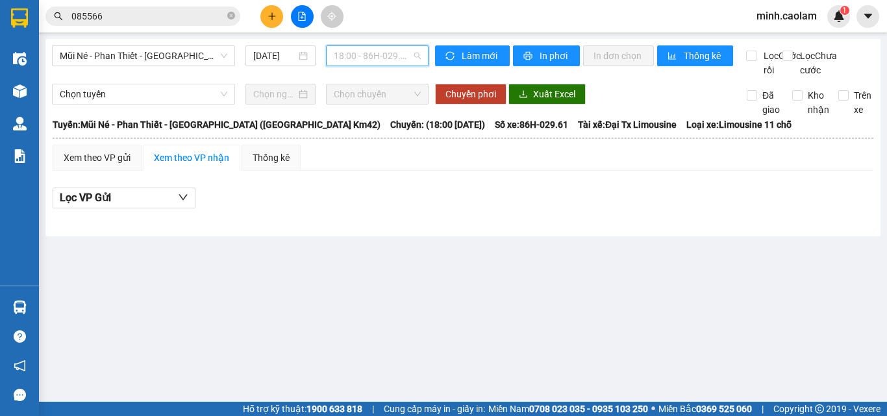
drag, startPoint x: 387, startPoint y: 52, endPoint x: 478, endPoint y: 237, distance: 206.1
click at [389, 60] on span "18:00 - 86H-029.61" at bounding box center [377, 55] width 87 height 19
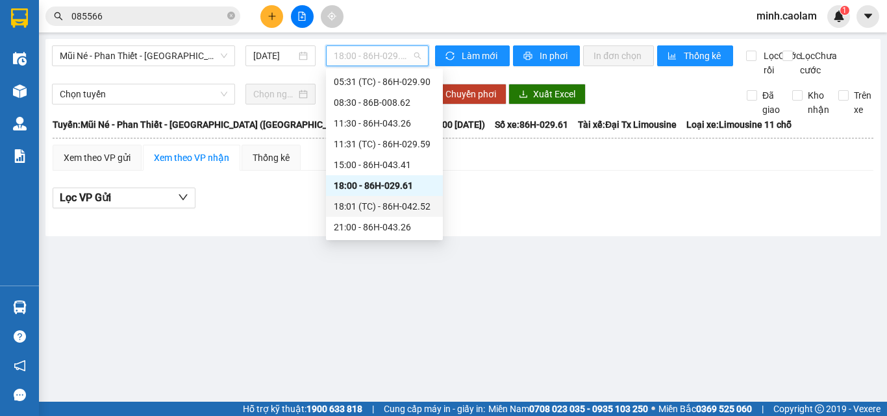
click at [381, 201] on div "18:01 (TC) - 86H-042.52" at bounding box center [384, 206] width 101 height 14
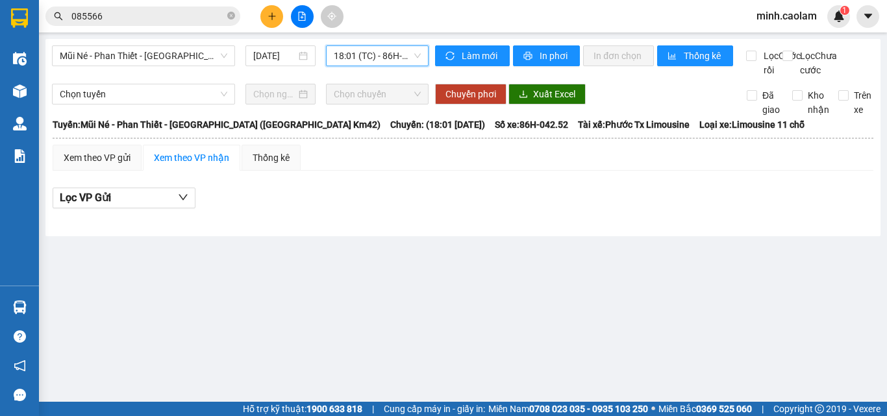
click at [363, 54] on span "18:01 (TC) - 86H-042.52" at bounding box center [377, 55] width 87 height 19
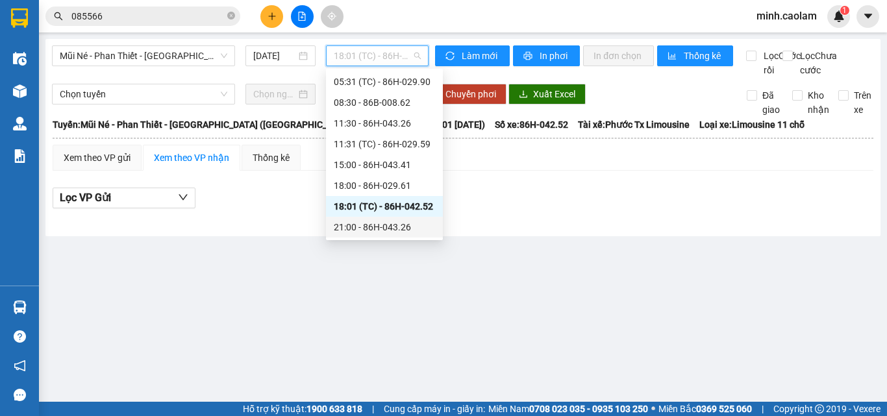
drag, startPoint x: 385, startPoint y: 217, endPoint x: 368, endPoint y: 238, distance: 26.8
click at [380, 223] on div "21:00 - 86H-043.26" at bounding box center [384, 227] width 117 height 21
click at [373, 62] on span "21:00 - 86H-043.26" at bounding box center [377, 55] width 87 height 19
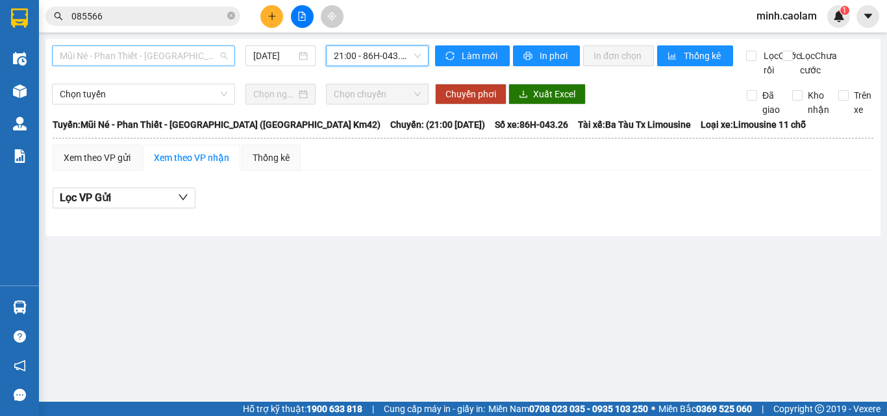
click at [134, 53] on span "Mũi Né - Phan Thiết - [GEOGRAPHIC_DATA] ([GEOGRAPHIC_DATA] Km42)" at bounding box center [143, 55] width 167 height 19
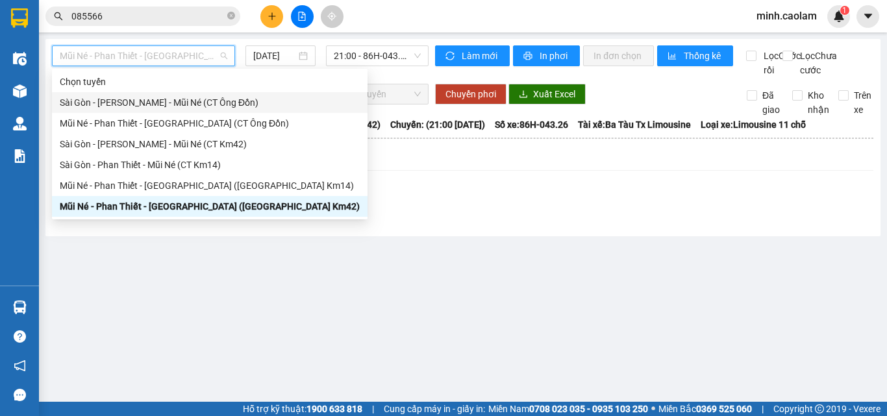
click at [101, 105] on div "Sài Gòn - [PERSON_NAME] - Mũi Né (CT Ông Đồn)" at bounding box center [210, 102] width 300 height 14
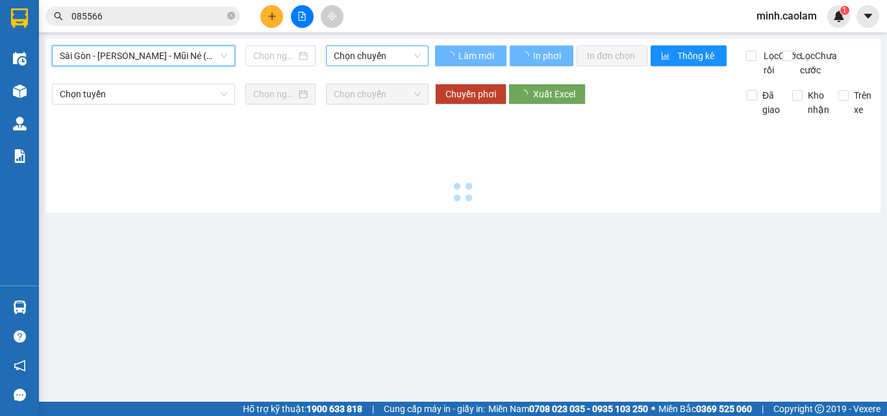
type input "[DATE]"
click at [384, 62] on span "Chọn chuyến" at bounding box center [377, 55] width 87 height 19
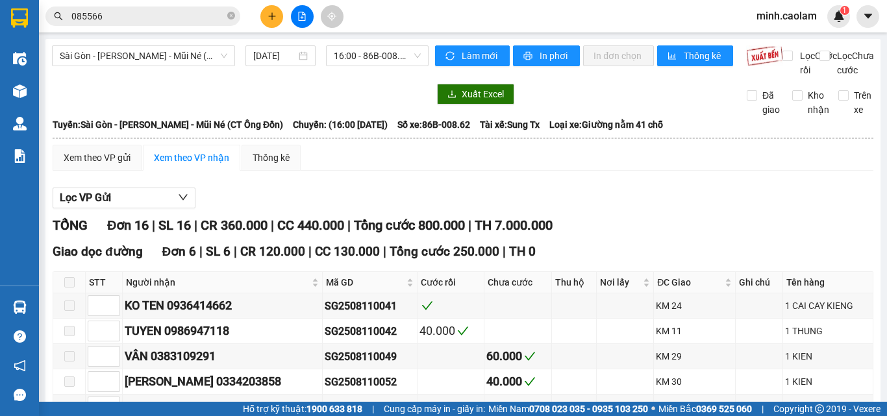
click at [106, 53] on span "Sài Gòn - [PERSON_NAME] - Mũi Né (CT Ông Đồn)" at bounding box center [143, 55] width 167 height 19
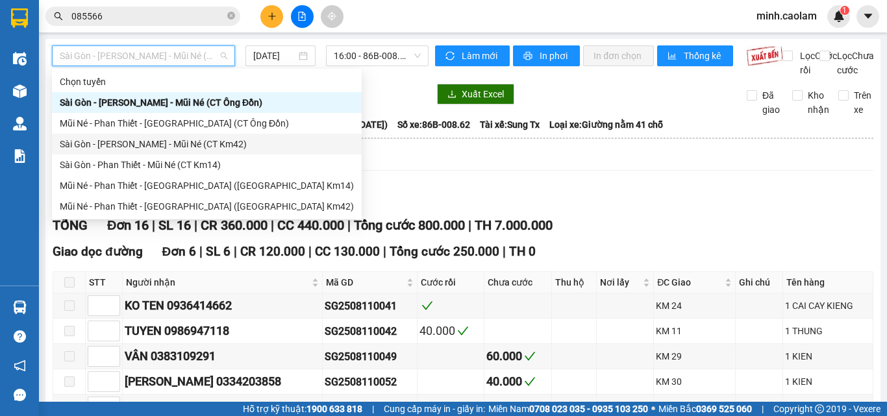
drag, startPoint x: 112, startPoint y: 139, endPoint x: 187, endPoint y: 119, distance: 77.9
click at [112, 139] on div "Sài Gòn - [PERSON_NAME] - Mũi Né (CT Km42)" at bounding box center [207, 144] width 294 height 14
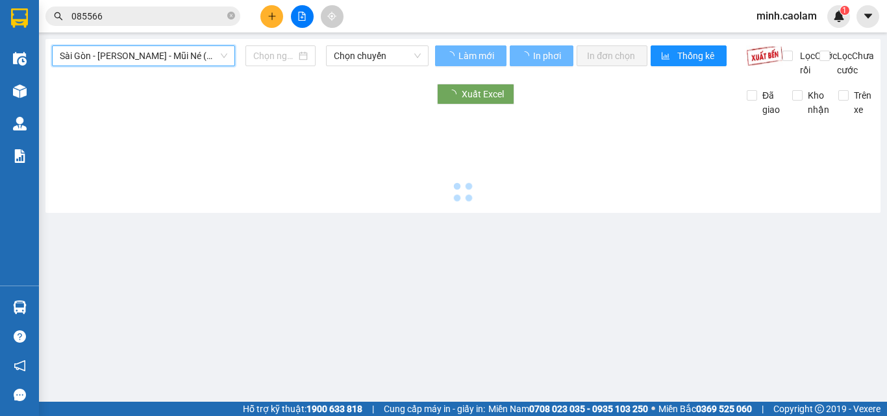
type input "[DATE]"
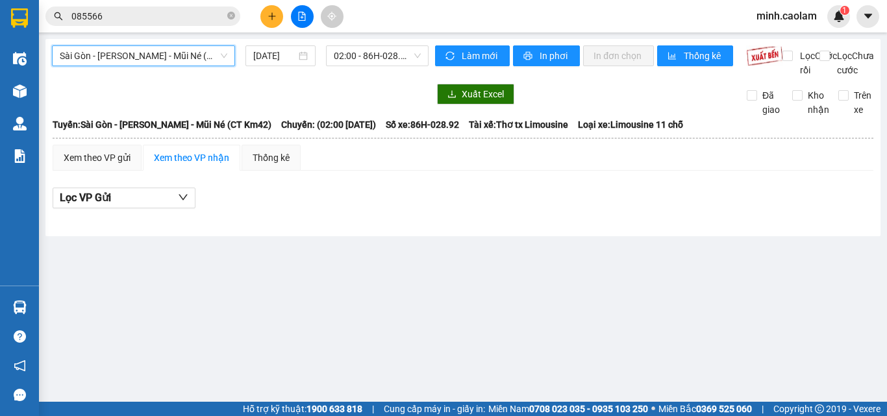
drag, startPoint x: 358, startPoint y: 62, endPoint x: 356, endPoint y: 85, distance: 22.8
click at [358, 64] on span "02:00 - 86H-028.92" at bounding box center [377, 55] width 87 height 19
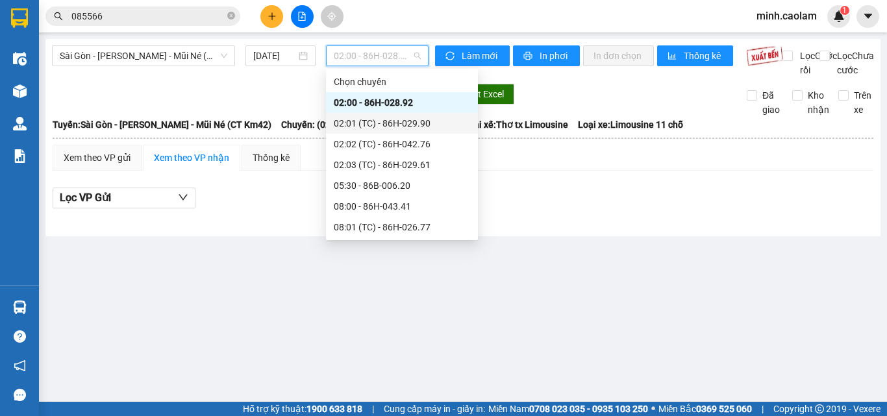
drag, startPoint x: 369, startPoint y: 129, endPoint x: 362, endPoint y: 101, distance: 28.8
click at [367, 129] on div "02:01 (TC) - 86H-029.90" at bounding box center [402, 123] width 136 height 14
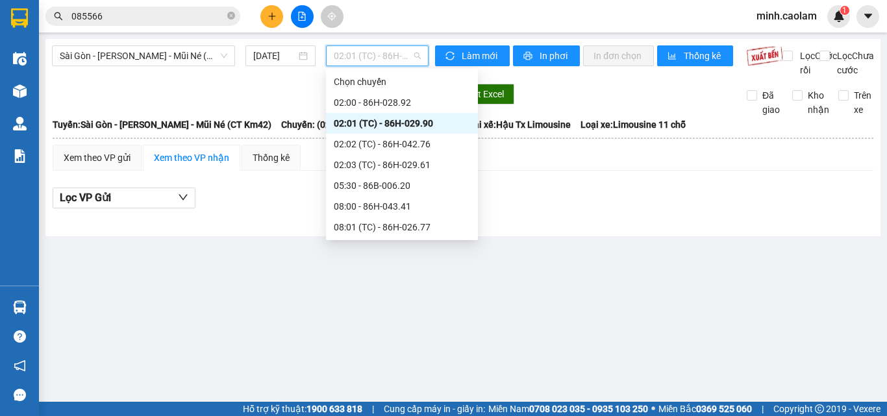
click at [360, 64] on span "02:01 (TC) - 86H-029.90" at bounding box center [377, 55] width 87 height 19
click at [367, 142] on div "02:02 (TC) - 86H-042.76" at bounding box center [402, 144] width 136 height 14
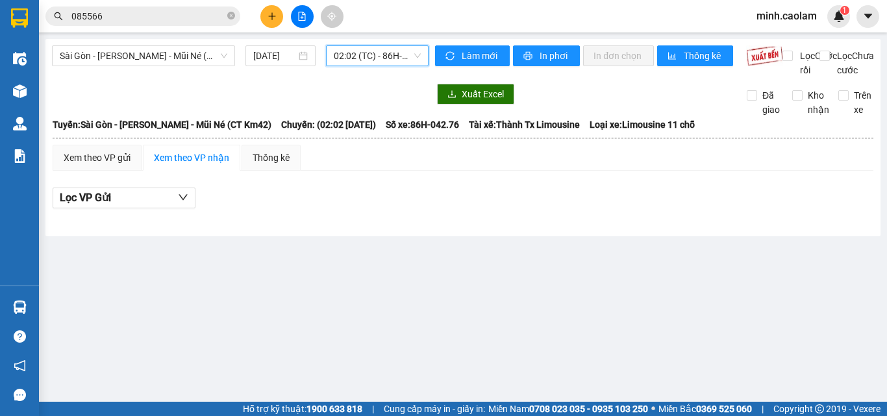
drag, startPoint x: 367, startPoint y: 55, endPoint x: 369, endPoint y: 73, distance: 18.9
click at [367, 56] on span "02:02 (TC) - 86H-042.76" at bounding box center [377, 55] width 87 height 19
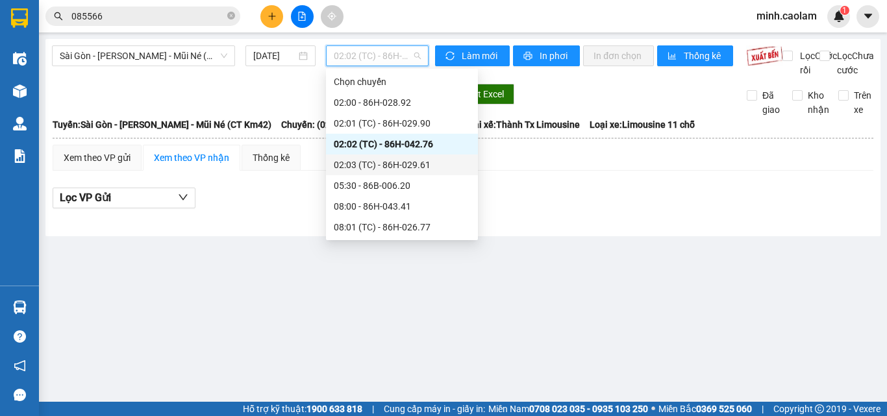
click at [375, 165] on div "02:03 (TC) - 86H-029.61" at bounding box center [402, 165] width 136 height 14
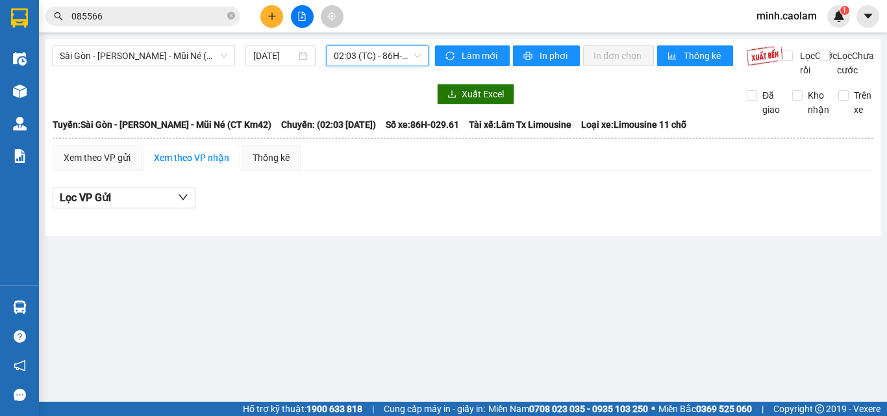
drag, startPoint x: 363, startPoint y: 53, endPoint x: 386, endPoint y: 167, distance: 116.0
click at [363, 59] on span "02:03 (TC) - 86H-029.61" at bounding box center [377, 55] width 87 height 19
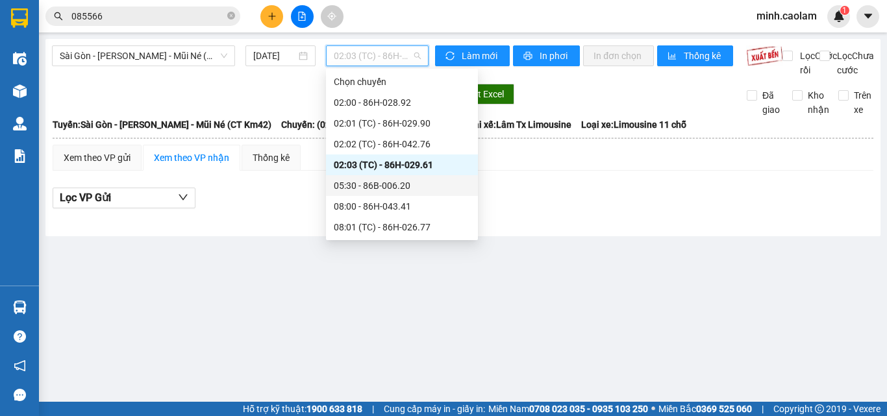
drag, startPoint x: 375, startPoint y: 185, endPoint x: 356, endPoint y: 190, distance: 19.5
click at [356, 190] on div "05:30 - 86B-006.20" at bounding box center [402, 185] width 136 height 14
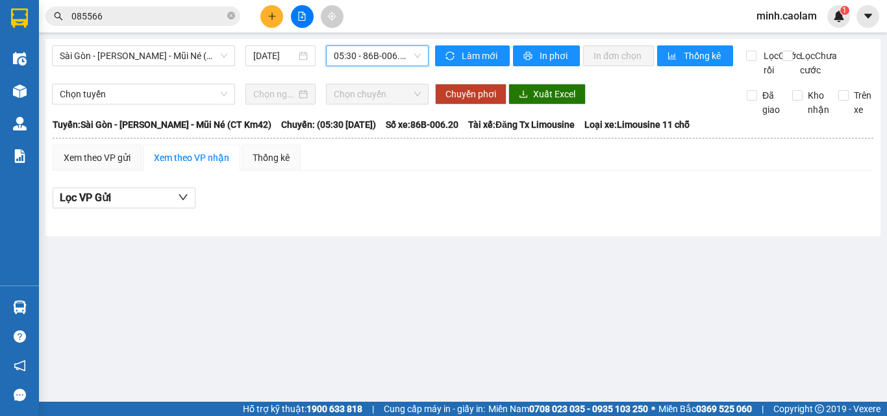
drag, startPoint x: 369, startPoint y: 61, endPoint x: 395, endPoint y: 204, distance: 145.8
click at [369, 68] on div "Sài Gòn - [PERSON_NAME] - Mũi Né (CT Km42) [DATE] 05:30 05:30 - 86B-006.20" at bounding box center [240, 61] width 376 height 32
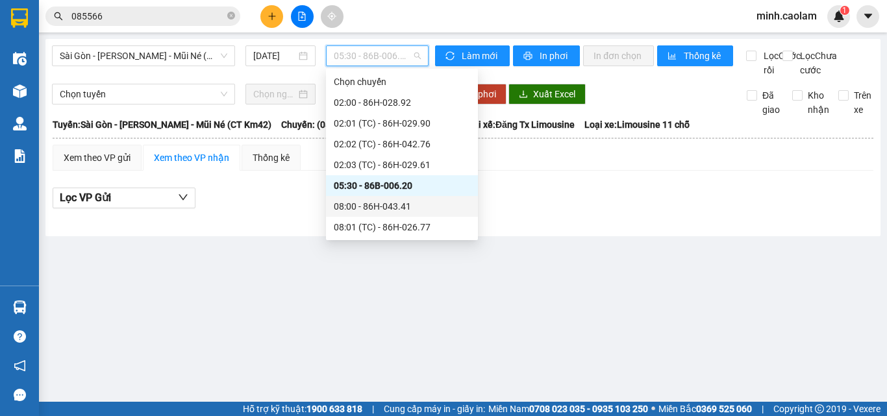
drag, startPoint x: 378, startPoint y: 204, endPoint x: 380, endPoint y: 230, distance: 25.4
click at [376, 205] on div "08:00 - 86H-043.41" at bounding box center [402, 206] width 136 height 14
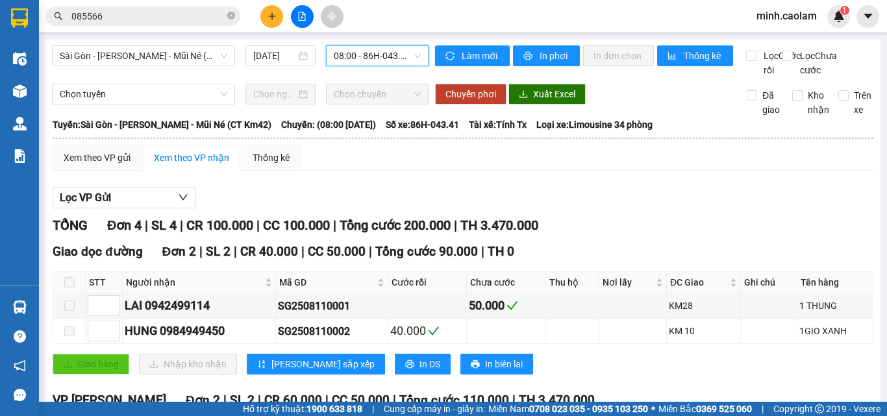
drag, startPoint x: 350, startPoint y: 57, endPoint x: 353, endPoint y: 73, distance: 16.5
click at [351, 62] on span "08:00 - 86H-043.41" at bounding box center [377, 55] width 87 height 19
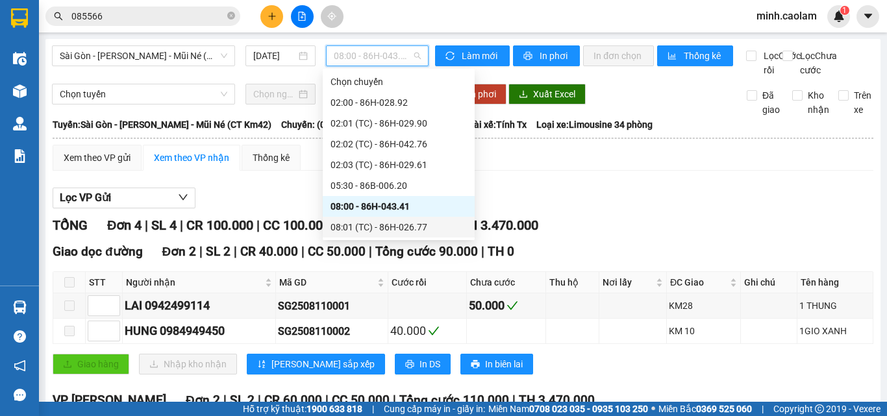
click at [350, 223] on div "08:01 (TC) - 86H-026.77" at bounding box center [398, 227] width 136 height 14
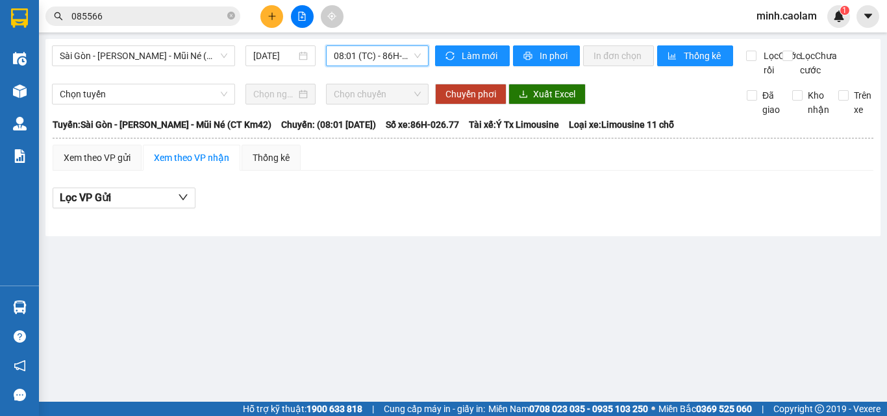
click at [358, 62] on span "08:01 (TC) - 86H-026.77" at bounding box center [377, 55] width 87 height 19
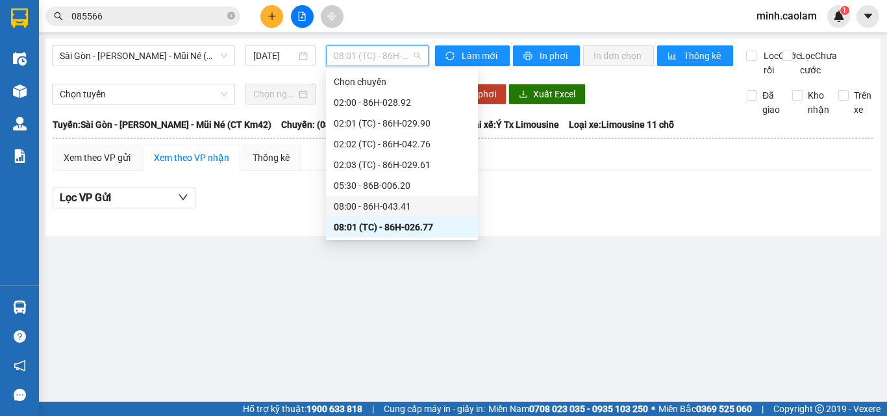
scroll to position [65, 0]
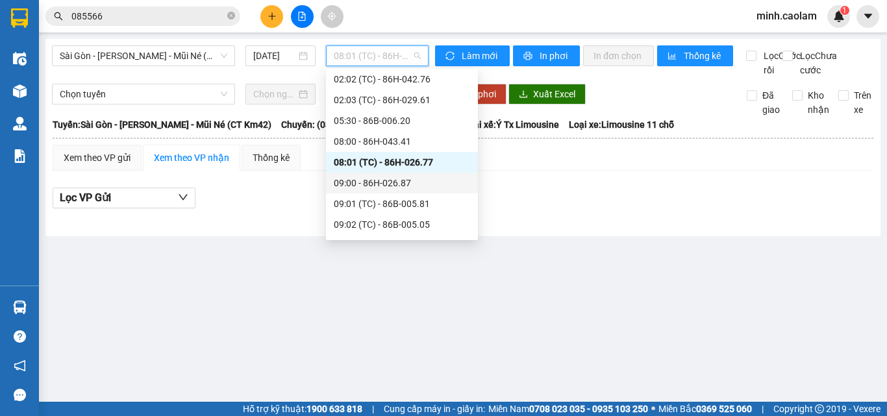
click at [406, 184] on div "09:00 - 86H-026.87" at bounding box center [402, 183] width 136 height 14
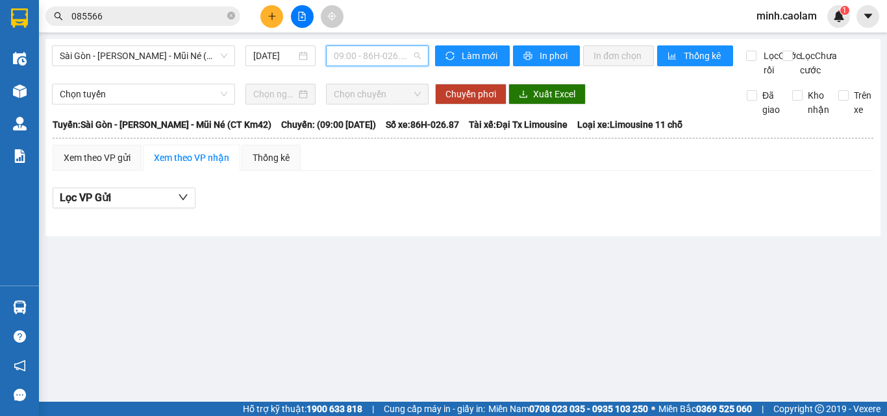
drag, startPoint x: 353, startPoint y: 60, endPoint x: 392, endPoint y: 182, distance: 128.1
click at [352, 64] on span "09:00 - 86H-026.87" at bounding box center [377, 55] width 87 height 19
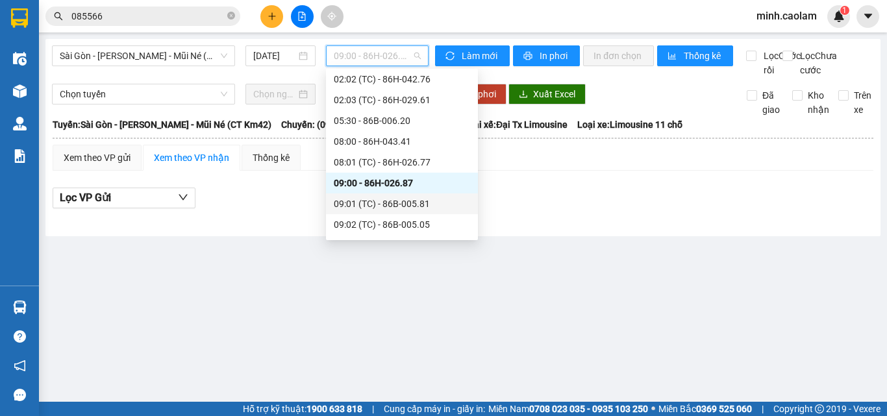
click at [393, 208] on div "09:01 (TC) - 86B-005.81" at bounding box center [402, 204] width 136 height 14
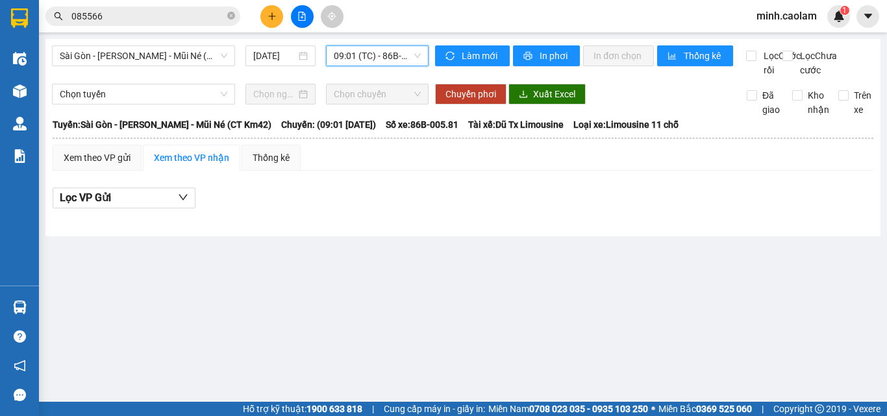
drag, startPoint x: 365, startPoint y: 53, endPoint x: 433, endPoint y: 212, distance: 173.4
click at [368, 65] on span "09:01 (TC) - 86B-005.81" at bounding box center [377, 55] width 87 height 19
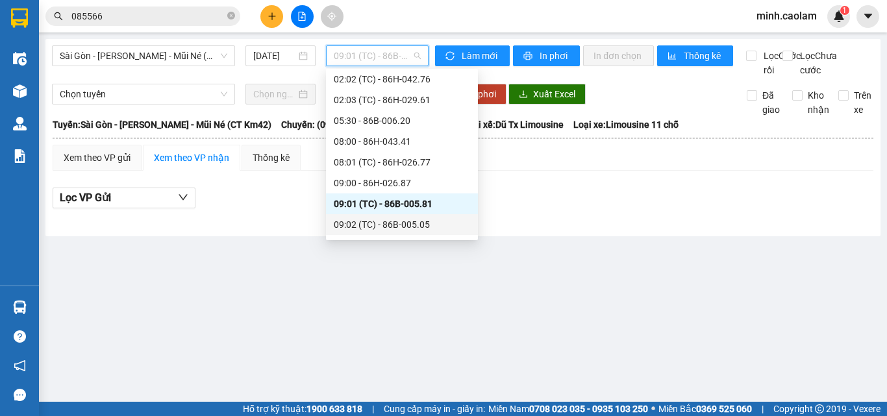
click at [410, 219] on div "09:02 (TC) - 86B-005.05" at bounding box center [402, 224] width 136 height 14
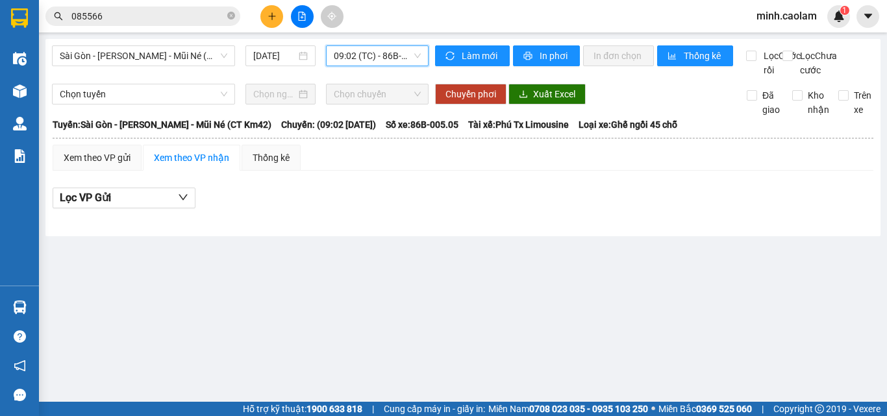
drag, startPoint x: 369, startPoint y: 58, endPoint x: 371, endPoint y: 66, distance: 8.0
click at [369, 60] on span "09:02 (TC) - 86B-005.05" at bounding box center [377, 55] width 87 height 19
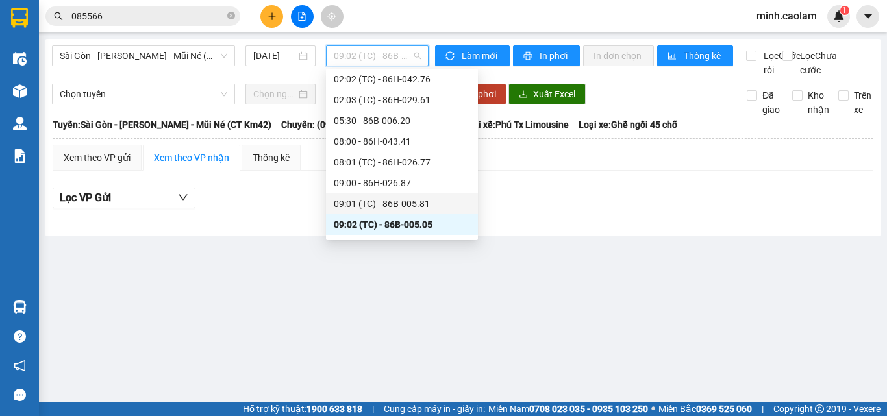
scroll to position [130, 0]
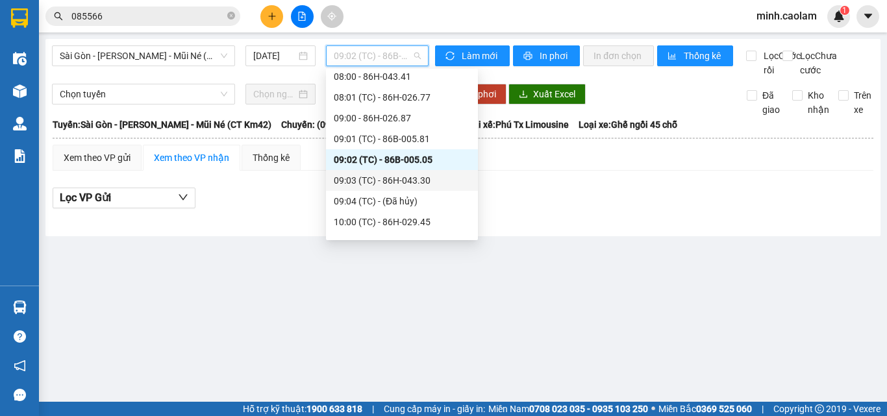
click at [372, 175] on div "09:03 (TC) - 86H-043.30" at bounding box center [402, 180] width 136 height 14
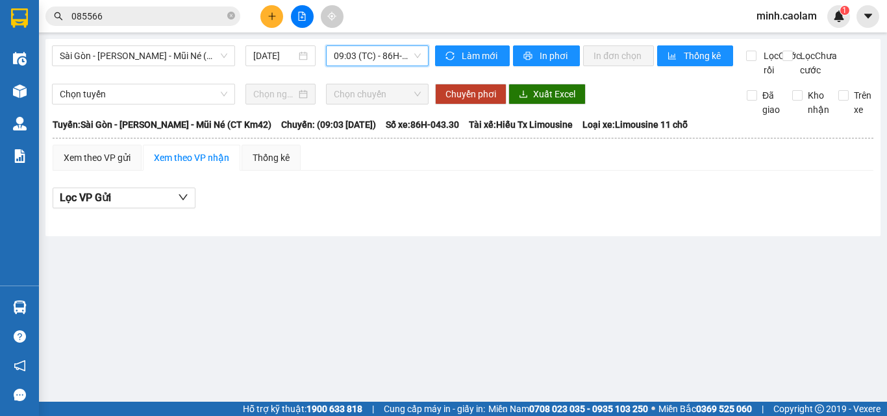
click at [374, 61] on span "09:03 (TC) - 86H-043.30" at bounding box center [377, 55] width 87 height 19
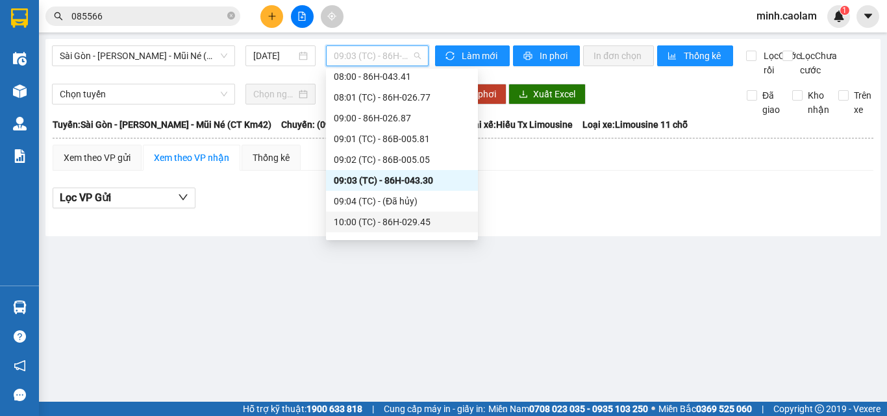
click at [384, 220] on div "10:00 (TC) - 86H-029.45" at bounding box center [402, 222] width 136 height 14
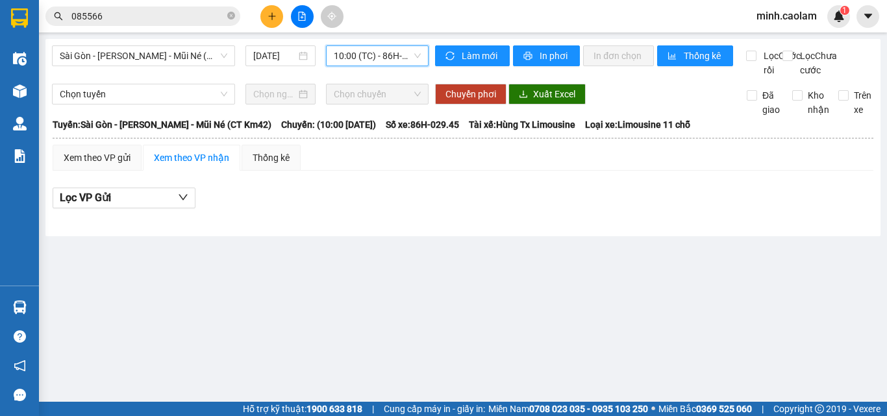
drag, startPoint x: 378, startPoint y: 62, endPoint x: 388, endPoint y: 87, distance: 26.9
click at [382, 71] on body "Kết quả tìm kiếm ( 4 ) Bộ lọc Mã ĐH Trạng thái Món hàng Thu hộ Tổng cước Chưa c…" at bounding box center [443, 208] width 887 height 416
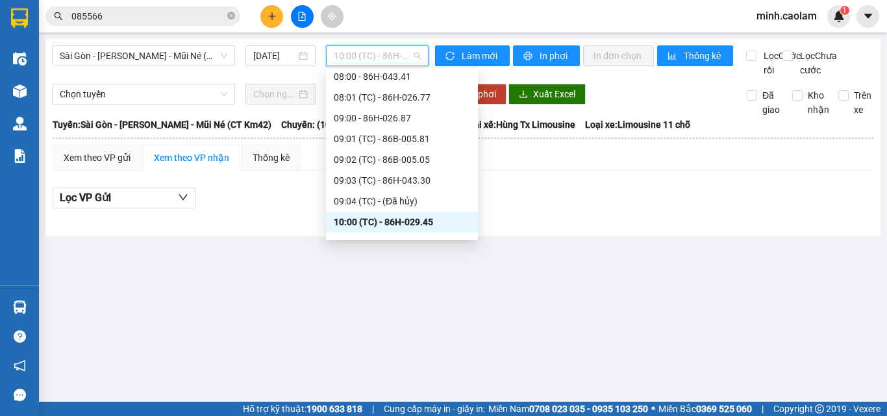
scroll to position [260, 0]
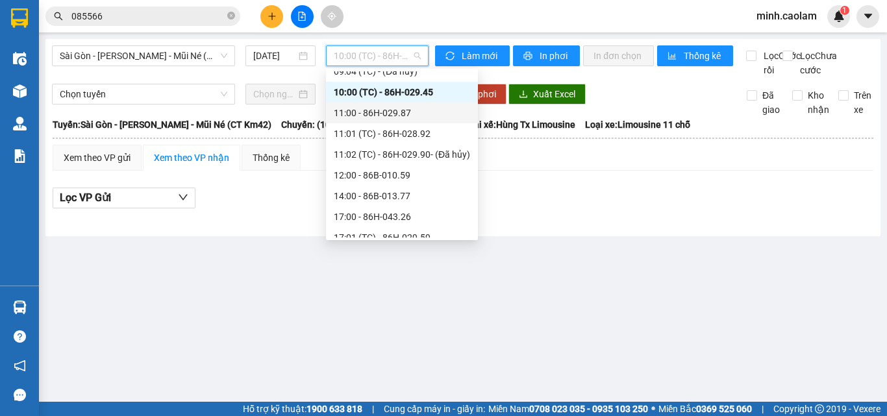
drag, startPoint x: 378, startPoint y: 110, endPoint x: 376, endPoint y: 128, distance: 18.4
click at [378, 114] on div "11:00 - 86H-029.87" at bounding box center [402, 113] width 136 height 14
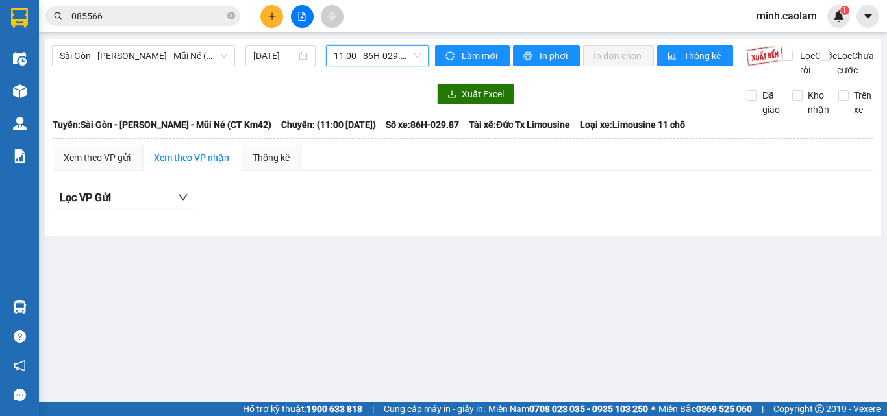
drag, startPoint x: 360, startPoint y: 44, endPoint x: 361, endPoint y: 51, distance: 7.3
click at [361, 51] on div "Sài Gòn - Phan Thiết - Mũi Né (CT Km42) [DATE] 11:00 11:00 - 86H-029.87 Làm mới…" at bounding box center [462, 137] width 835 height 197
drag, startPoint x: 381, startPoint y: 51, endPoint x: 413, endPoint y: 138, distance: 92.6
click at [381, 55] on span "11:00 - 86H-029.87" at bounding box center [377, 55] width 87 height 19
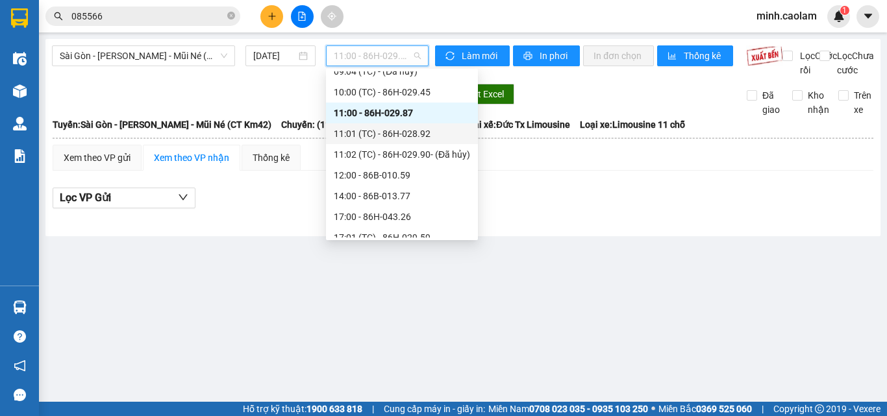
click at [404, 139] on div "11:01 (TC) - 86H-028.92" at bounding box center [402, 134] width 136 height 14
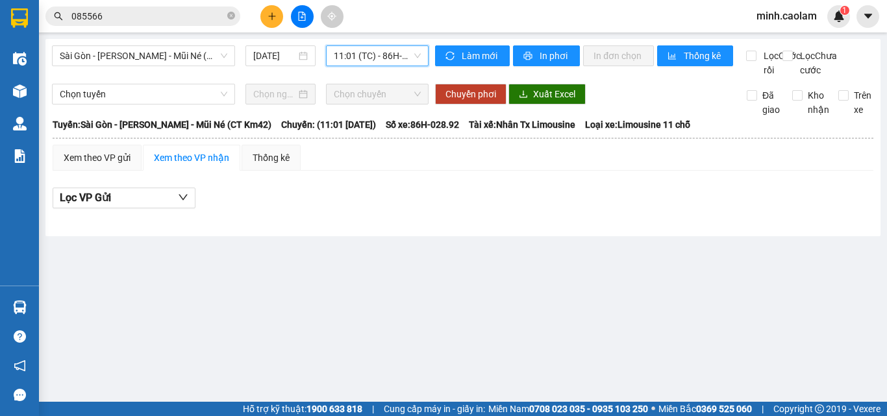
click at [380, 79] on body "Kết quả tìm kiếm ( 4 ) Bộ lọc Mã ĐH Trạng thái Món hàng Thu hộ Tổng cước Chưa c…" at bounding box center [443, 208] width 887 height 416
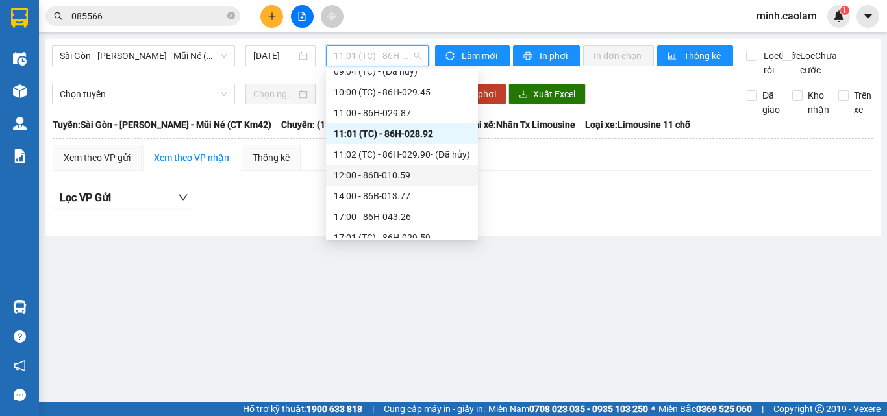
click at [406, 182] on div "12:00 - 86B-010.59" at bounding box center [402, 175] width 152 height 21
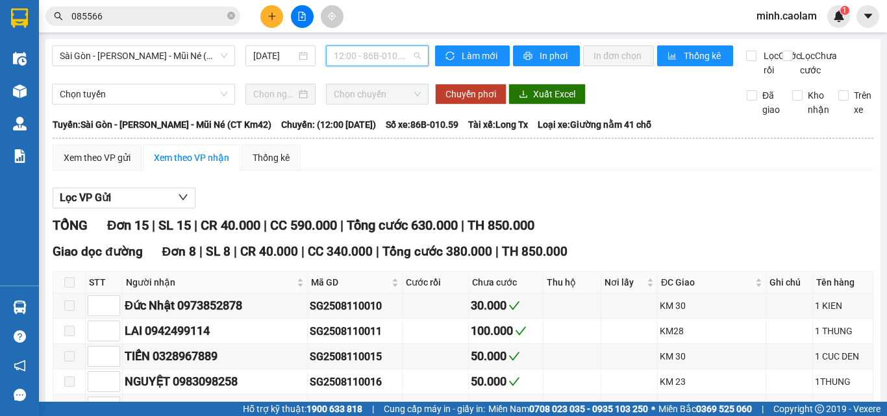
drag, startPoint x: 365, startPoint y: 55, endPoint x: 395, endPoint y: 191, distance: 140.3
click at [366, 58] on span "12:00 - 86B-010.59" at bounding box center [377, 55] width 87 height 19
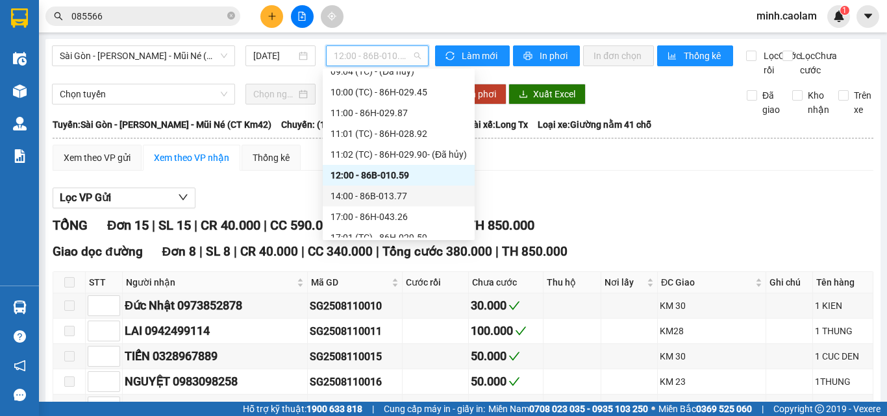
click at [378, 199] on div "14:00 - 86B-013.77" at bounding box center [398, 196] width 136 height 14
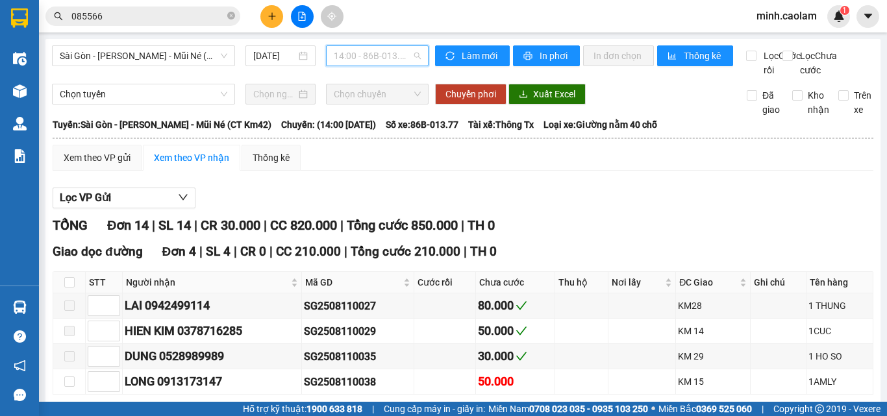
click at [374, 53] on span "14:00 - 86B-013.77" at bounding box center [377, 55] width 87 height 19
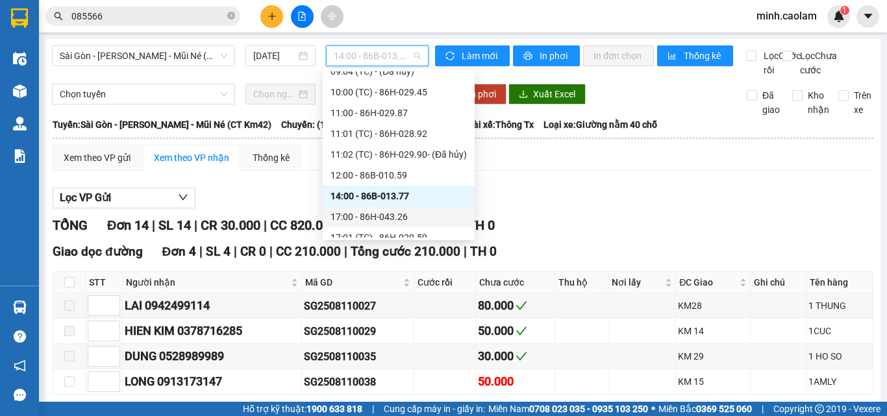
click at [381, 215] on div "17:00 - 86H-043.26" at bounding box center [398, 217] width 136 height 14
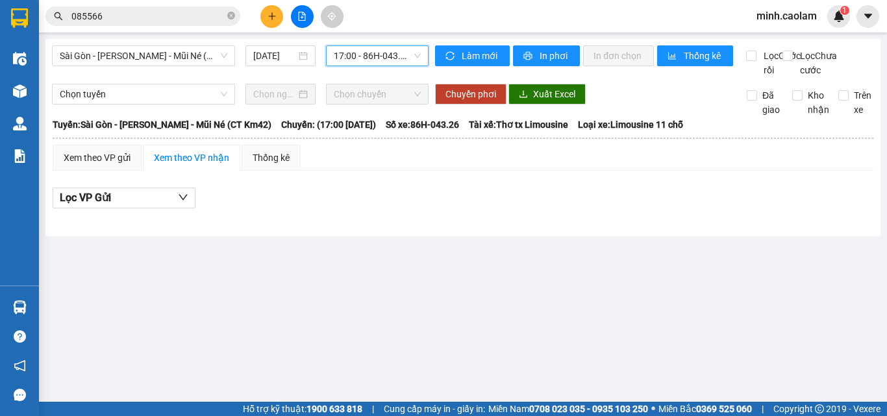
drag, startPoint x: 357, startPoint y: 47, endPoint x: 355, endPoint y: 109, distance: 61.7
click at [357, 53] on span "17:00 - 86H-043.26" at bounding box center [377, 55] width 87 height 19
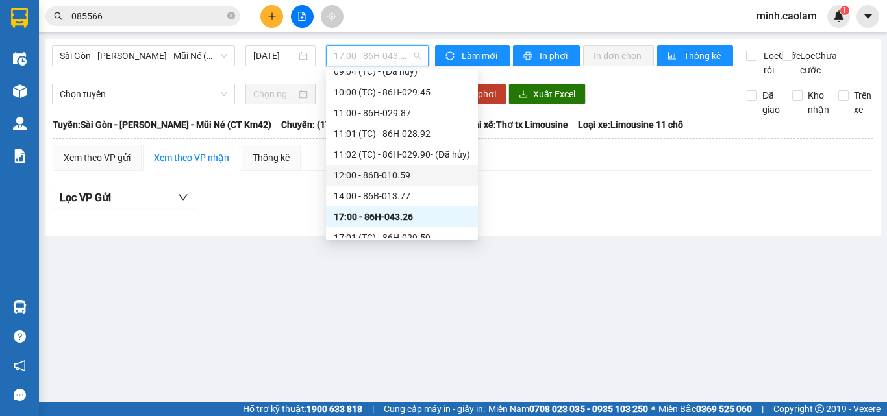
scroll to position [332, 0]
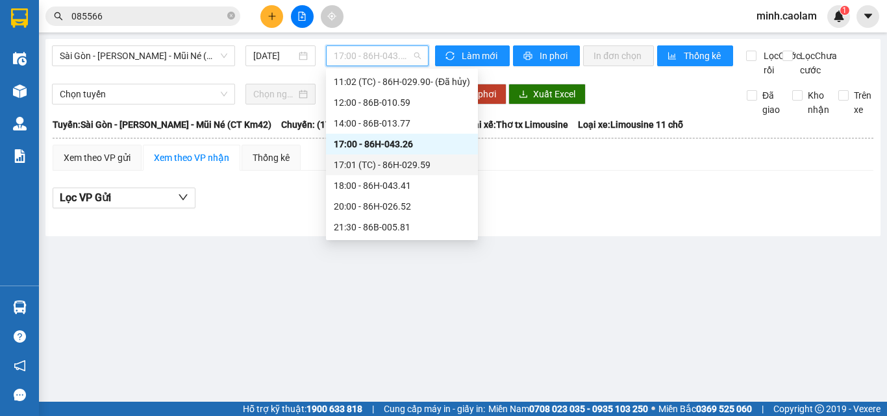
drag, startPoint x: 380, startPoint y: 171, endPoint x: 376, endPoint y: 177, distance: 7.0
click at [379, 164] on div "17:01 (TC) - 86H-029.59" at bounding box center [402, 165] width 136 height 14
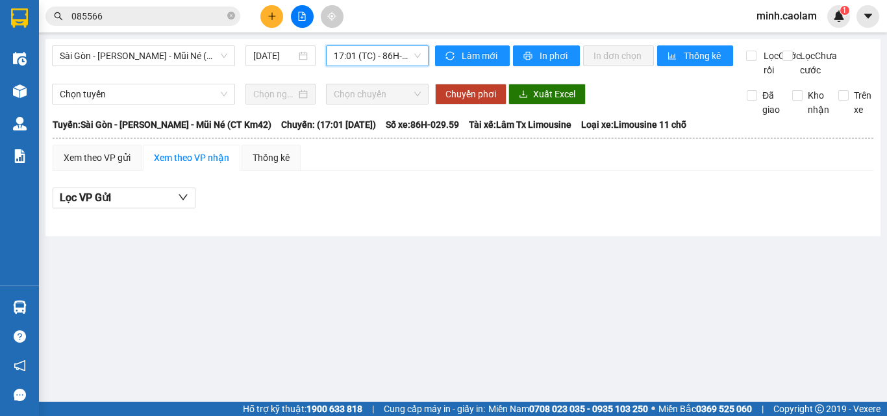
click at [365, 53] on span "17:01 (TC) - 86H-029.59" at bounding box center [377, 55] width 87 height 19
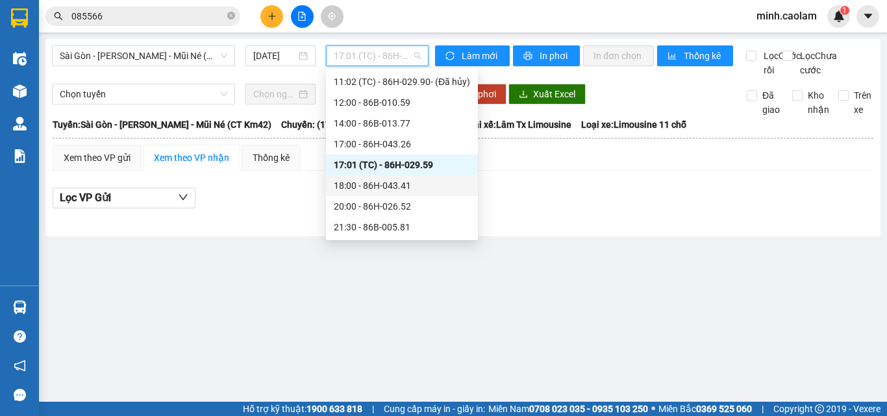
click at [380, 187] on div "18:00 - 86H-043.41" at bounding box center [402, 185] width 136 height 14
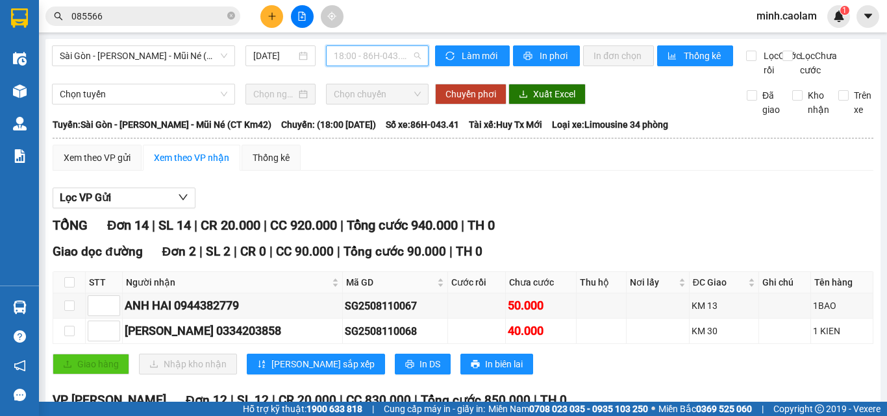
click at [352, 64] on span "18:00 - 86H-043.41" at bounding box center [377, 55] width 87 height 19
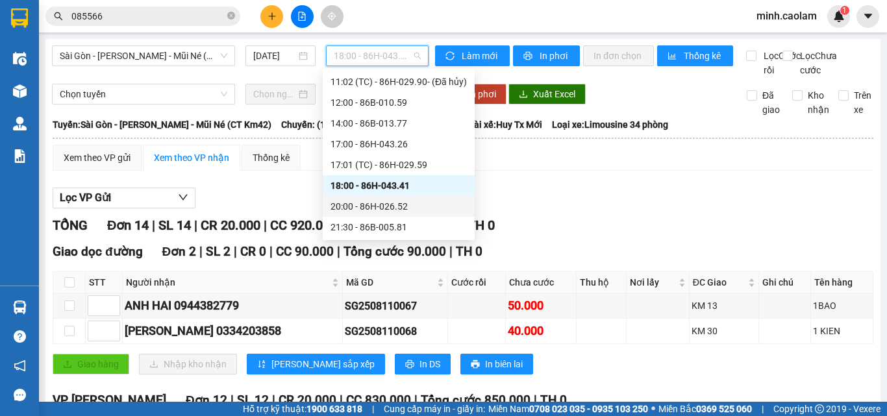
click at [375, 214] on div "20:00 - 86H-026.52" at bounding box center [399, 206] width 152 height 21
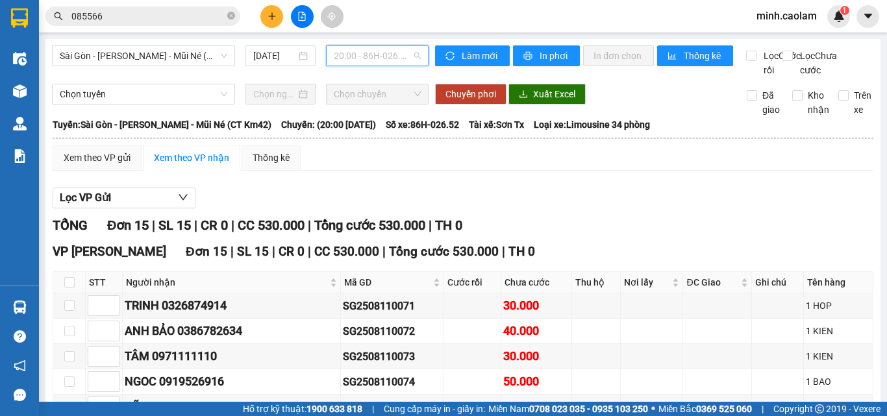
click at [375, 55] on span "20:00 - 86H-026.52" at bounding box center [377, 55] width 87 height 19
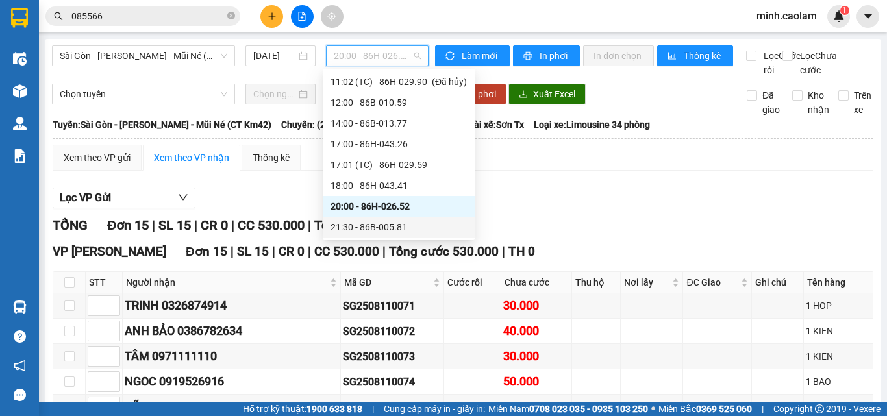
click at [379, 229] on div "21:30 - 86B-005.81" at bounding box center [398, 227] width 136 height 14
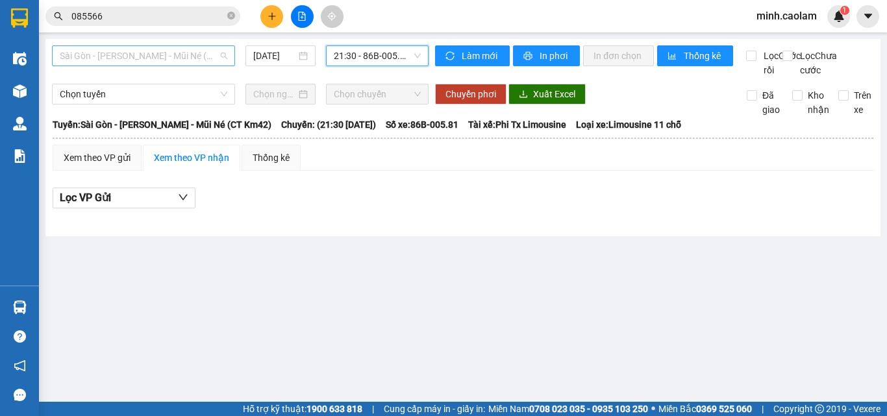
click at [139, 49] on span "Sài Gòn - [PERSON_NAME] - Mũi Né (CT Km42)" at bounding box center [143, 55] width 167 height 19
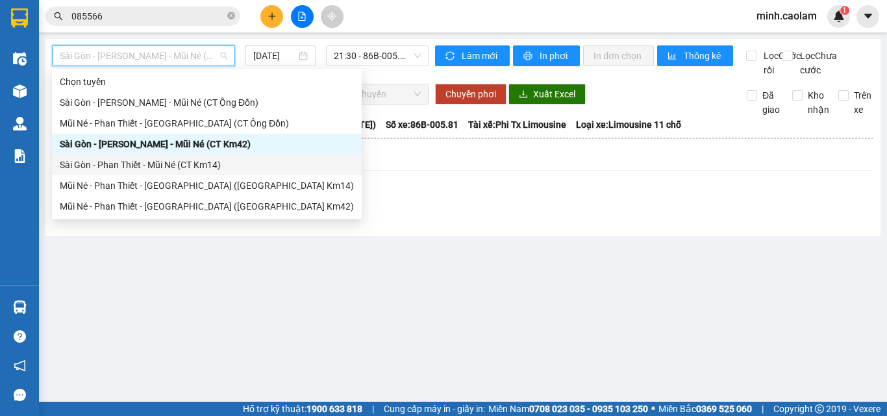
click at [117, 160] on div "Sài Gòn - Phan Thiết - Mũi Né (CT Km14)" at bounding box center [207, 165] width 294 height 14
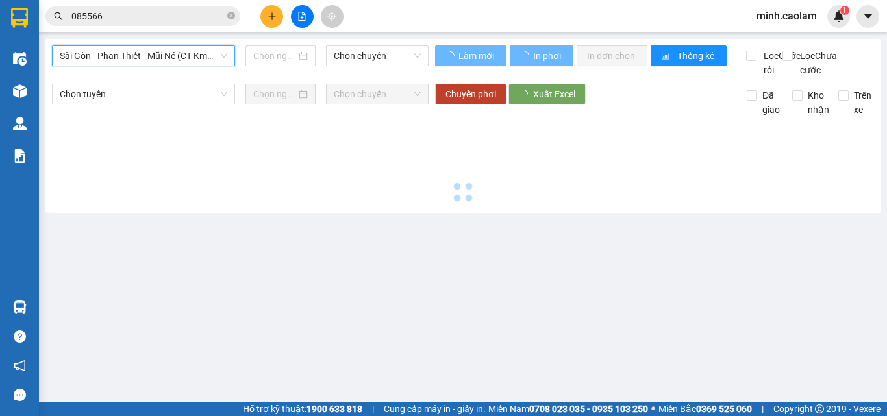
type input "[DATE]"
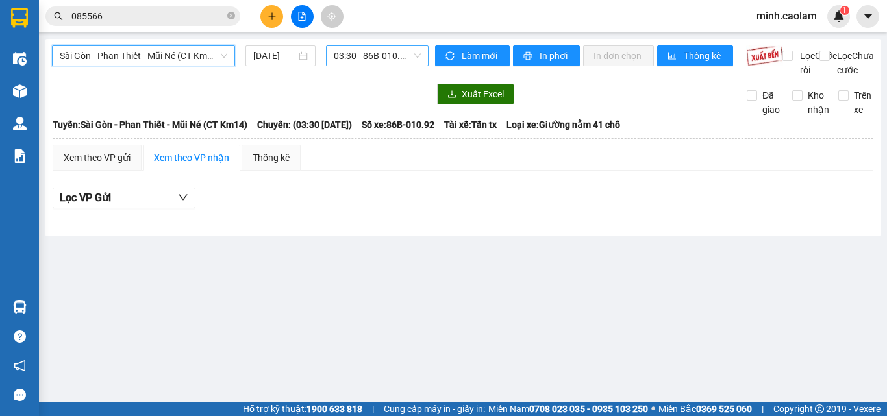
drag, startPoint x: 365, startPoint y: 53, endPoint x: 365, endPoint y: 63, distance: 9.7
click at [365, 56] on span "03:30 - 86B-010.92" at bounding box center [377, 55] width 87 height 19
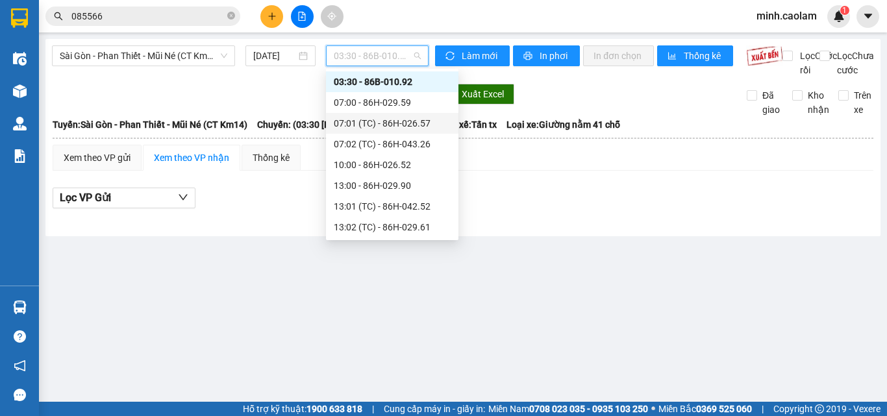
drag, startPoint x: 387, startPoint y: 120, endPoint x: 374, endPoint y: 66, distance: 56.0
click at [384, 117] on div "07:01 (TC) - 86H-026.57" at bounding box center [392, 123] width 117 height 14
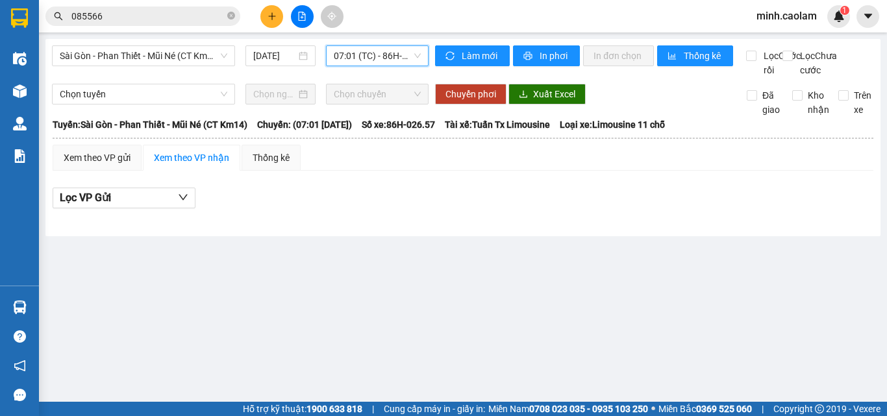
click at [373, 51] on span "07:01 (TC) - 86H-026.57" at bounding box center [377, 55] width 87 height 19
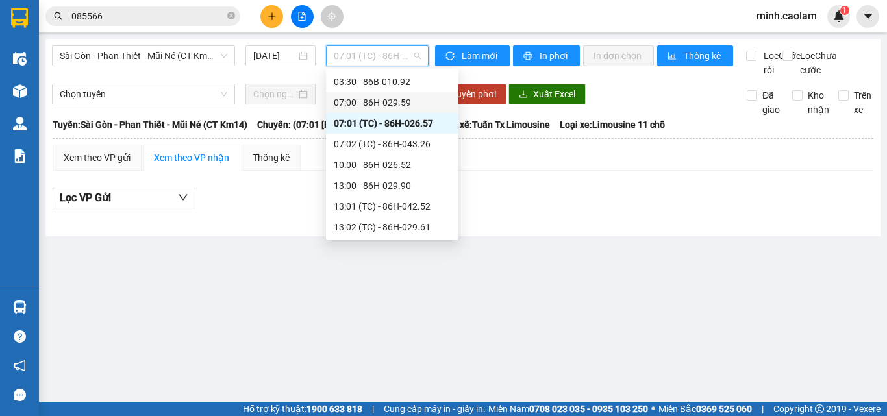
click at [368, 103] on div "07:00 - 86H-029.59" at bounding box center [392, 102] width 117 height 14
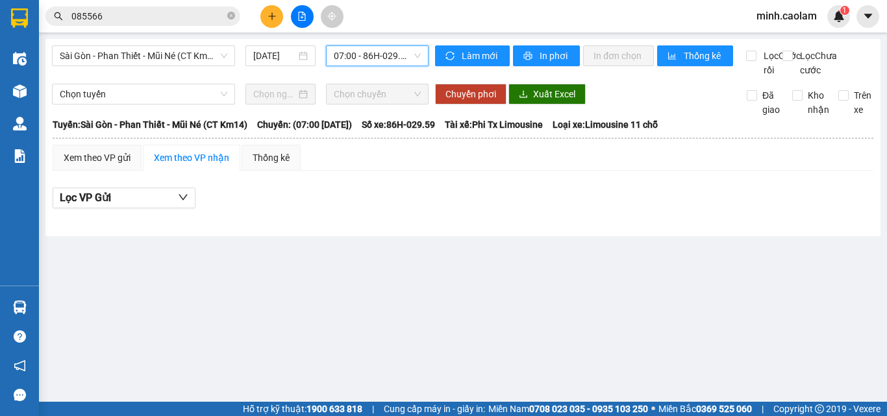
click at [364, 55] on span "07:00 - 86H-029.59" at bounding box center [377, 55] width 87 height 19
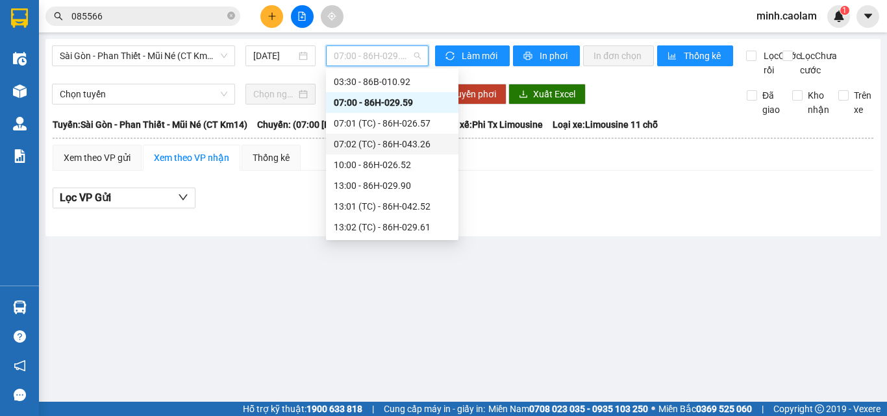
click at [365, 141] on div "07:02 (TC) - 86H-043.26" at bounding box center [392, 144] width 117 height 14
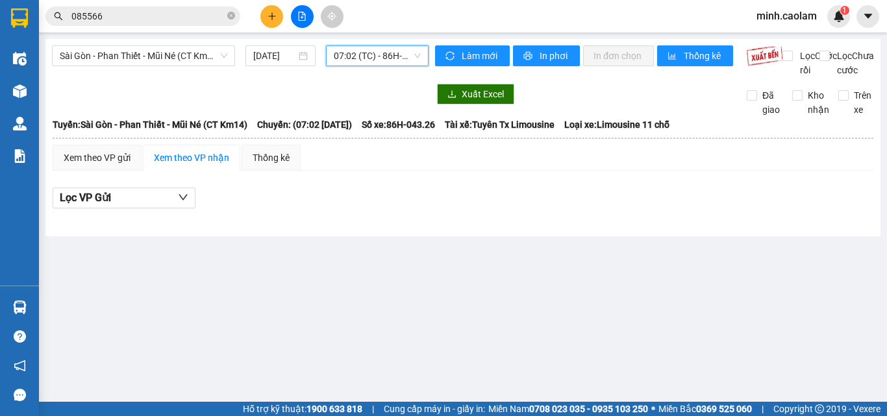
drag, startPoint x: 365, startPoint y: 56, endPoint x: 365, endPoint y: 80, distance: 24.7
click at [365, 66] on div "07:02 (TC) - 86H-043.26" at bounding box center [377, 55] width 103 height 21
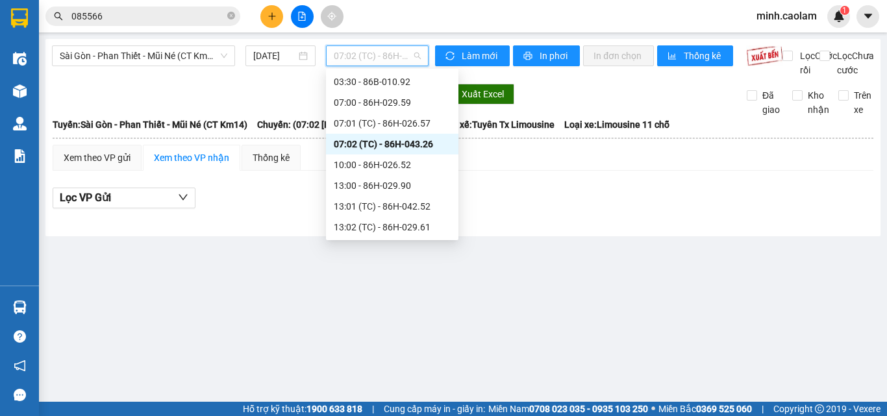
click at [353, 160] on div "10:00 - 86H-026.52" at bounding box center [392, 164] width 132 height 21
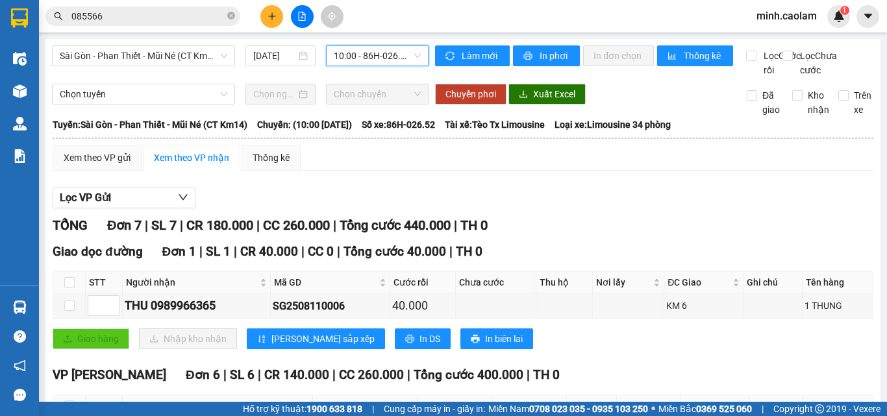
click at [349, 58] on span "10:00 - 86H-026.52" at bounding box center [377, 55] width 87 height 19
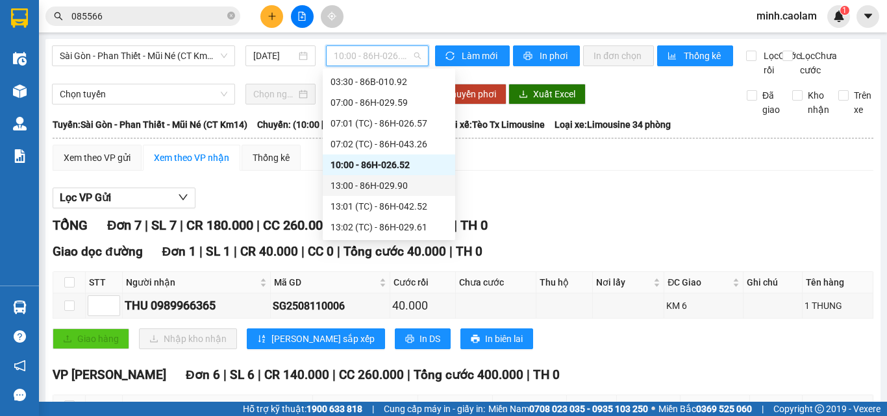
click at [382, 188] on div "13:00 - 86H-029.90" at bounding box center [388, 185] width 117 height 14
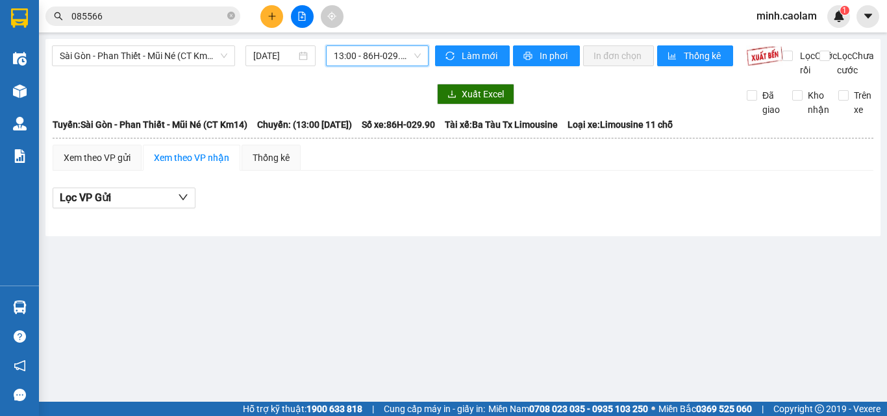
drag, startPoint x: 373, startPoint y: 56, endPoint x: 380, endPoint y: 108, distance: 51.8
click at [375, 75] on body "Kết quả tìm kiếm ( 4 ) Bộ lọc Mã ĐH Trạng thái Món hàng Thu hộ Tổng cước Chưa c…" at bounding box center [443, 208] width 887 height 416
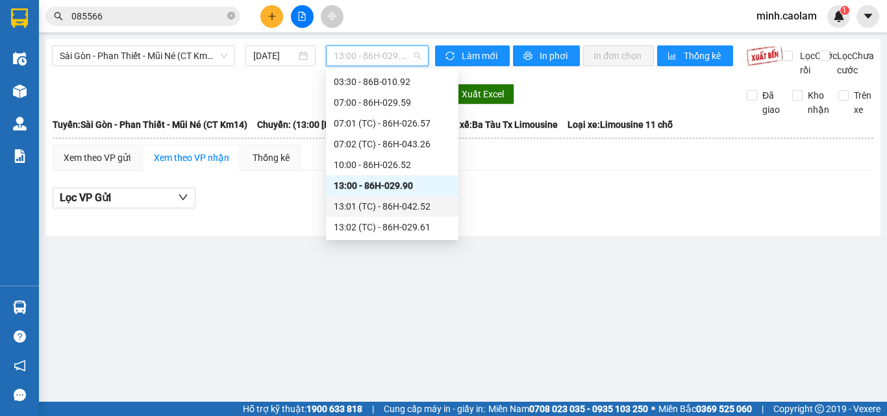
click at [378, 203] on div "13:01 (TC) - 86H-042.52" at bounding box center [392, 206] width 117 height 14
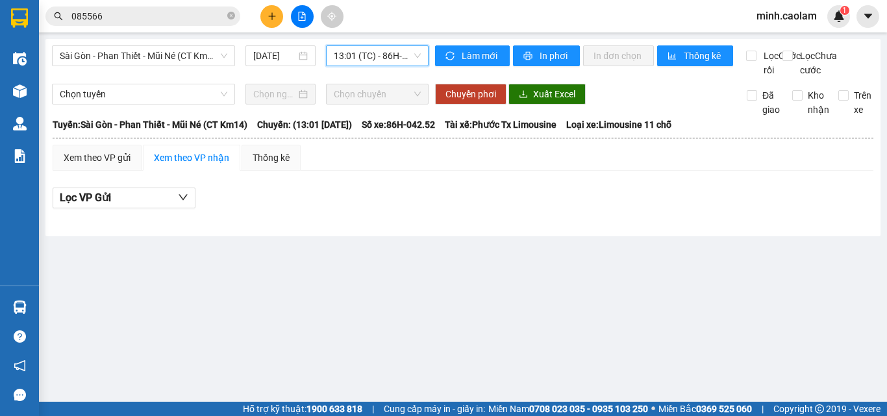
click at [367, 72] on div "Sài Gòn - Phan Thiết - Mũi Né (CT Km14) [DATE] 13:01 13:01 (TC) - 86H-042.52" at bounding box center [240, 61] width 376 height 32
drag, startPoint x: 369, startPoint y: 60, endPoint x: 406, endPoint y: 191, distance: 135.4
click at [370, 63] on span "13:01 (TC) - 86H-042.52" at bounding box center [377, 55] width 87 height 19
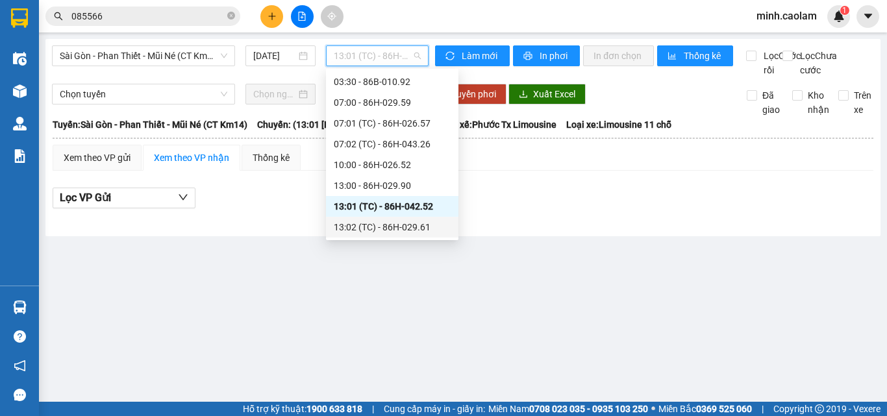
click at [402, 230] on div "13:02 (TC) - 86H-029.61" at bounding box center [392, 227] width 117 height 14
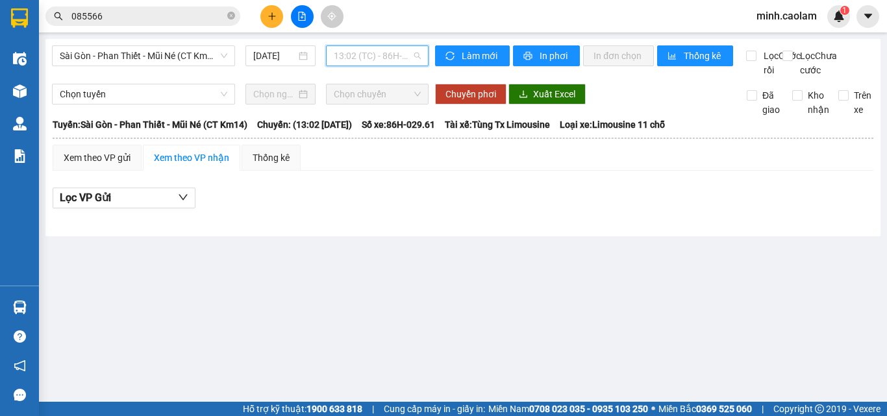
drag, startPoint x: 378, startPoint y: 54, endPoint x: 389, endPoint y: 143, distance: 89.6
click at [378, 57] on span "13:02 (TC) - 86H-029.61" at bounding box center [377, 55] width 87 height 19
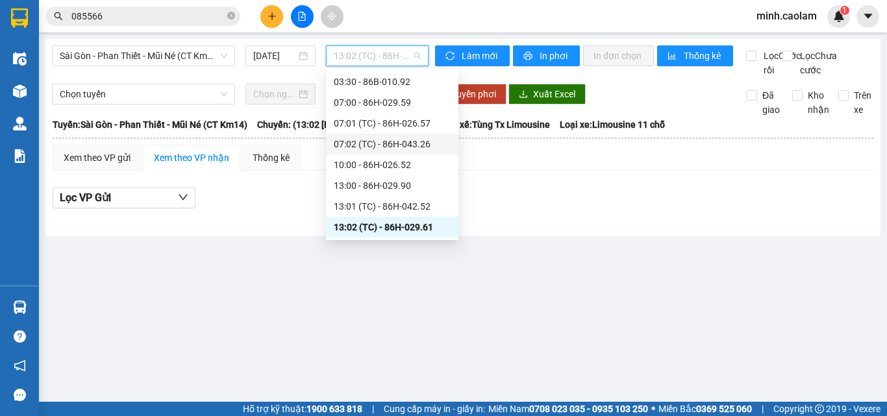
scroll to position [145, 0]
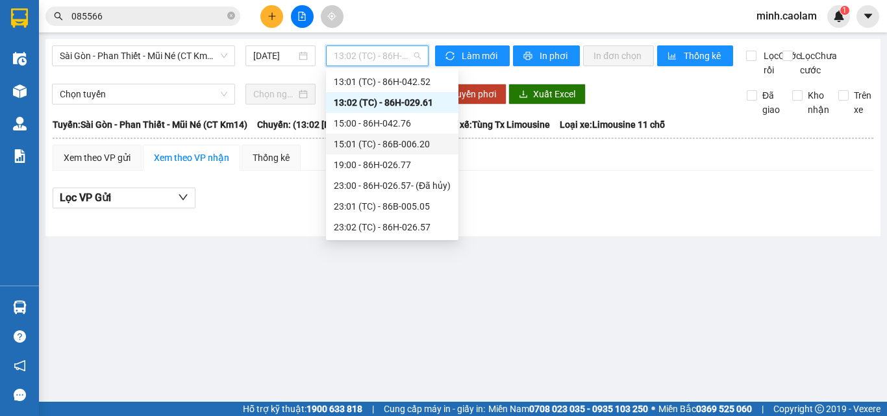
click at [379, 121] on div "15:00 - 86H-042.76" at bounding box center [392, 123] width 117 height 14
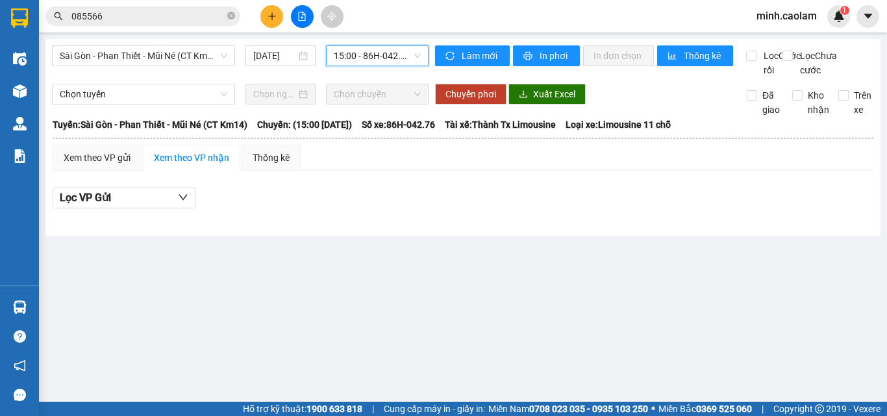
drag, startPoint x: 369, startPoint y: 47, endPoint x: 393, endPoint y: 121, distance: 77.8
click at [376, 68] on div "Sài Gòn - [PERSON_NAME] - Mũi Né (CT Km14) [DATE] 15:00 15:00 - 86H-042.76" at bounding box center [240, 61] width 376 height 32
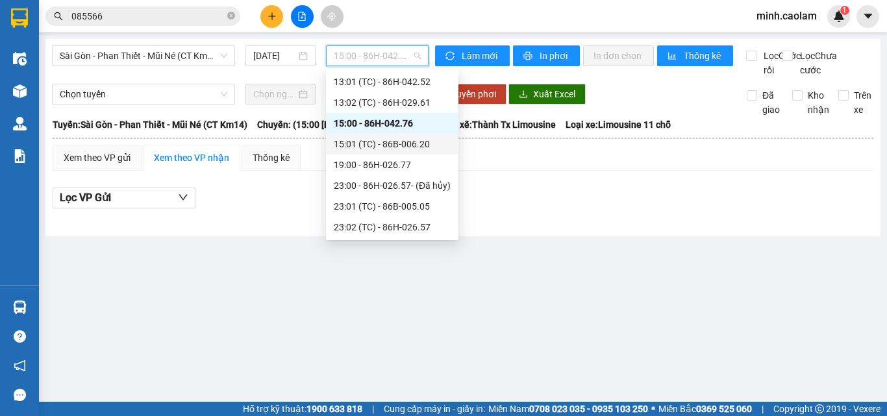
click at [384, 138] on div "15:01 (TC) - 86B-006.20" at bounding box center [392, 144] width 117 height 14
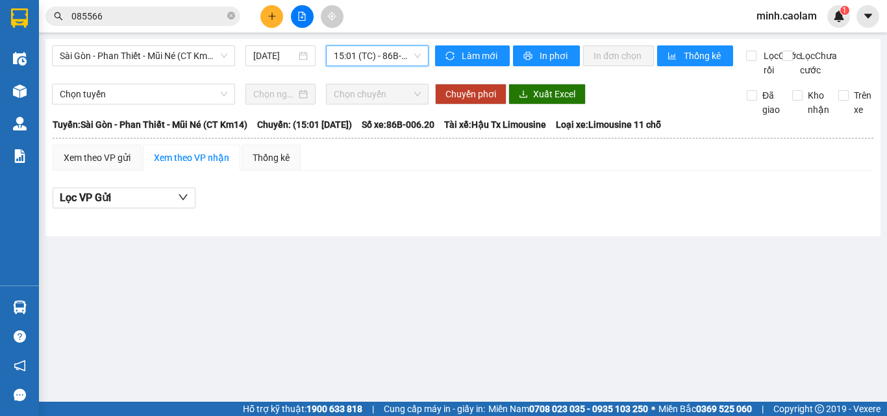
drag, startPoint x: 372, startPoint y: 55, endPoint x: 372, endPoint y: 86, distance: 30.5
click at [372, 76] on body "Kết quả tìm kiếm ( 4 ) Bộ lọc Mã ĐH Trạng thái Món hàng Thu hộ Tổng cước Chưa c…" at bounding box center [443, 208] width 887 height 416
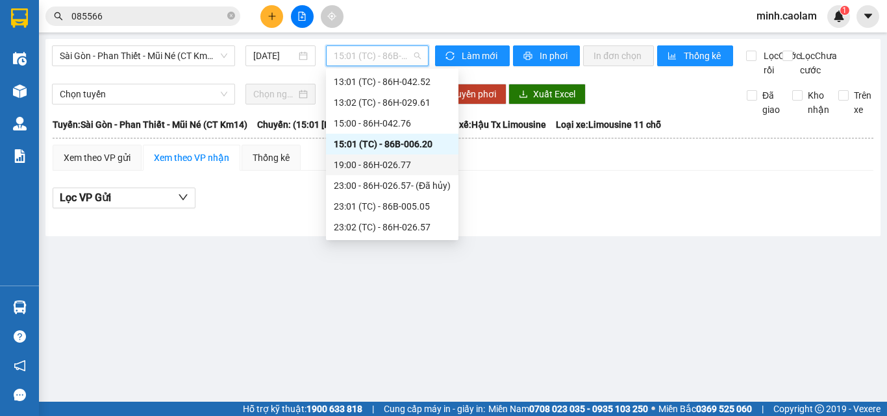
click at [388, 164] on div "19:00 - 86H-026.77" at bounding box center [392, 165] width 117 height 14
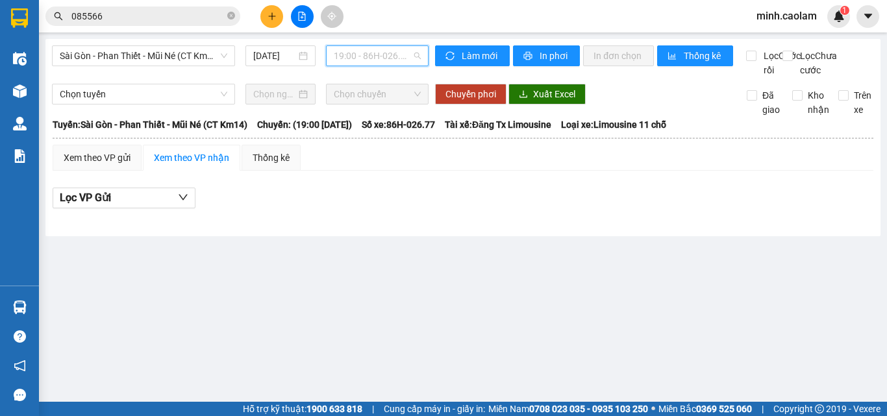
drag, startPoint x: 374, startPoint y: 54, endPoint x: 423, endPoint y: 233, distance: 185.6
click at [377, 71] on body "Kết quả tìm kiếm ( 4 ) Bộ lọc Mã ĐH Trạng thái Món hàng Thu hộ Tổng cước Chưa c…" at bounding box center [443, 208] width 887 height 416
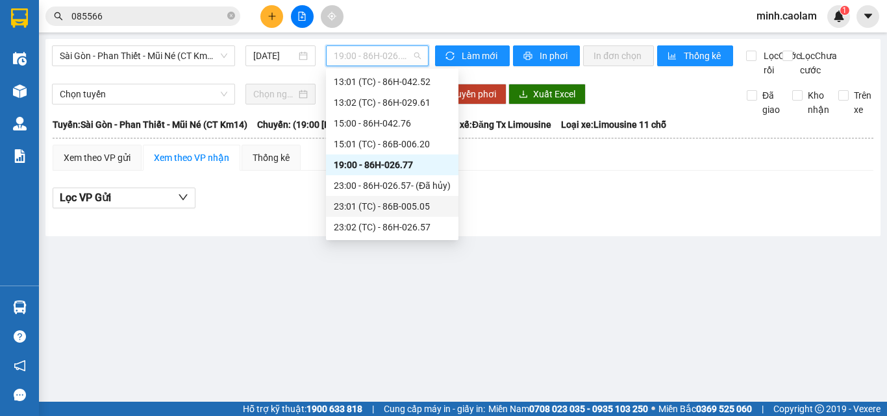
click at [396, 208] on div "23:01 (TC) - 86B-005.05" at bounding box center [392, 206] width 117 height 14
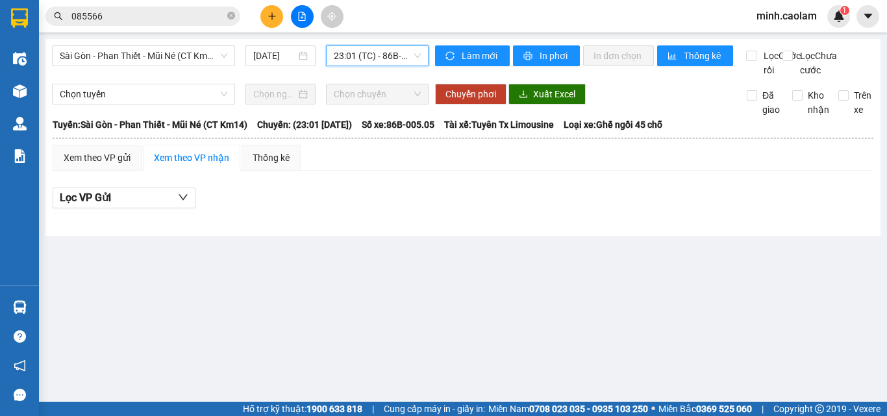
drag, startPoint x: 370, startPoint y: 52, endPoint x: 379, endPoint y: 89, distance: 38.1
click at [373, 69] on body "Kết quả tìm kiếm ( 4 ) Bộ lọc Mã ĐH Trạng thái Món hàng Thu hộ Tổng cước Chưa c…" at bounding box center [443, 208] width 887 height 416
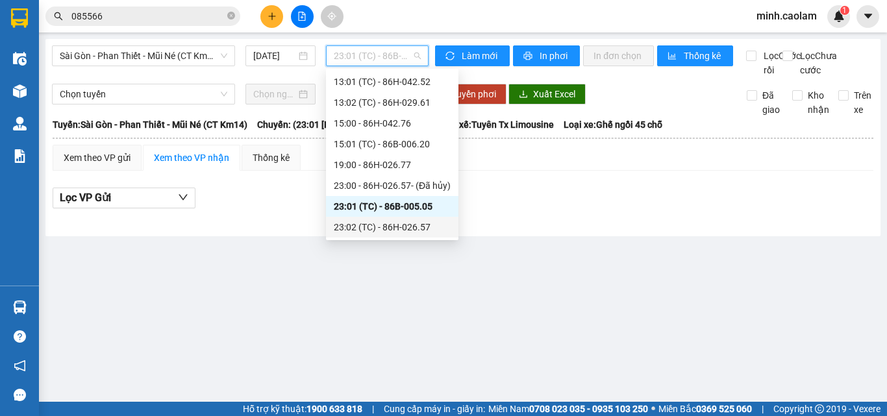
click at [412, 221] on div "23:02 (TC) - 86H-026.57" at bounding box center [392, 227] width 117 height 14
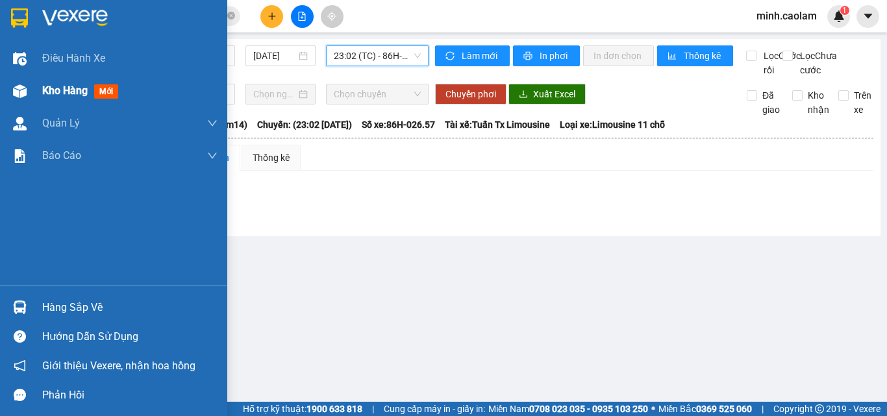
drag, startPoint x: 40, startPoint y: 99, endPoint x: 33, endPoint y: 98, distance: 6.5
click at [33, 98] on div "Kho hàng mới" at bounding box center [113, 91] width 227 height 32
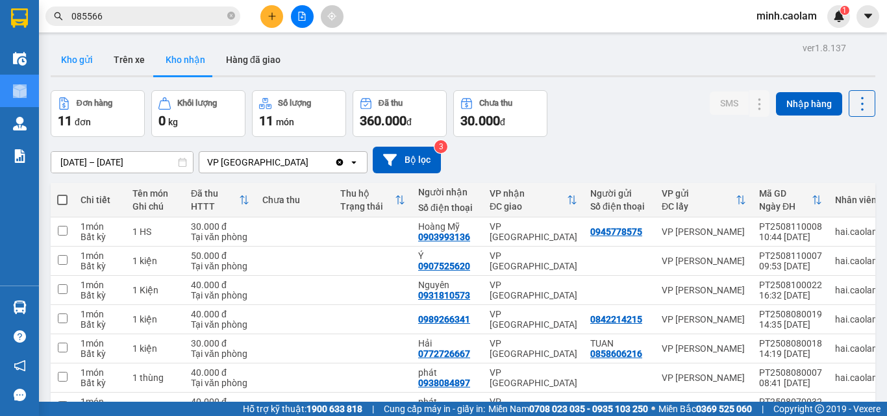
click at [78, 71] on button "Kho gửi" at bounding box center [77, 59] width 53 height 31
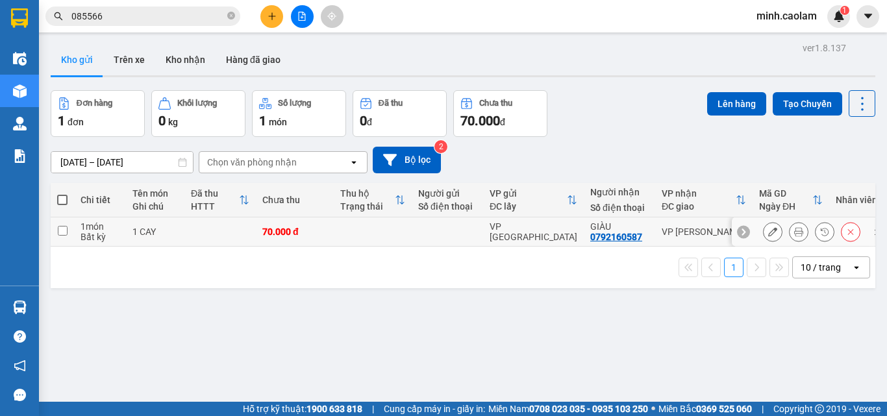
click at [376, 228] on td at bounding box center [373, 231] width 78 height 29
checkbox input "true"
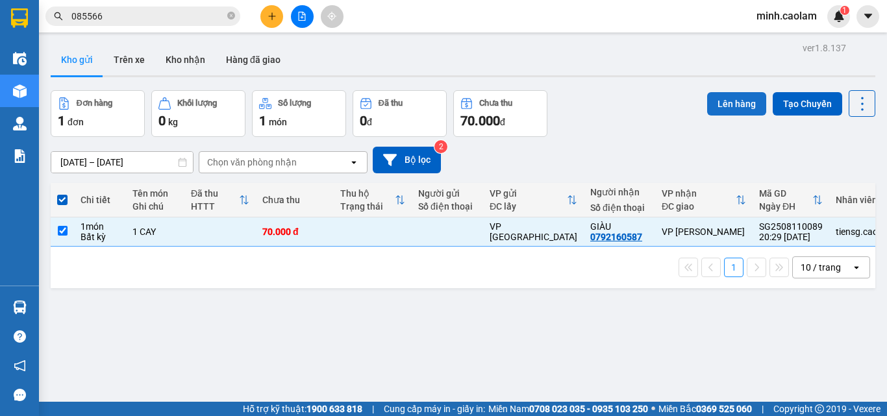
click at [724, 98] on button "Lên hàng" at bounding box center [736, 103] width 59 height 23
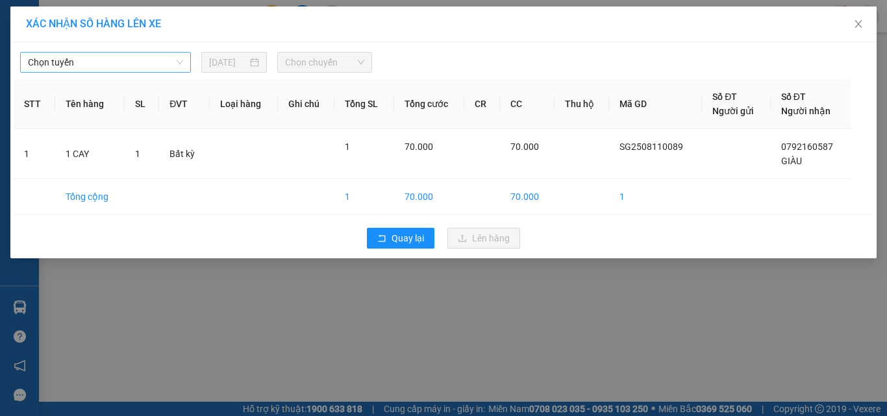
click at [90, 60] on span "Chọn tuyến" at bounding box center [105, 62] width 155 height 19
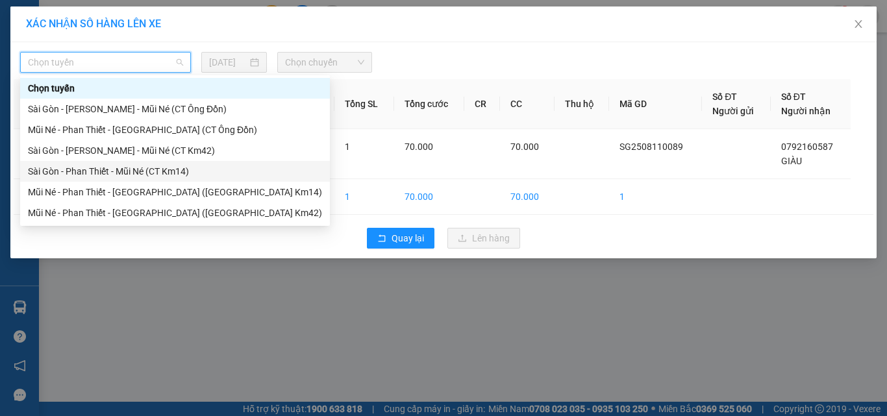
click at [77, 171] on div "Sài Gòn - Phan Thiết - Mũi Né (CT Km14)" at bounding box center [175, 171] width 294 height 14
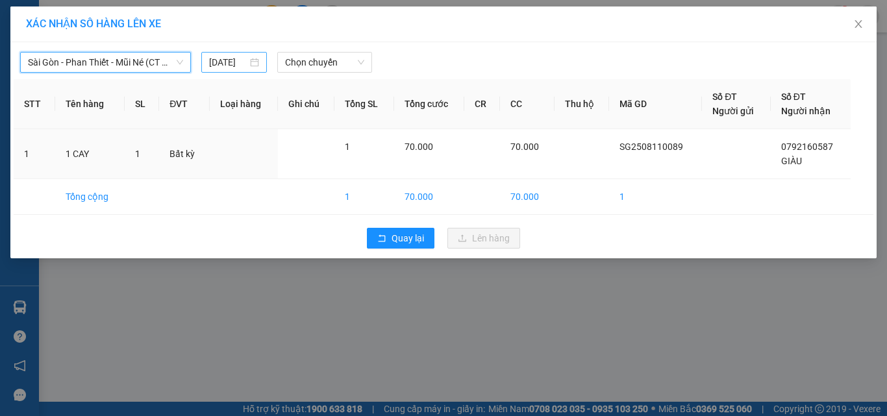
click at [223, 60] on input "[DATE]" at bounding box center [228, 62] width 38 height 14
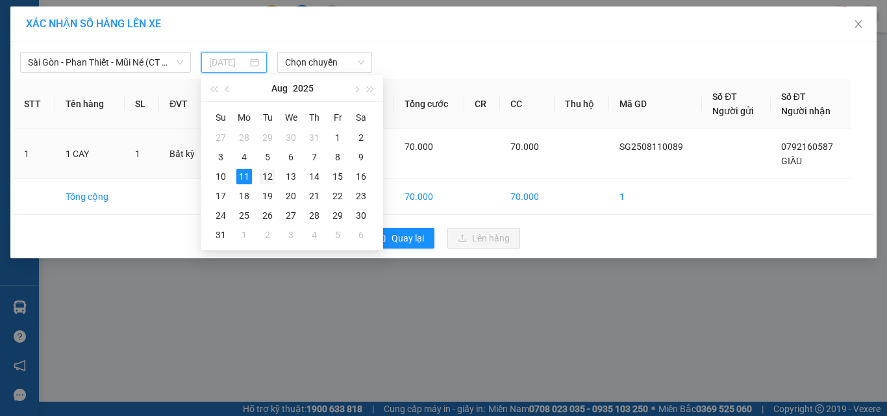
click at [265, 172] on div "12" at bounding box center [268, 177] width 16 height 16
type input "[DATE]"
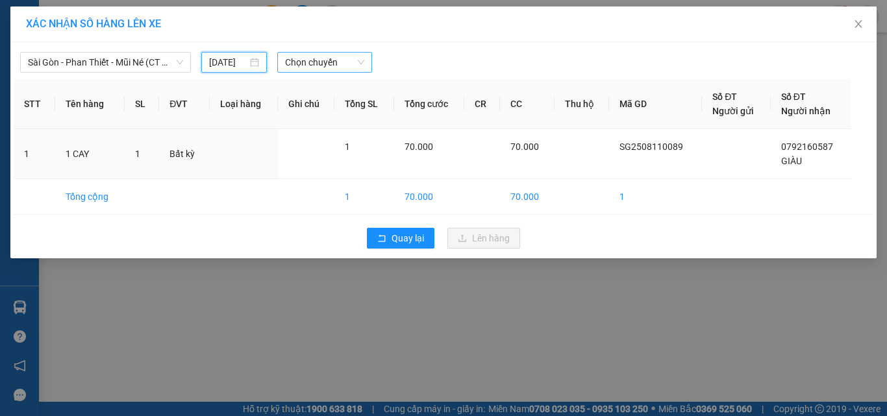
click at [314, 62] on span "Chọn chuyến" at bounding box center [325, 62] width 80 height 19
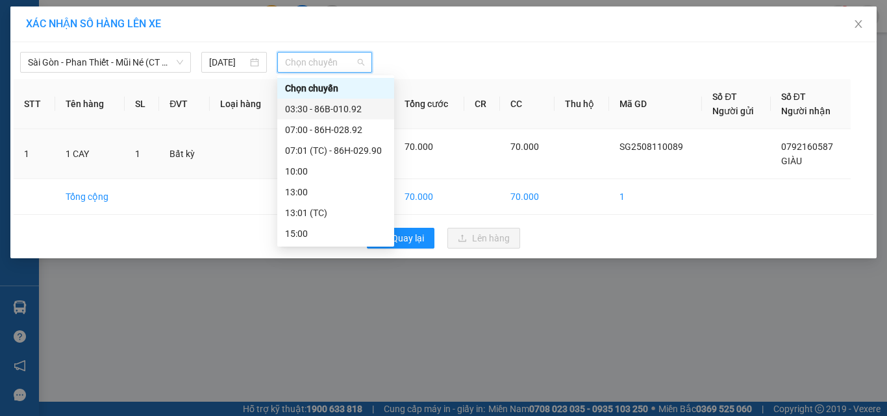
click at [321, 110] on div "03:30 - 86B-010.92" at bounding box center [335, 109] width 101 height 14
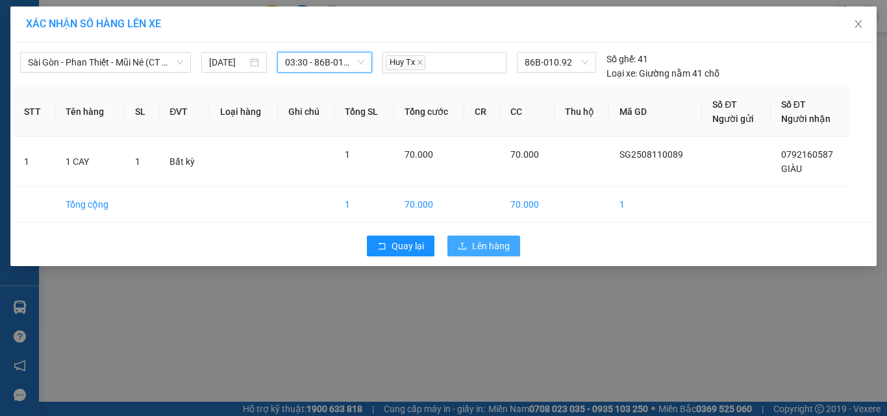
click at [482, 249] on span "Lên hàng" at bounding box center [491, 246] width 38 height 14
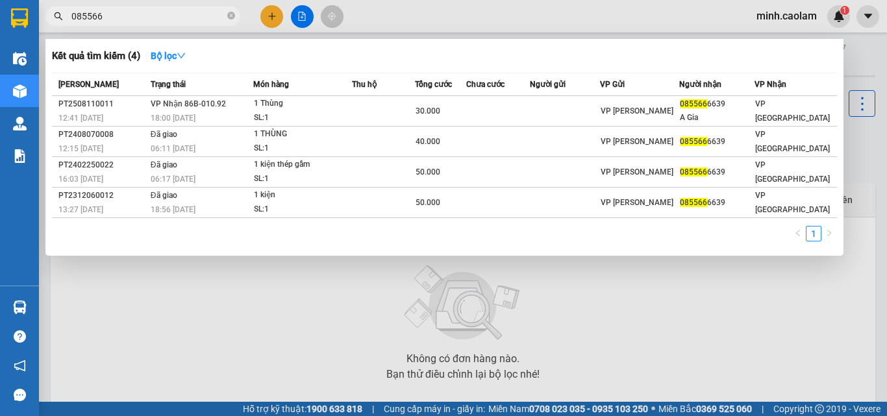
click at [186, 16] on input "085566" at bounding box center [147, 16] width 153 height 14
click at [166, 18] on input "085566" at bounding box center [147, 16] width 153 height 14
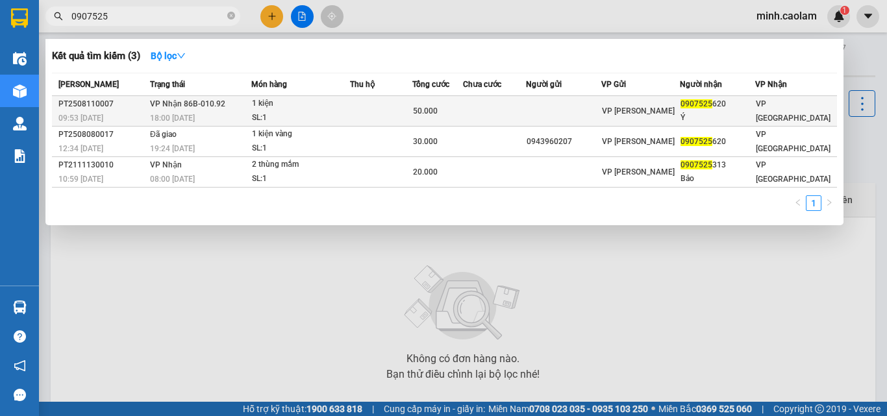
type input "0907525"
click at [245, 104] on td "VP Nhận 86B-010.92 18:00 [DATE]" at bounding box center [199, 111] width 105 height 31
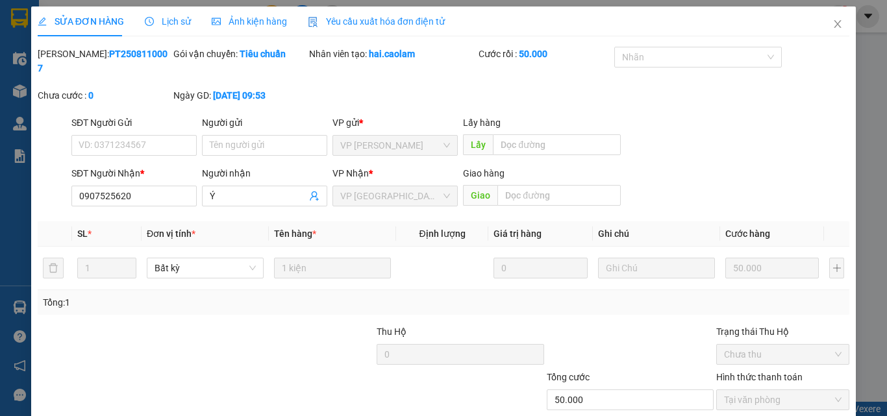
type input "0907525620"
type input "Ý"
type input "50.000"
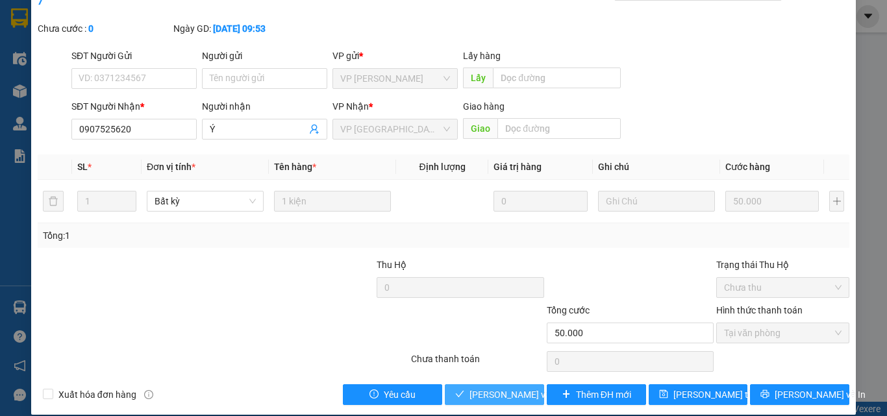
click at [469, 388] on span "[PERSON_NAME] và Giao hàng" at bounding box center [531, 395] width 125 height 14
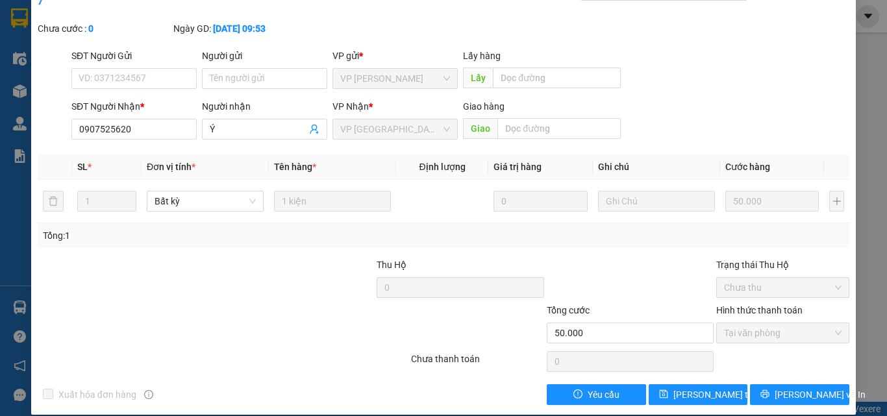
scroll to position [0, 0]
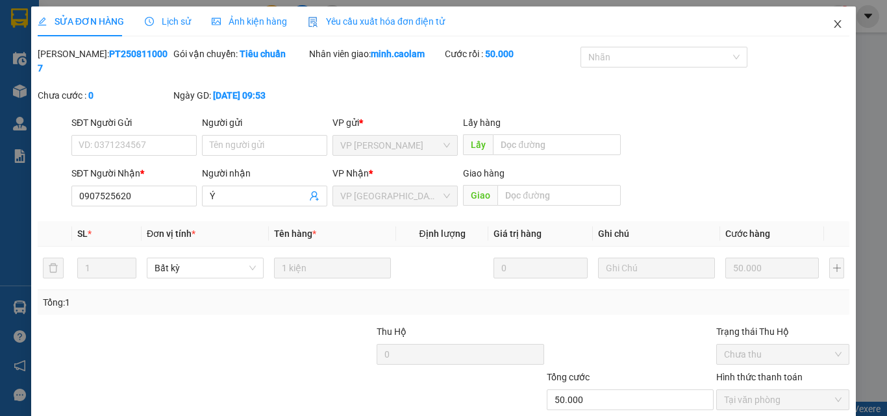
click at [832, 21] on icon "close" at bounding box center [837, 24] width 10 height 10
